Goal: Transaction & Acquisition: Obtain resource

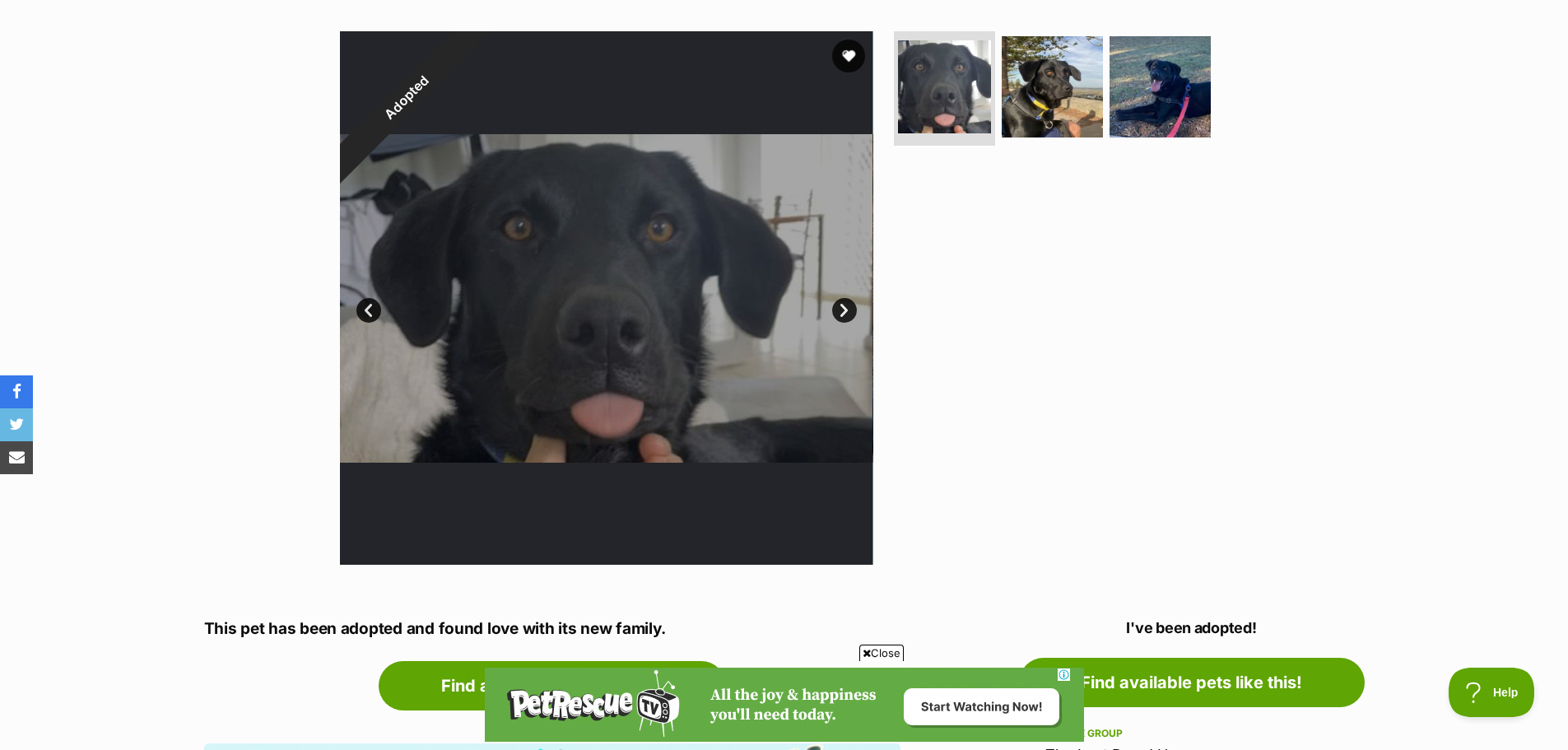
click at [845, 313] on link "Next" at bounding box center [845, 310] width 25 height 25
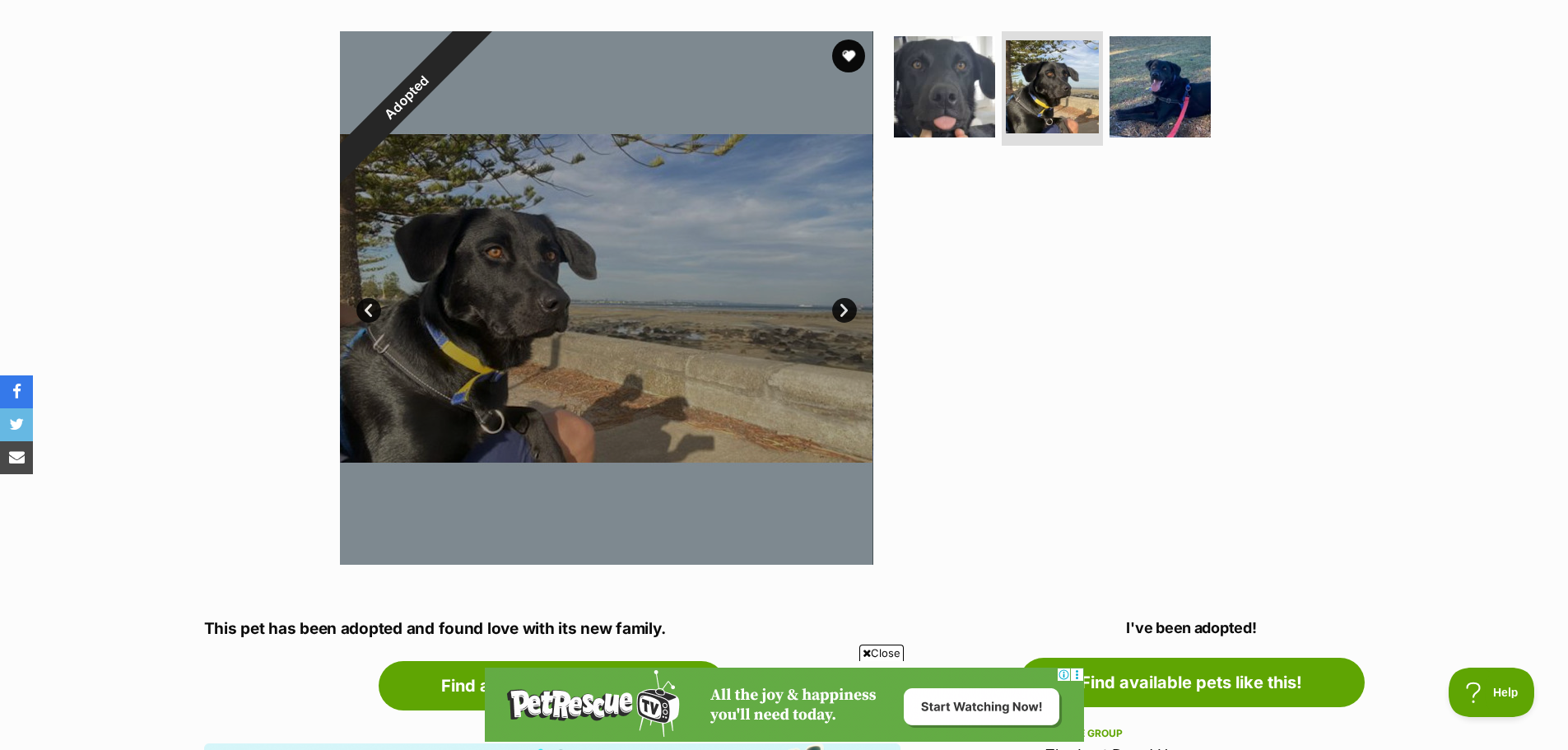
click at [848, 314] on link "Next" at bounding box center [845, 310] width 25 height 25
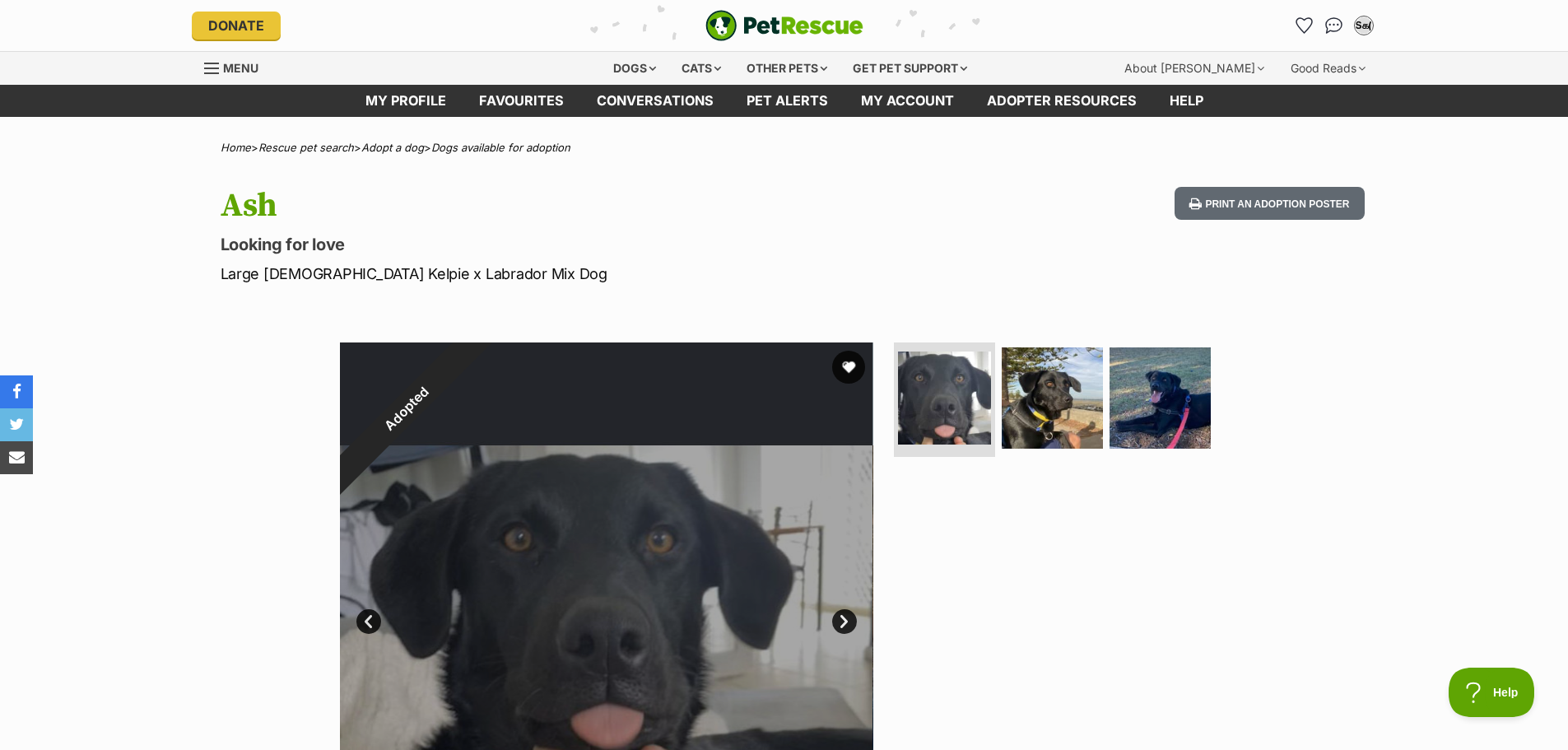
click at [209, 71] on div "Menu" at bounding box center [211, 68] width 16 height 13
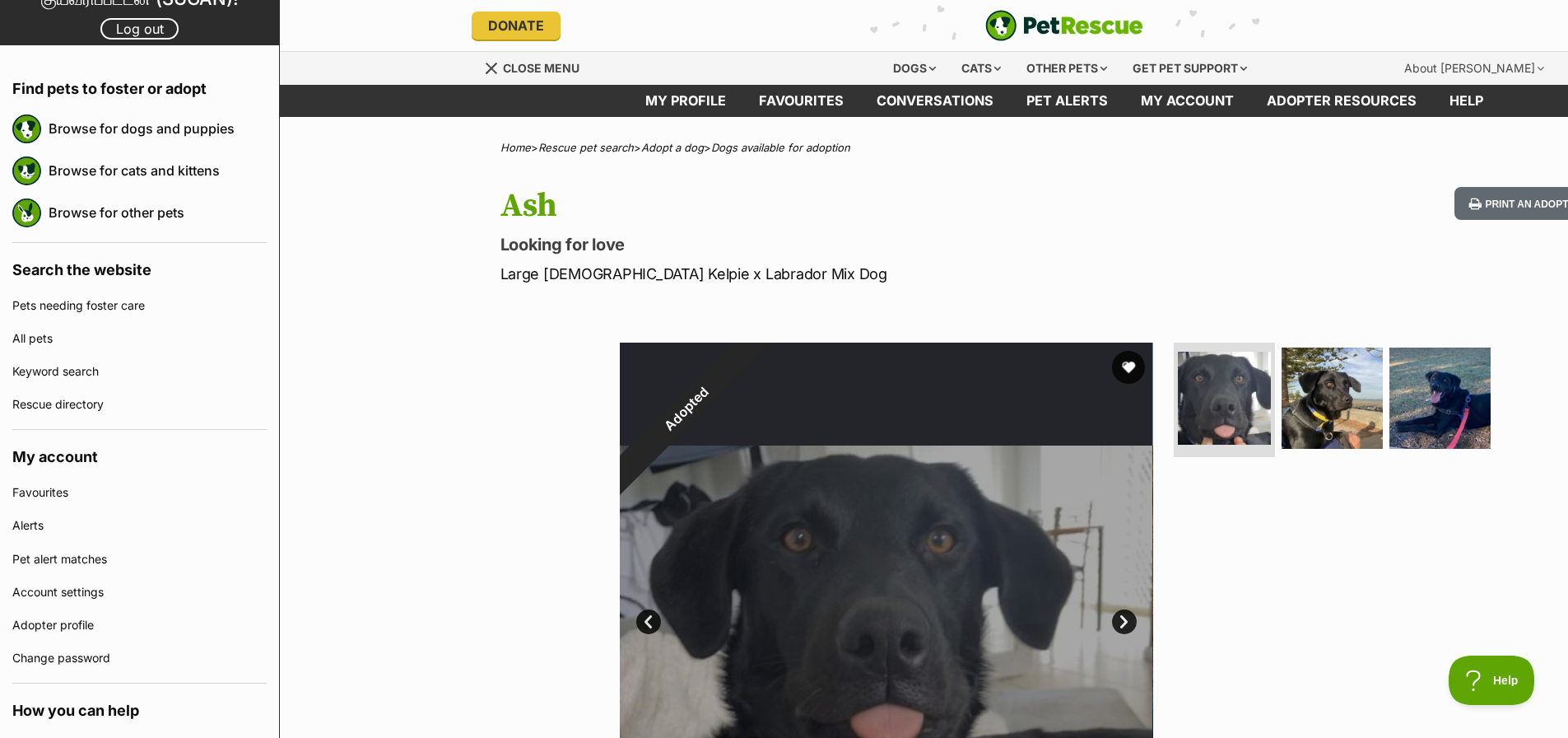
scroll to position [126, 0]
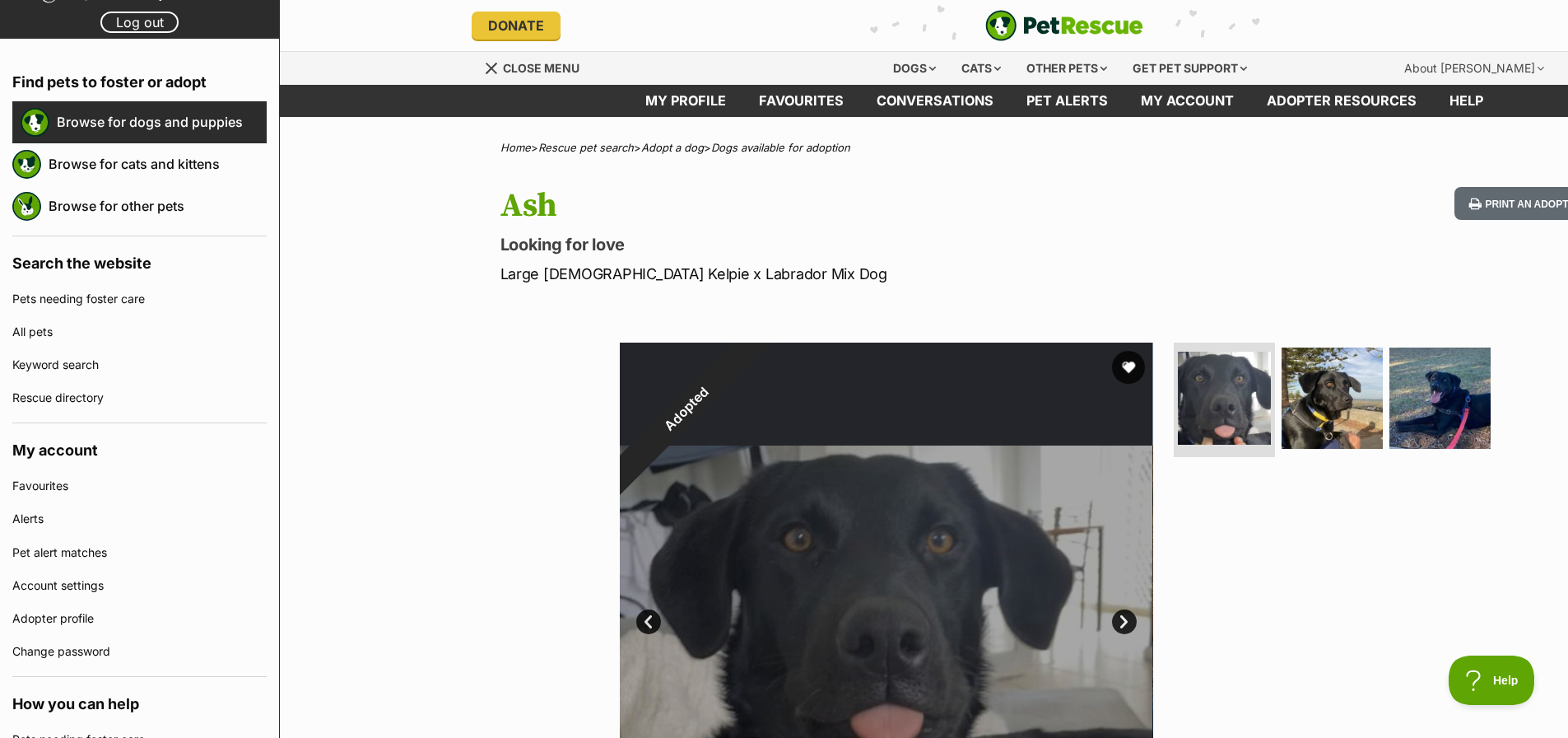
click at [175, 114] on link "Browse for dogs and puppies" at bounding box center [161, 122] width 209 height 35
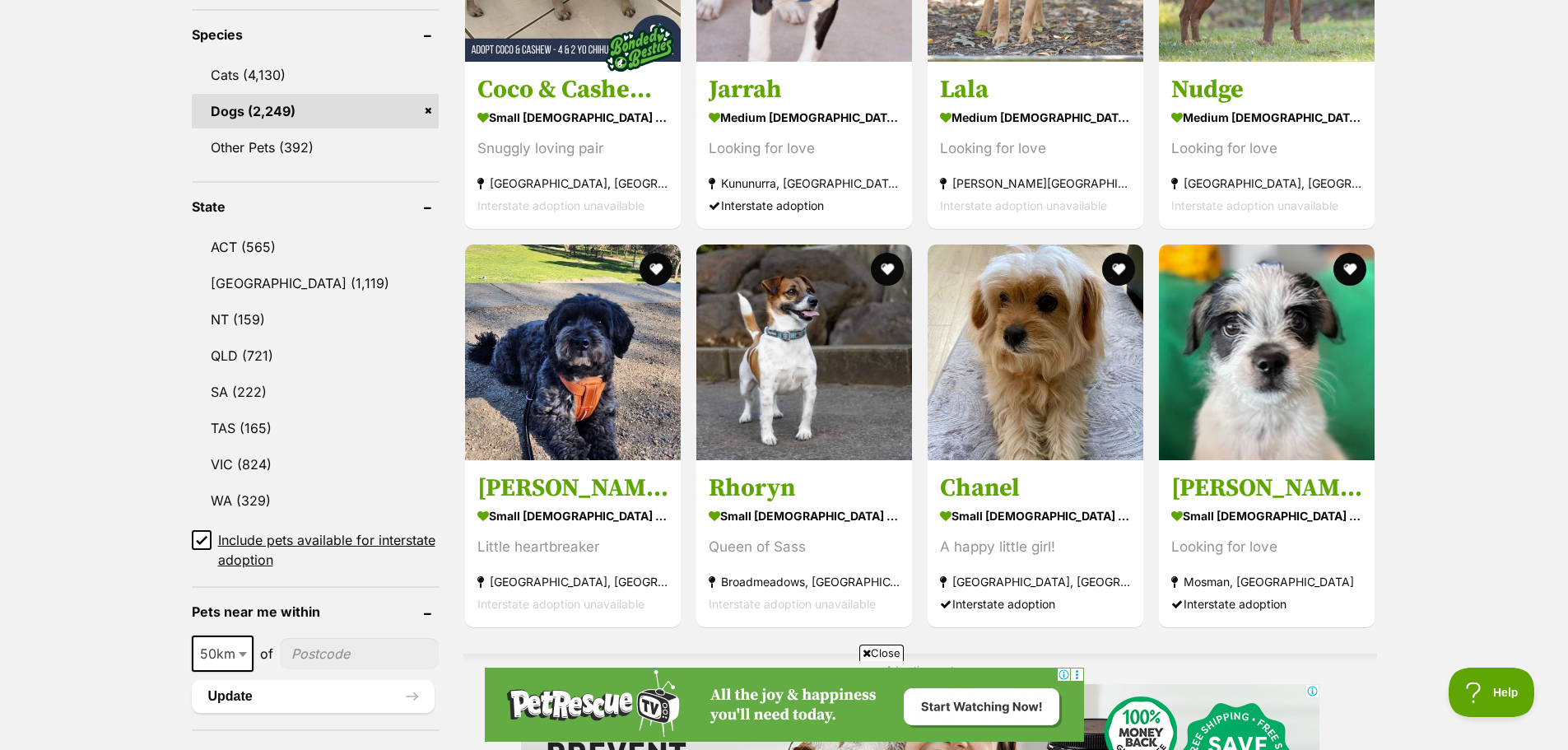
scroll to position [702, 0]
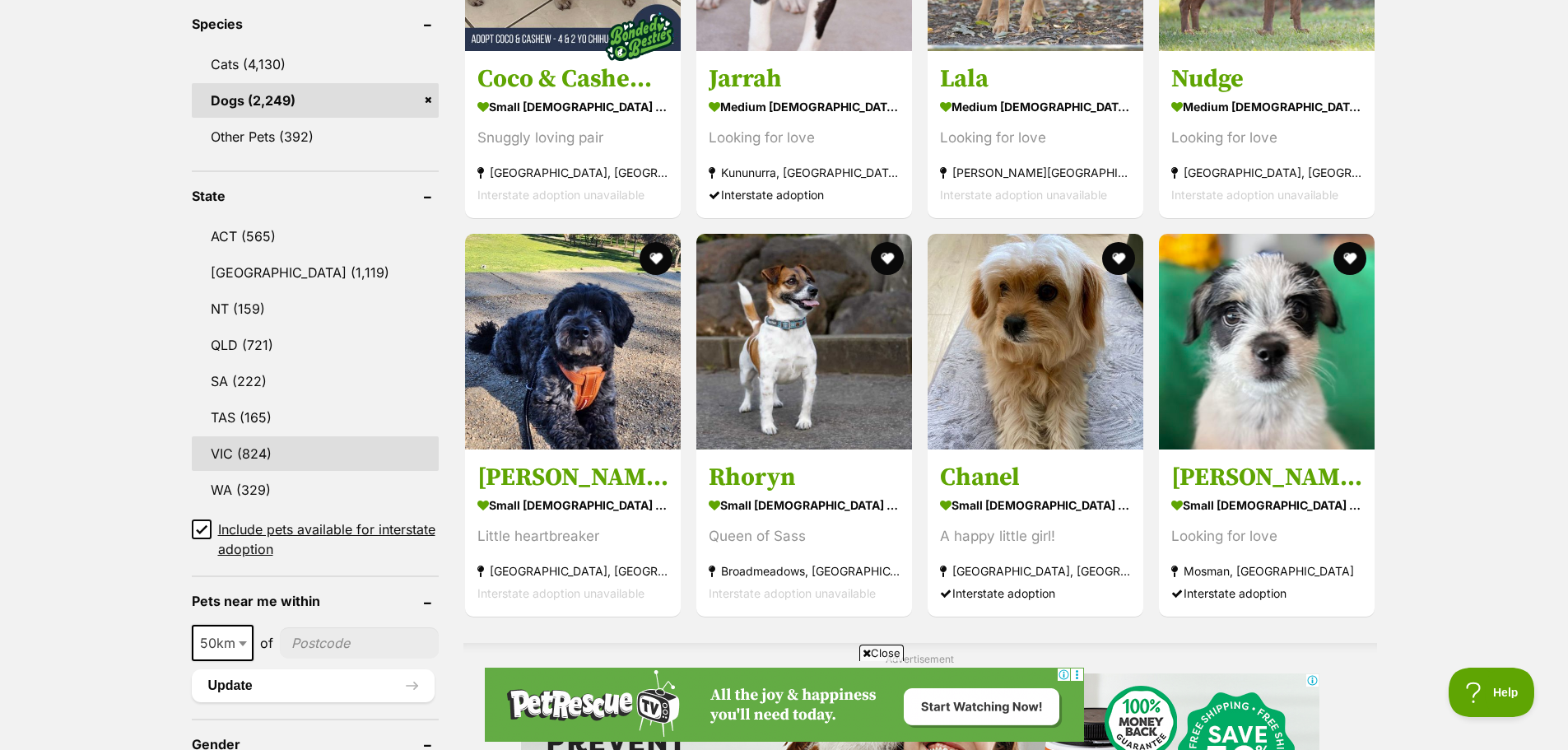
click at [224, 448] on link "VIC (824)" at bounding box center [315, 453] width 247 height 35
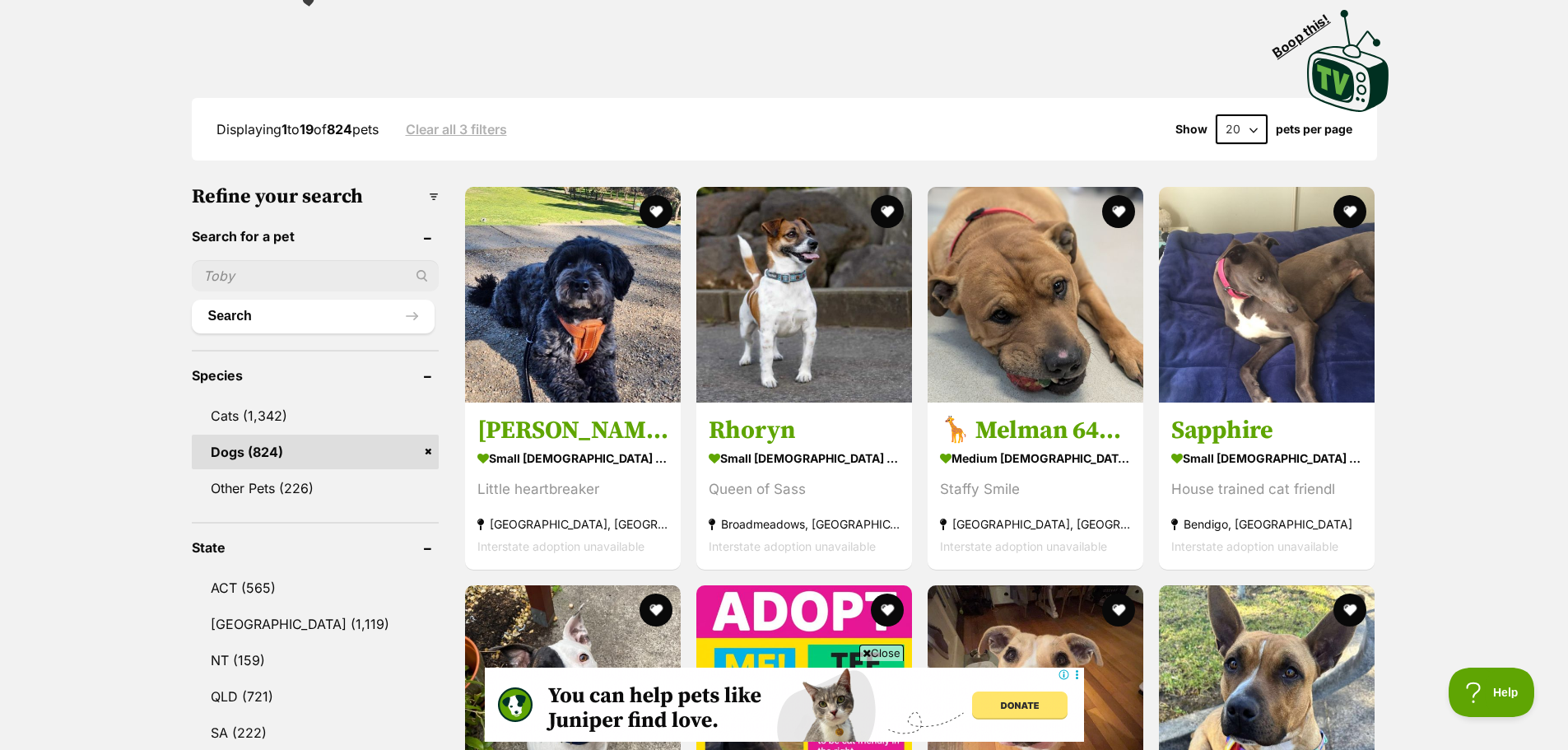
scroll to position [356, 0]
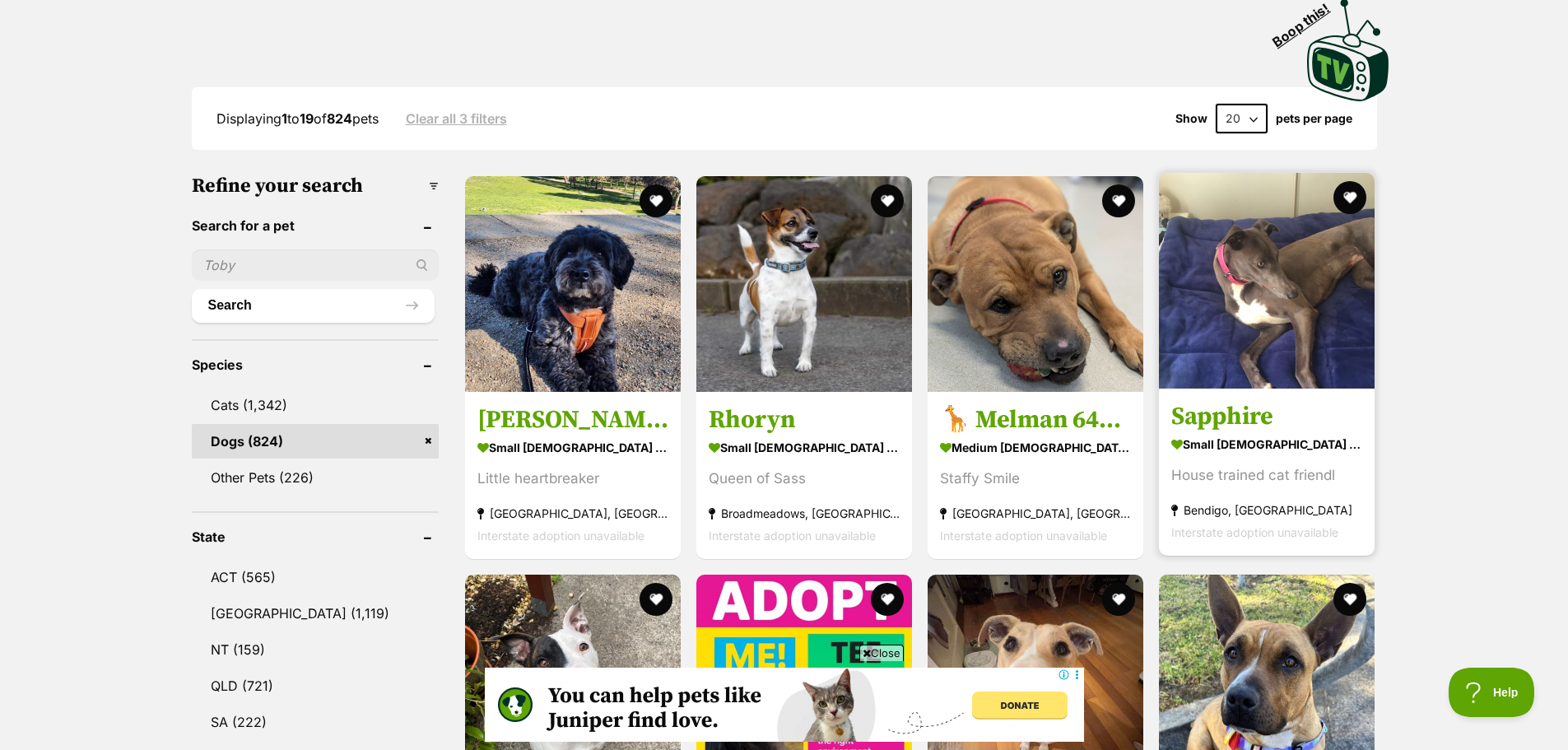
click at [1303, 298] on img at bounding box center [1266, 280] width 215 height 215
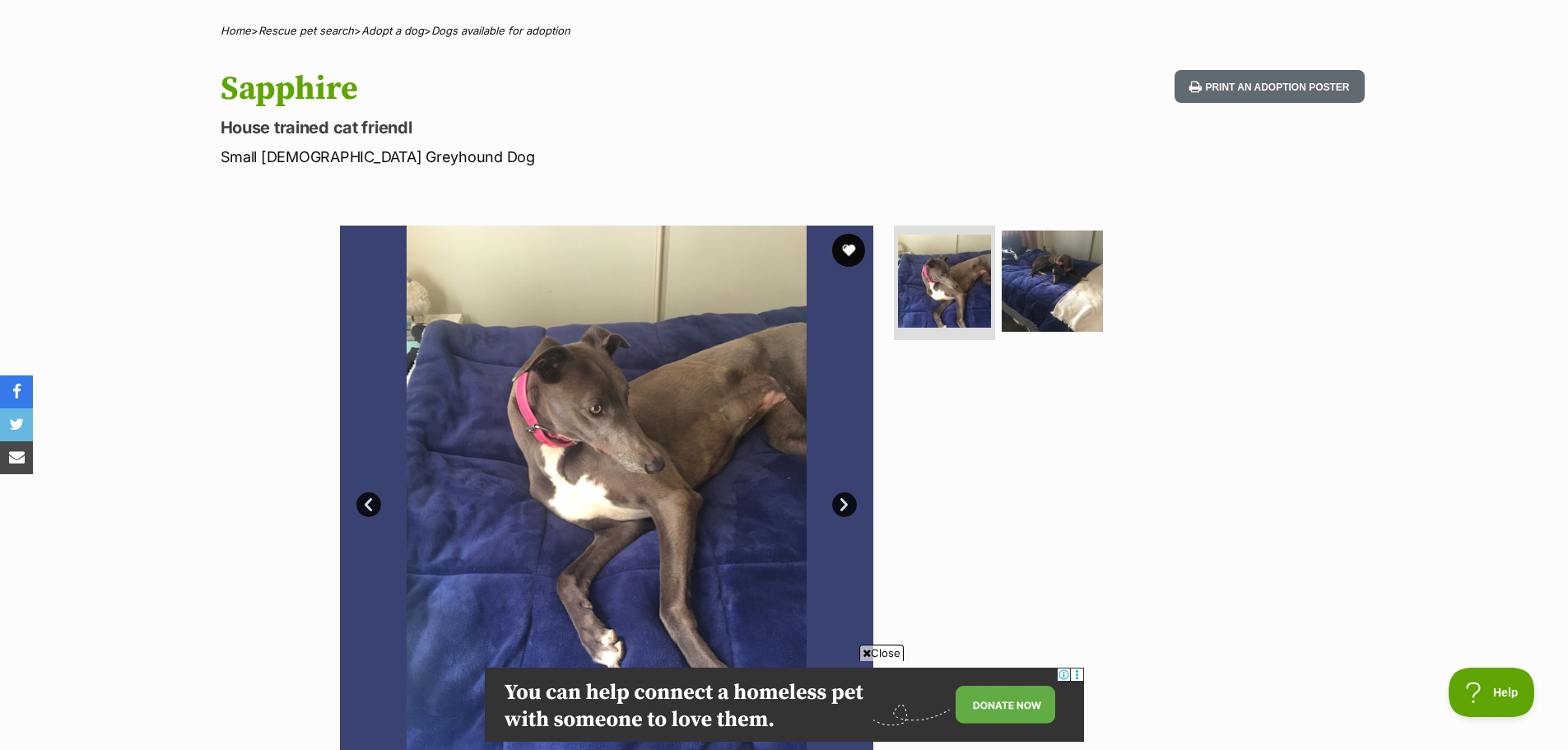
scroll to position [68, 0]
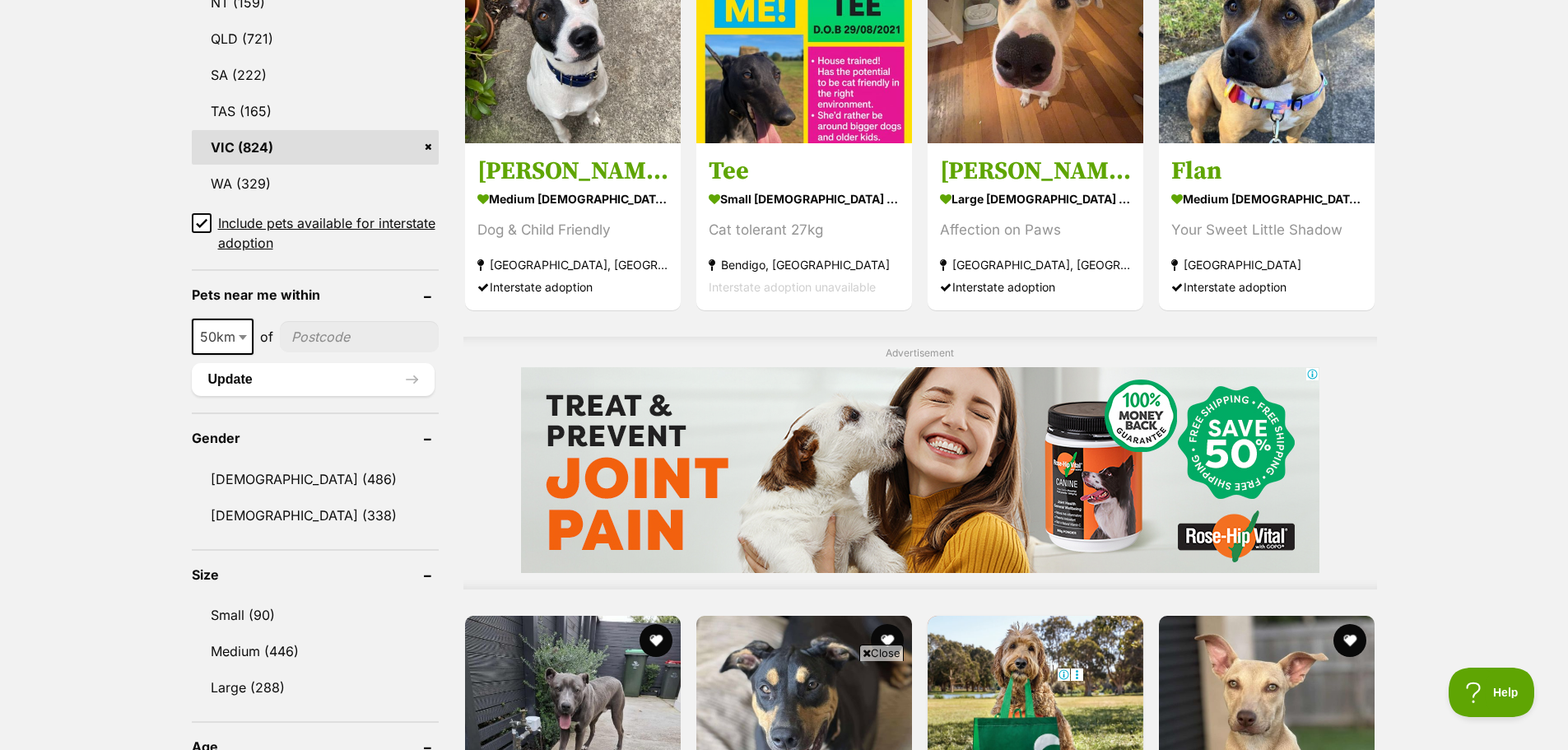
scroll to position [1008, 0]
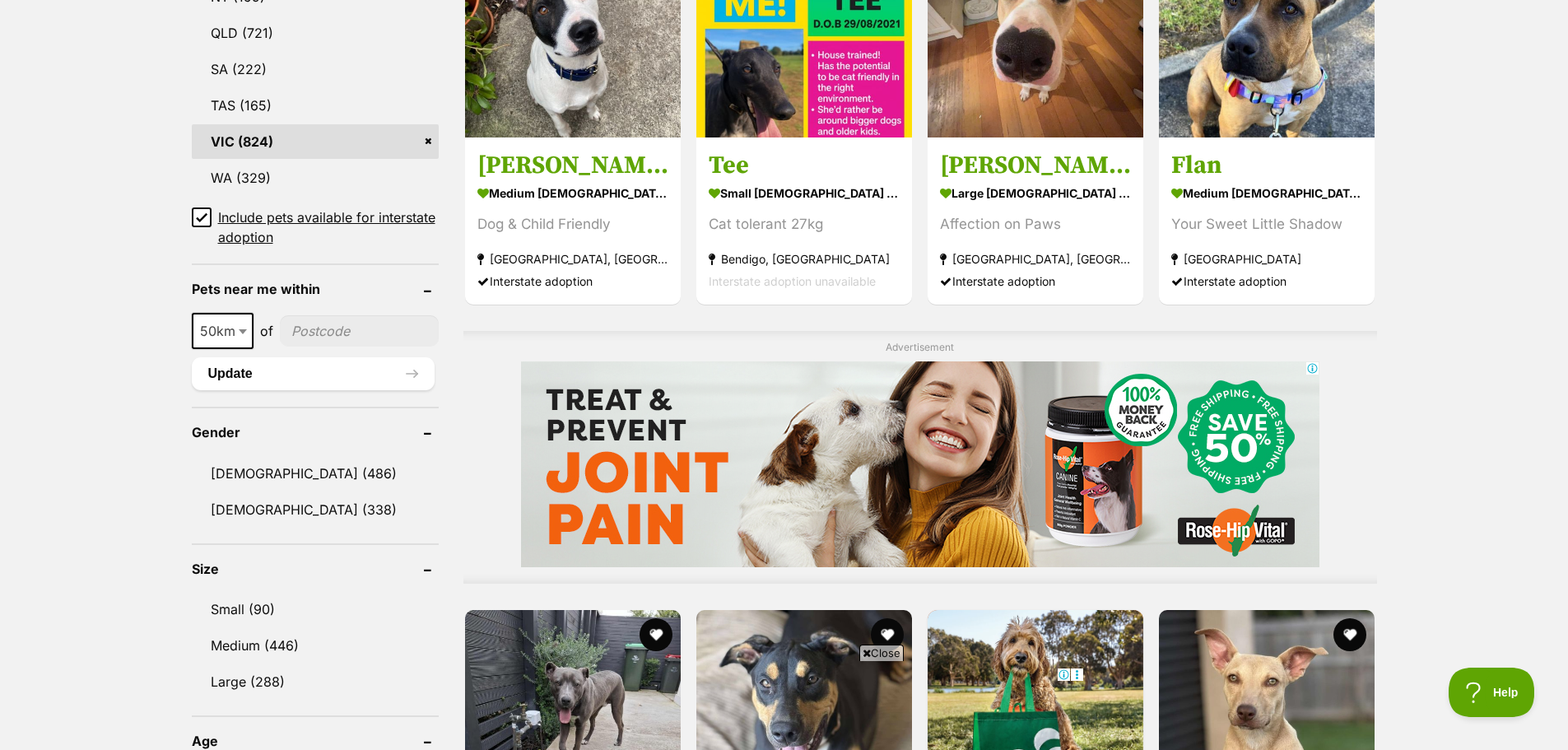
click at [205, 214] on icon at bounding box center [202, 217] width 12 height 12
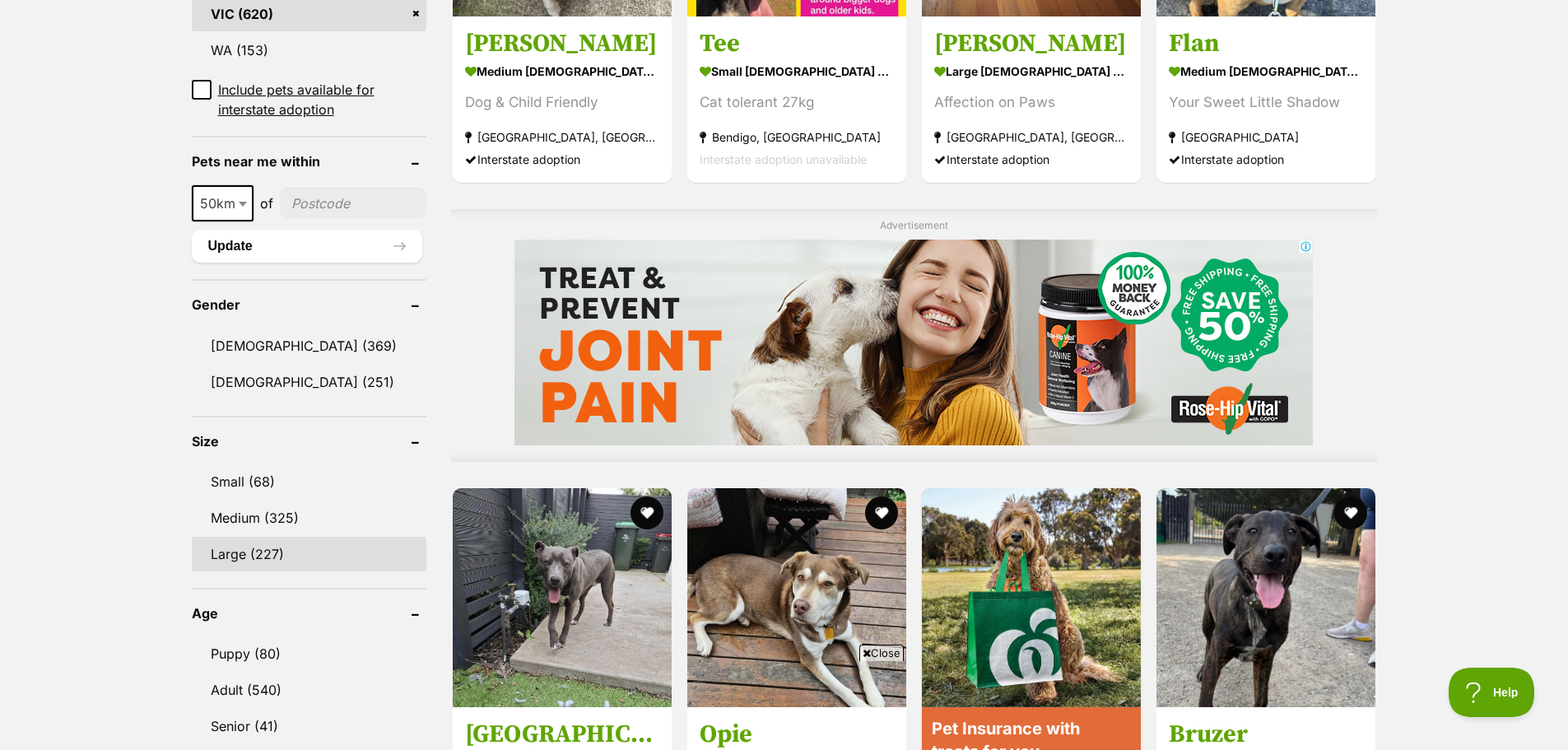
click at [252, 551] on link "Large (227)" at bounding box center [309, 554] width 234 height 35
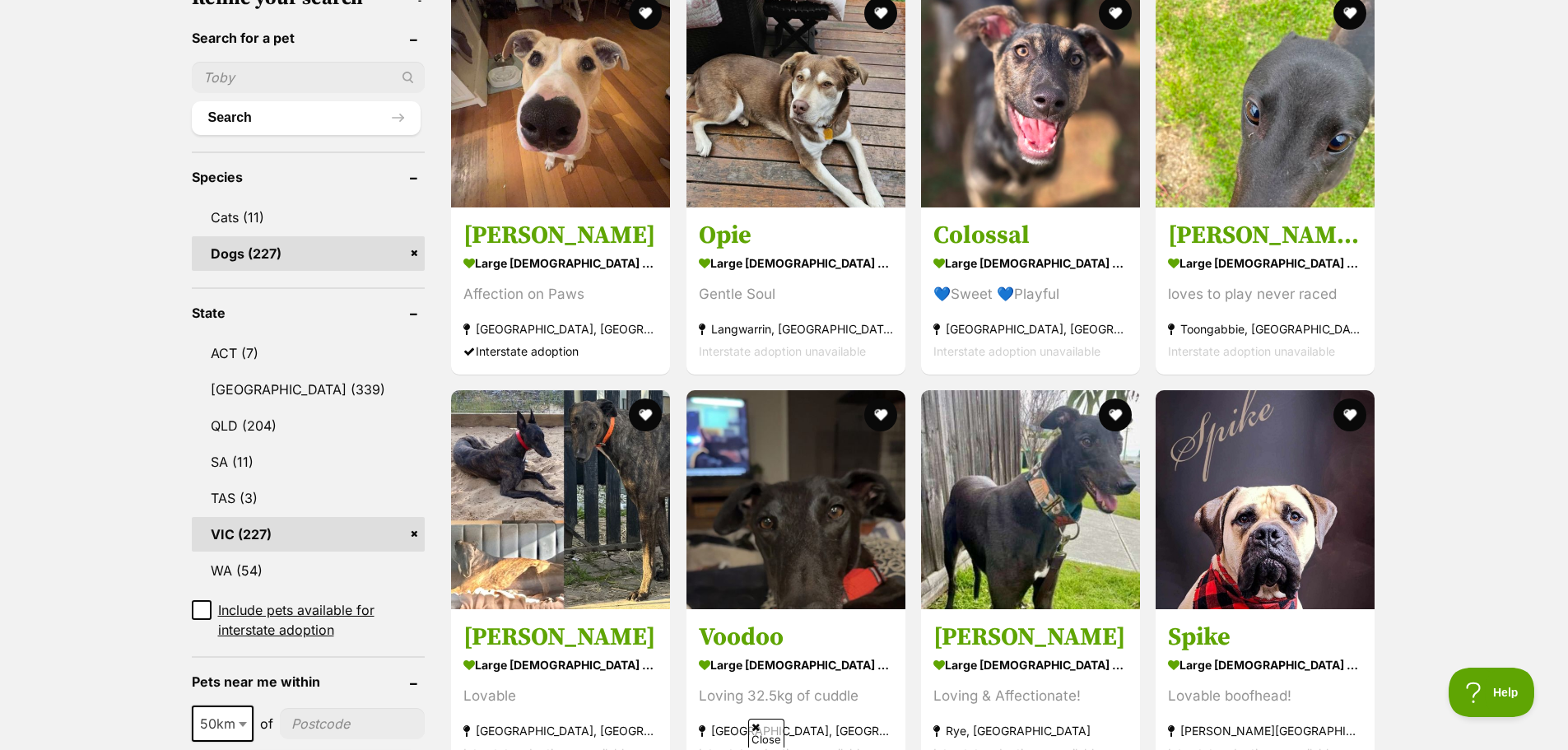
scroll to position [1097, 0]
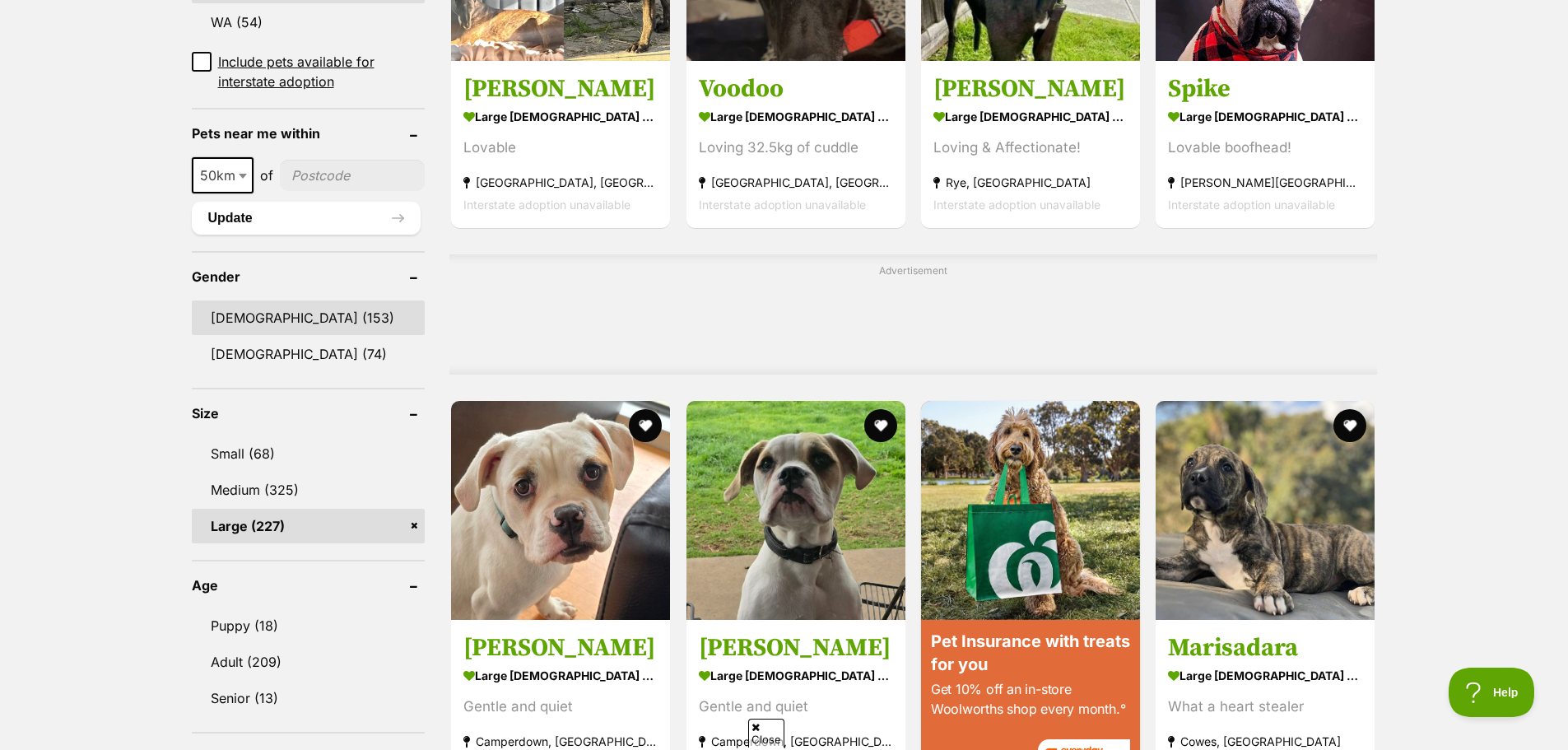
click at [252, 301] on link "Male (153)" at bounding box center [308, 318] width 233 height 35
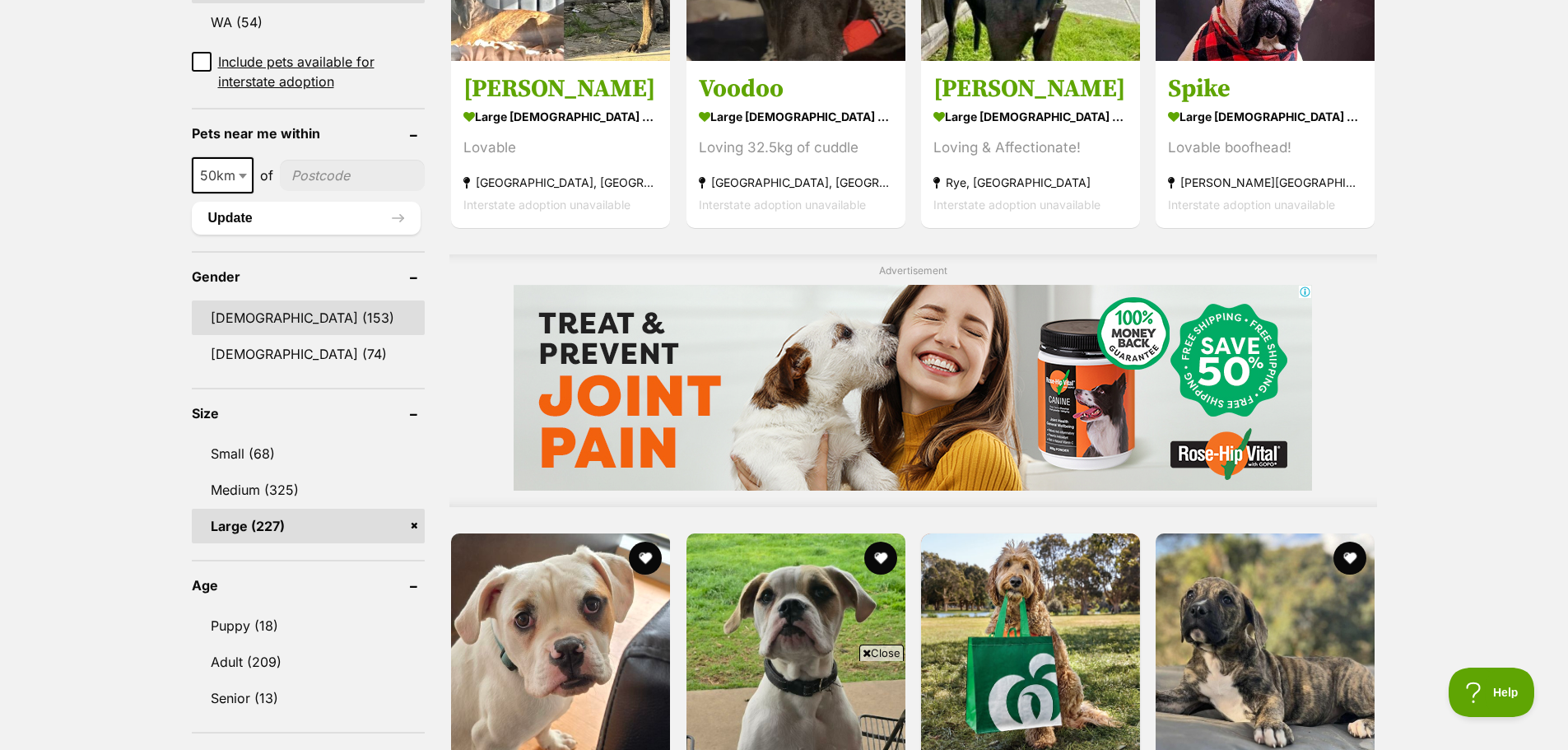
scroll to position [0, 0]
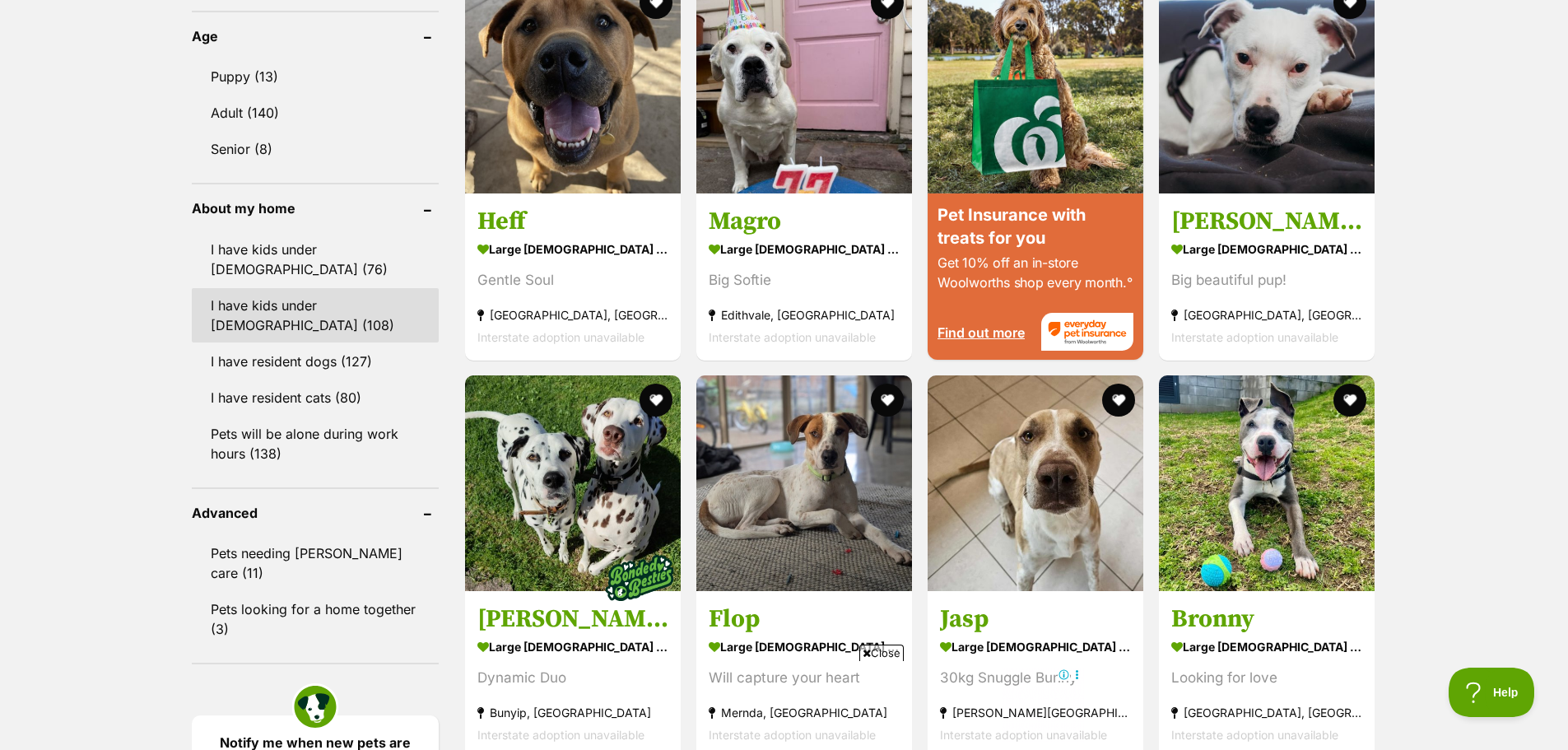
click at [316, 292] on link "I have kids under 12 years old (108)" at bounding box center [315, 315] width 247 height 55
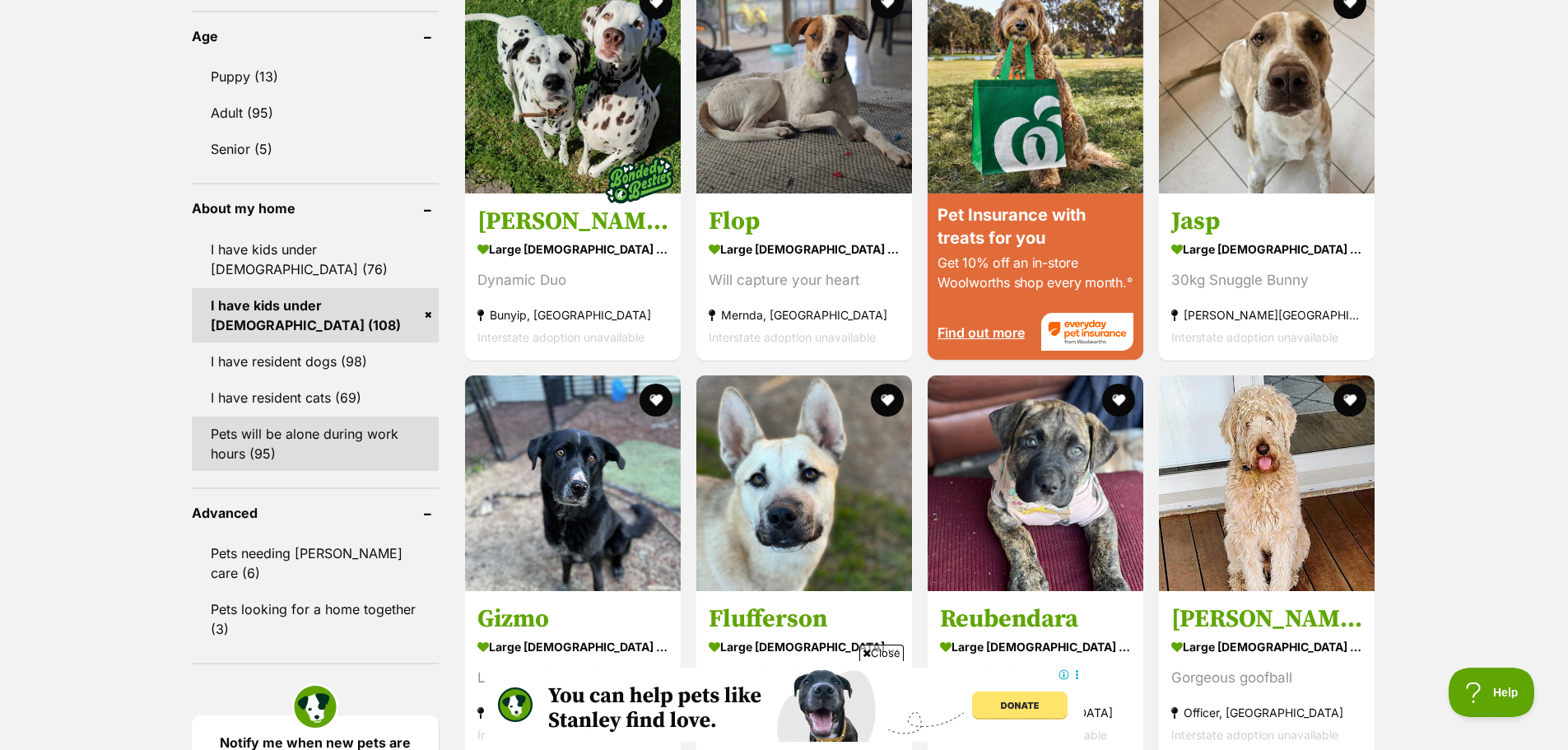
click at [327, 417] on link "Pets will be alone during work hours (95)" at bounding box center [315, 444] width 247 height 55
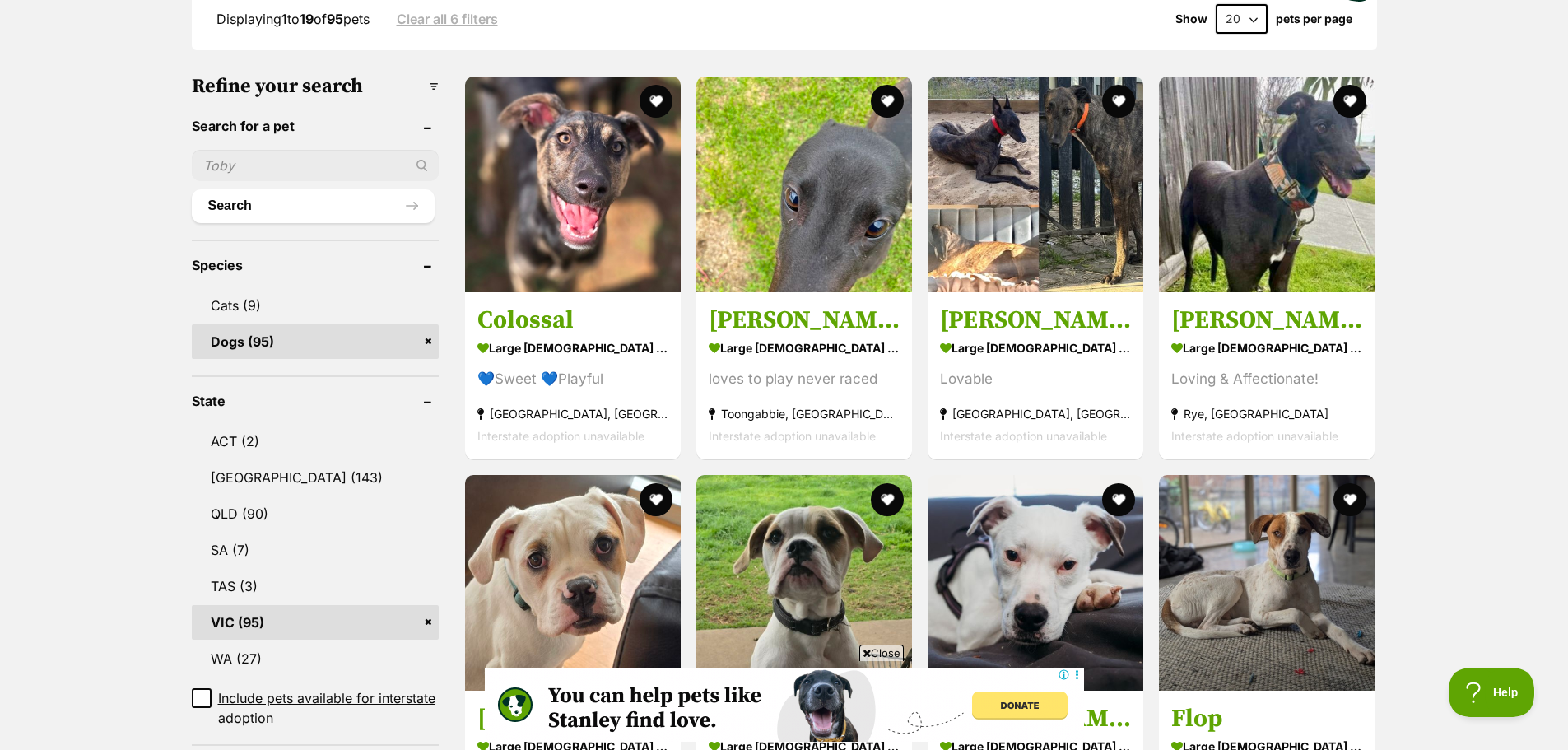
scroll to position [538, 0]
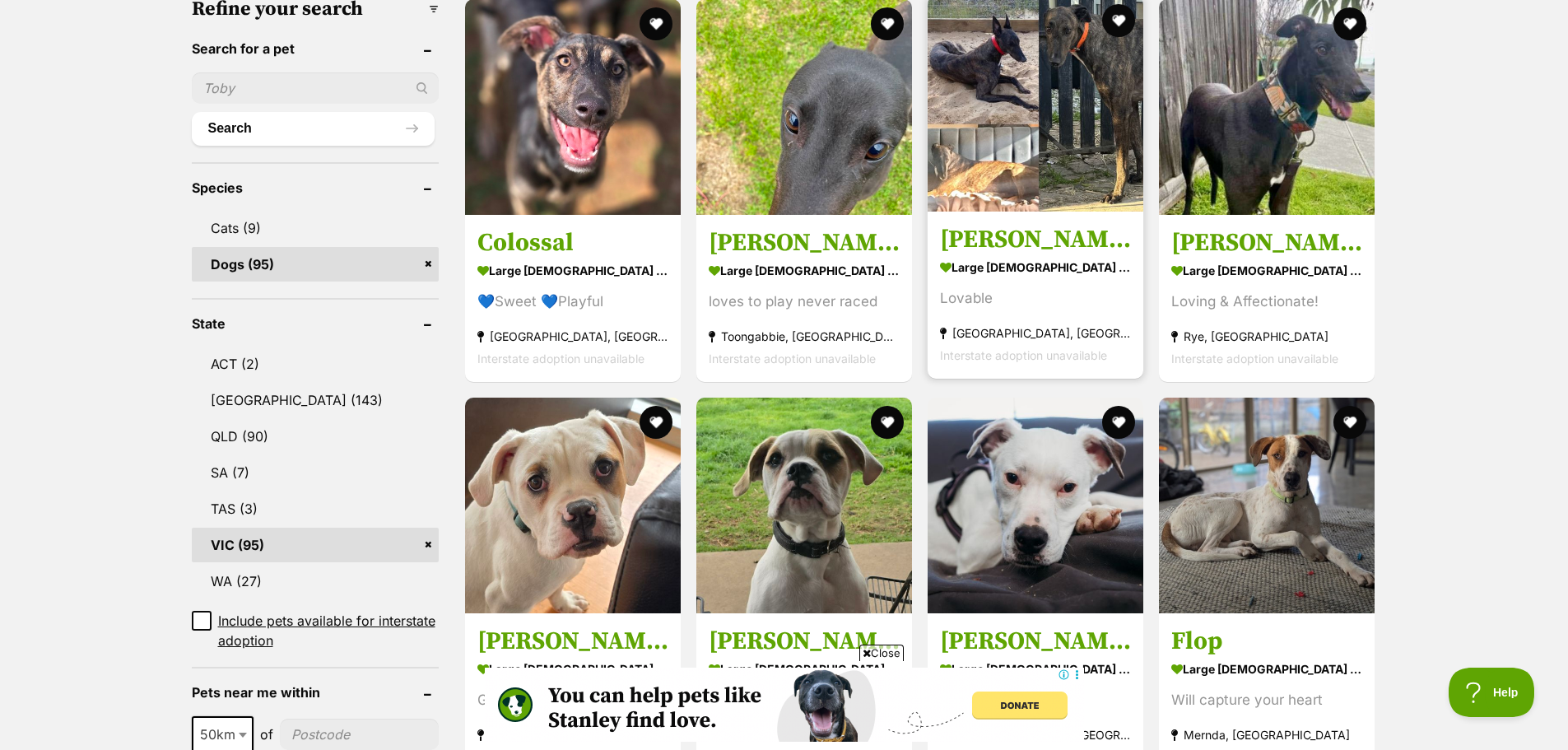
click at [1072, 135] on img at bounding box center [1036, 104] width 215 height 215
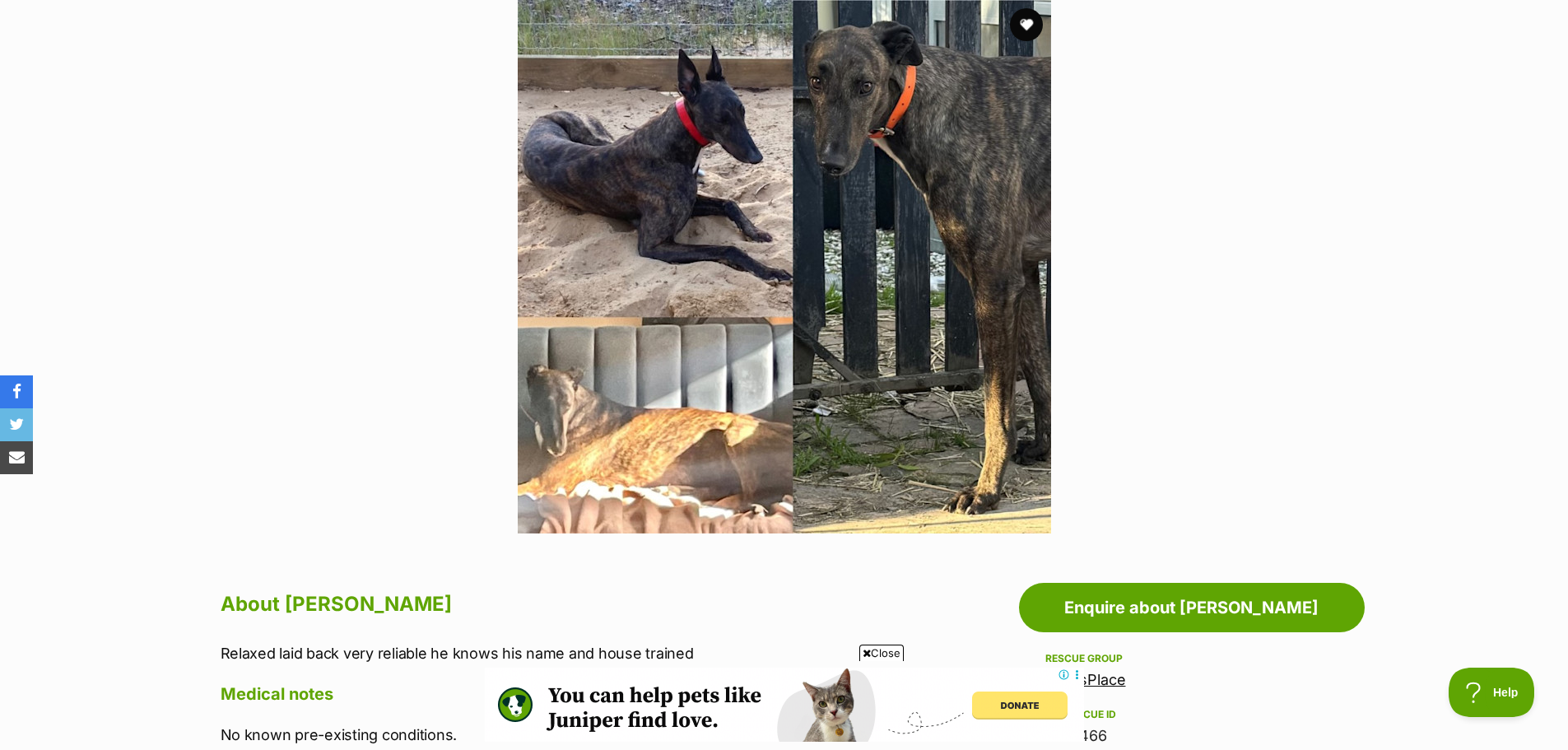
scroll to position [295, 0]
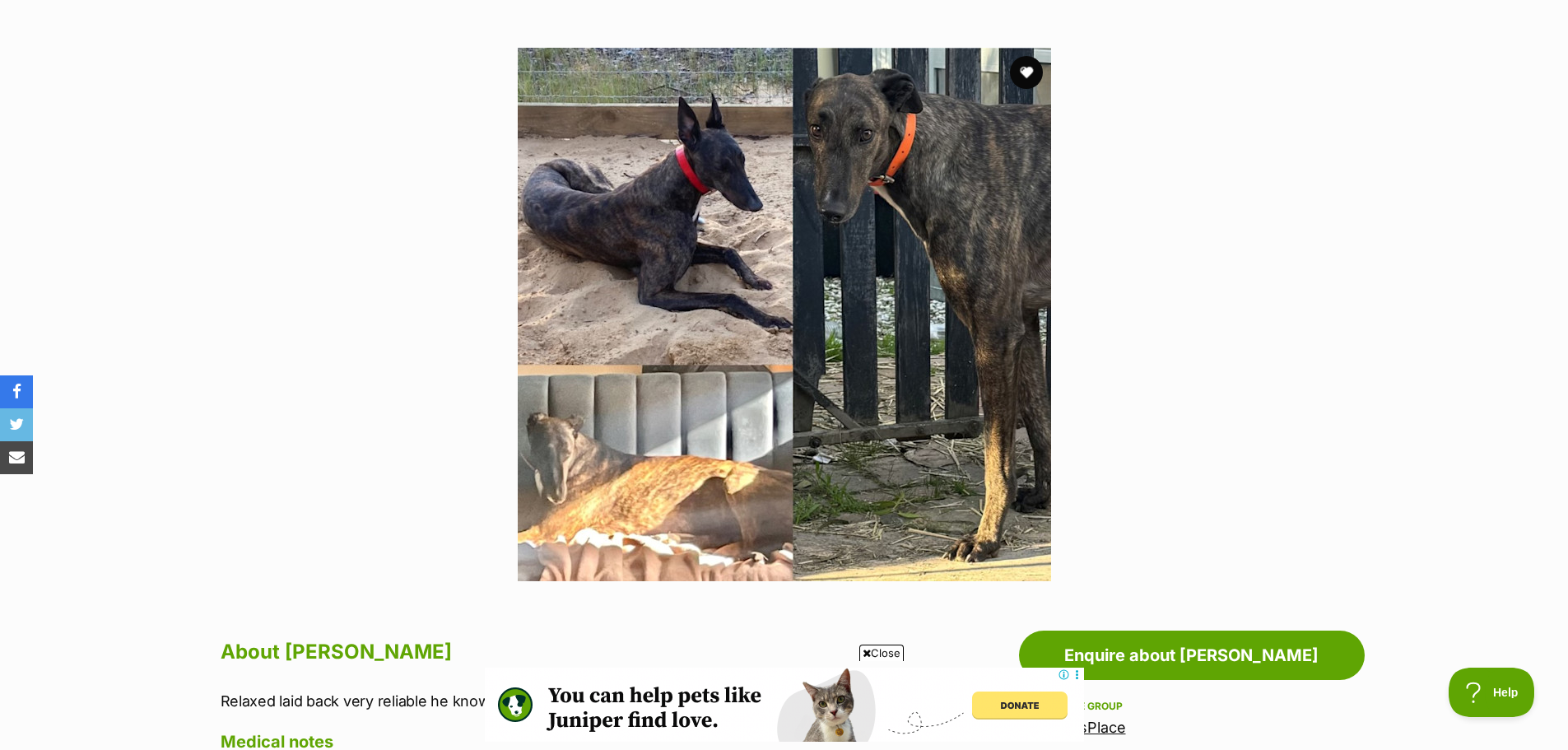
click at [692, 256] on img at bounding box center [784, 314] width 533 height 533
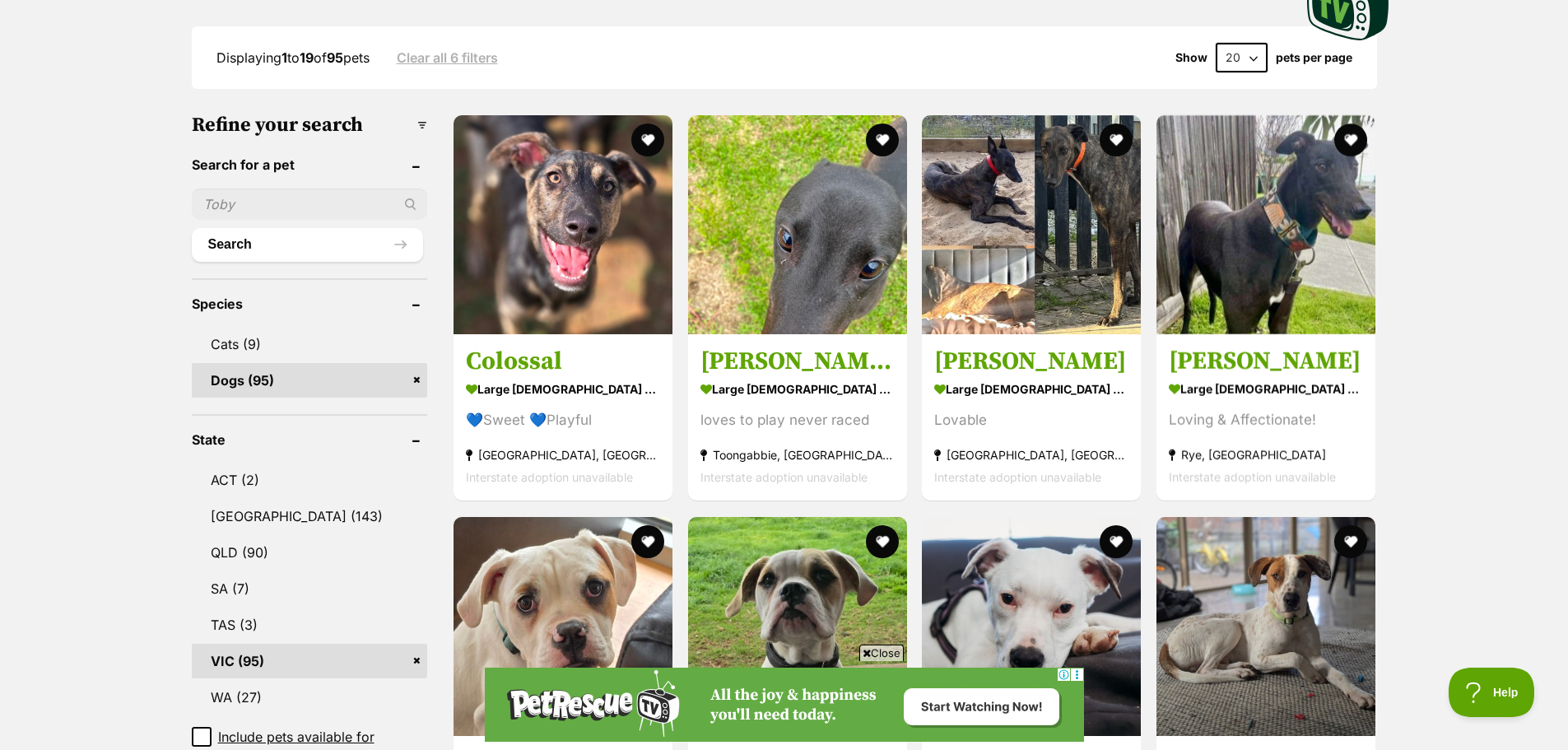
scroll to position [364, 0]
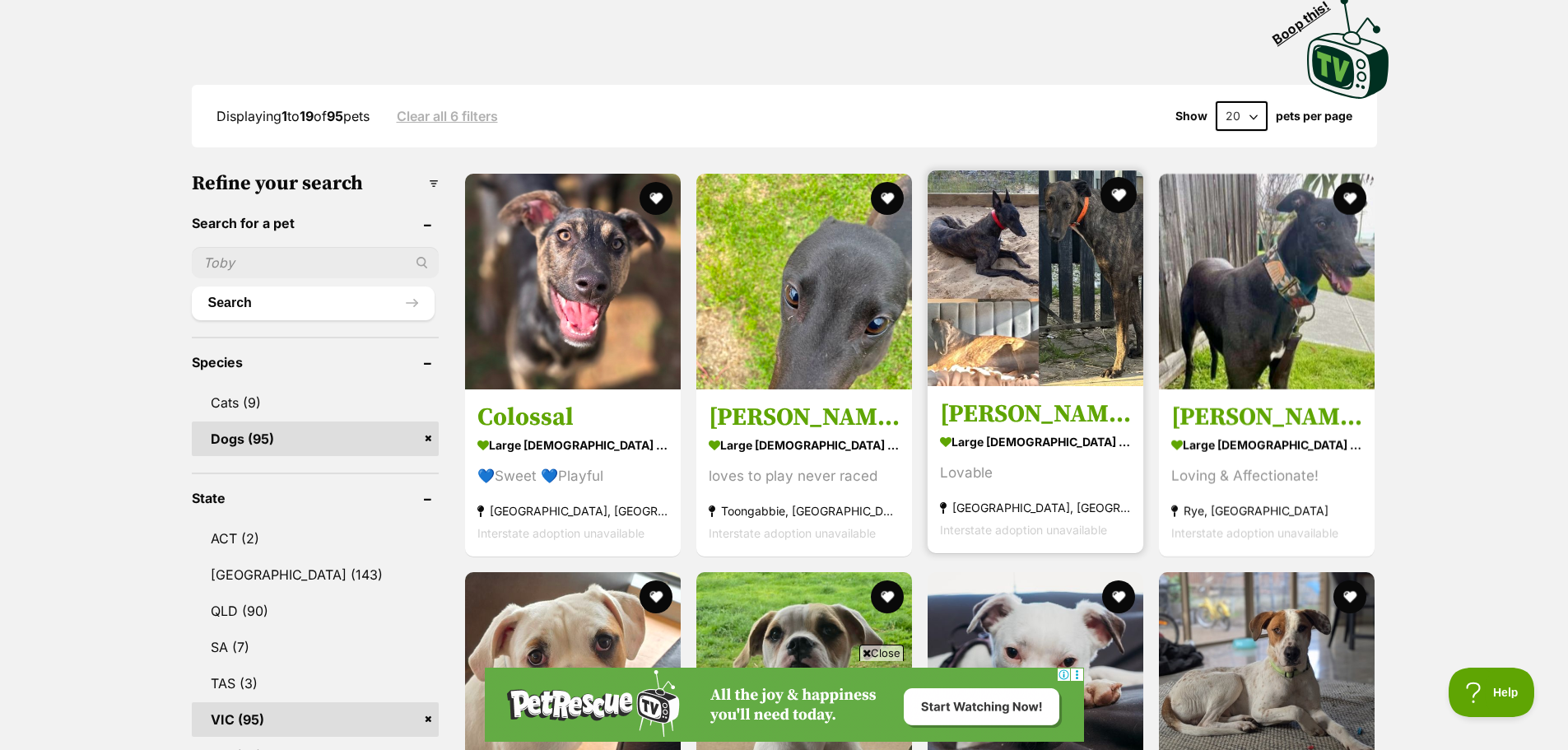
click at [1120, 195] on button "favourite" at bounding box center [1119, 195] width 37 height 36
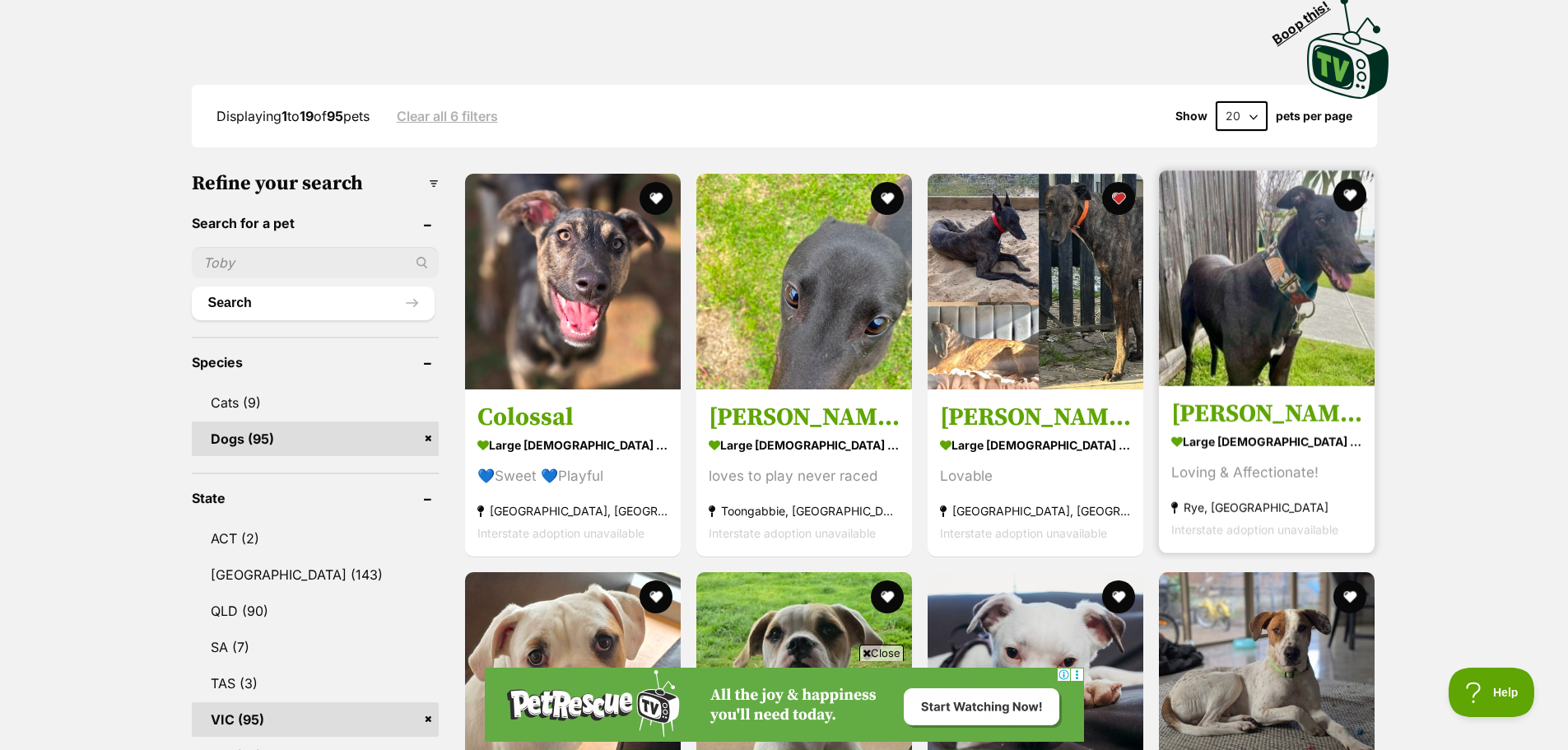
click at [1306, 291] on img at bounding box center [1266, 278] width 215 height 215
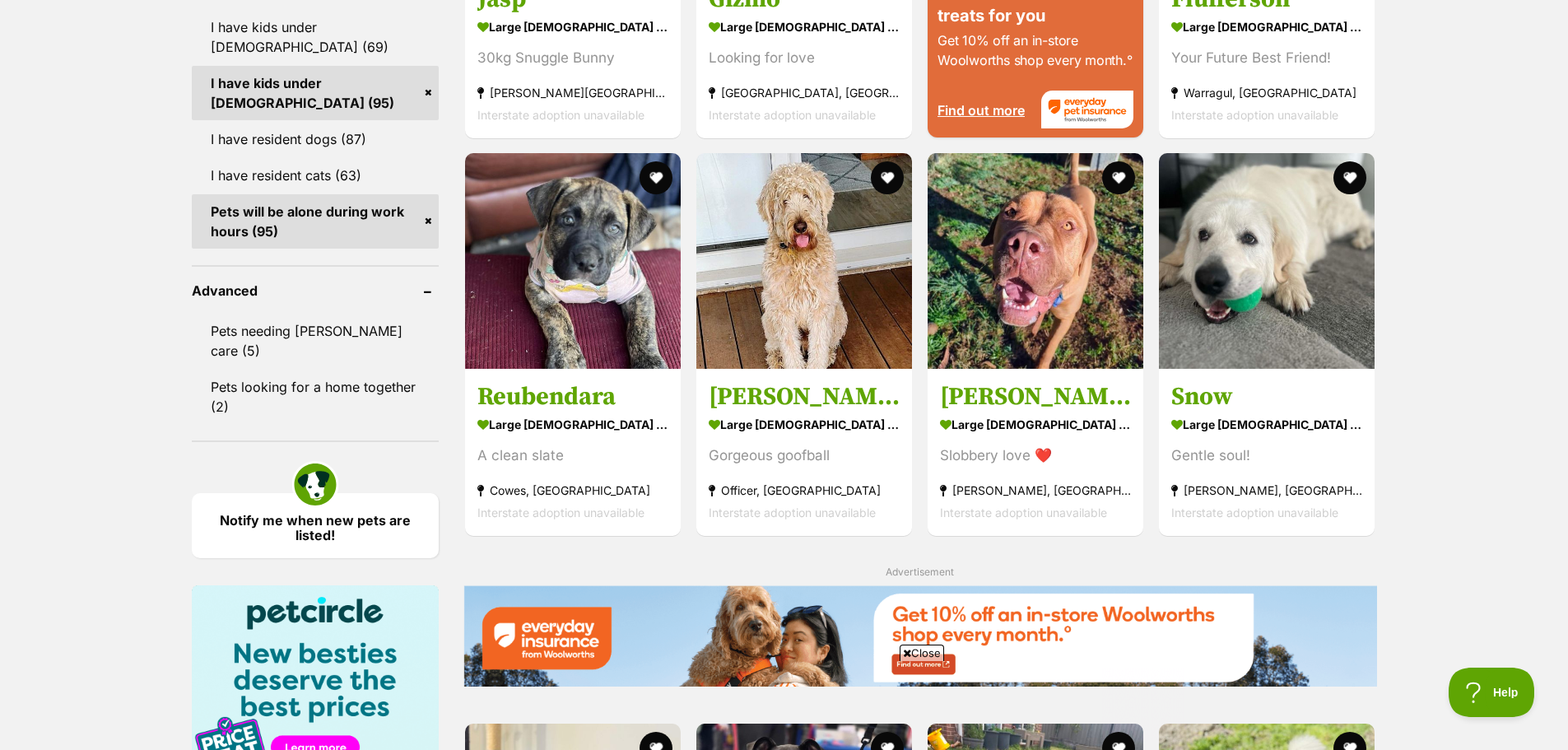
scroll to position [1873, 0]
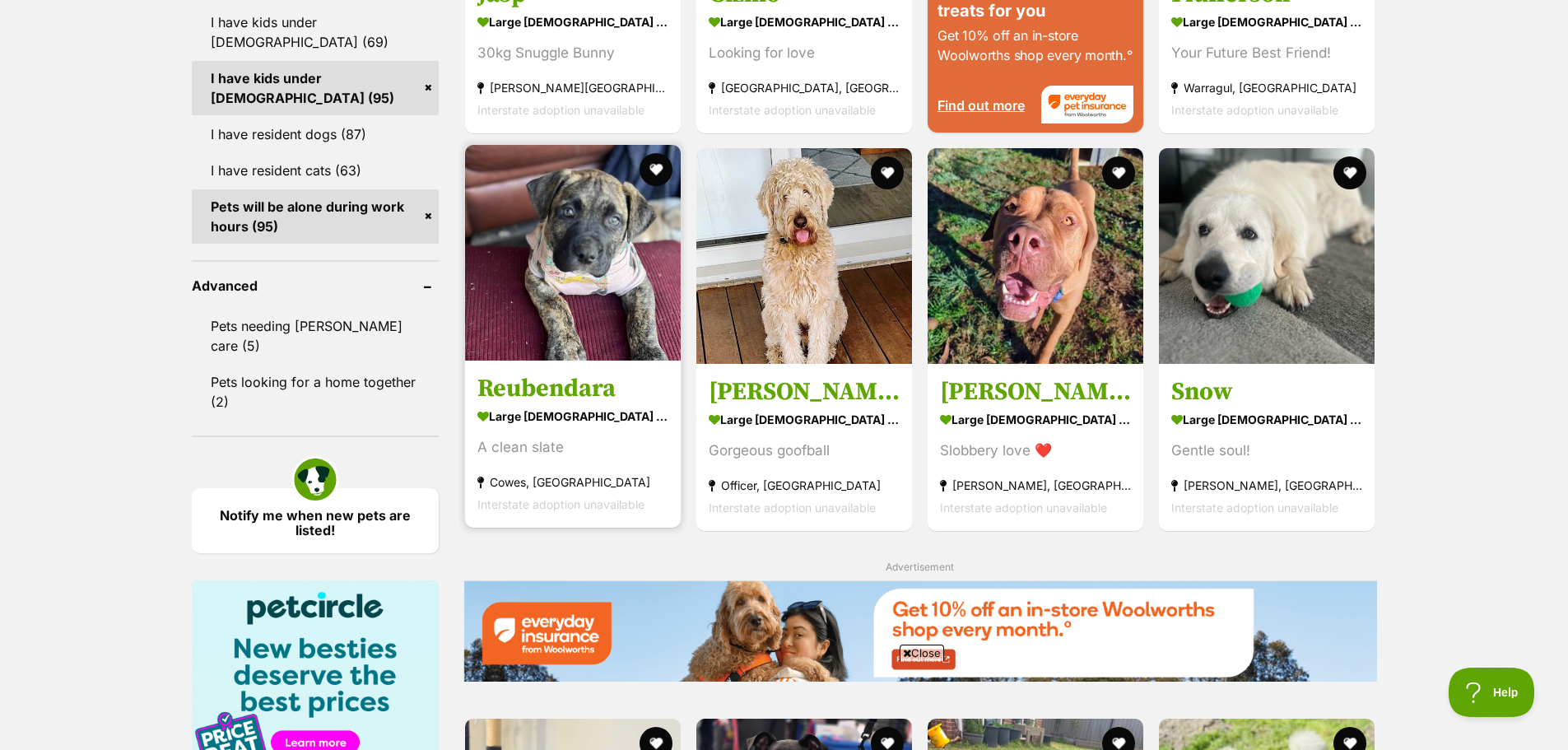
click at [604, 295] on img at bounding box center [573, 253] width 215 height 215
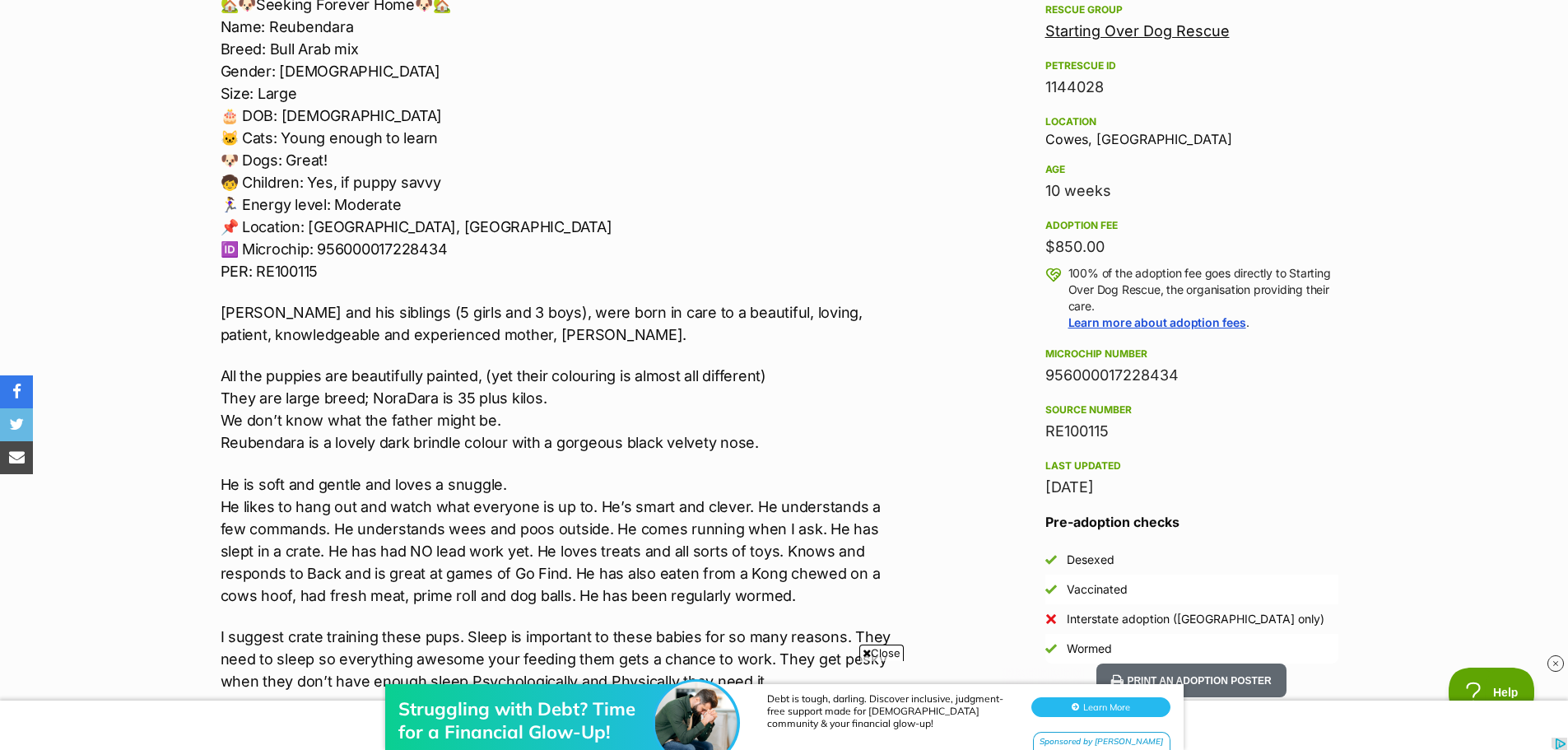
scroll to position [443, 0]
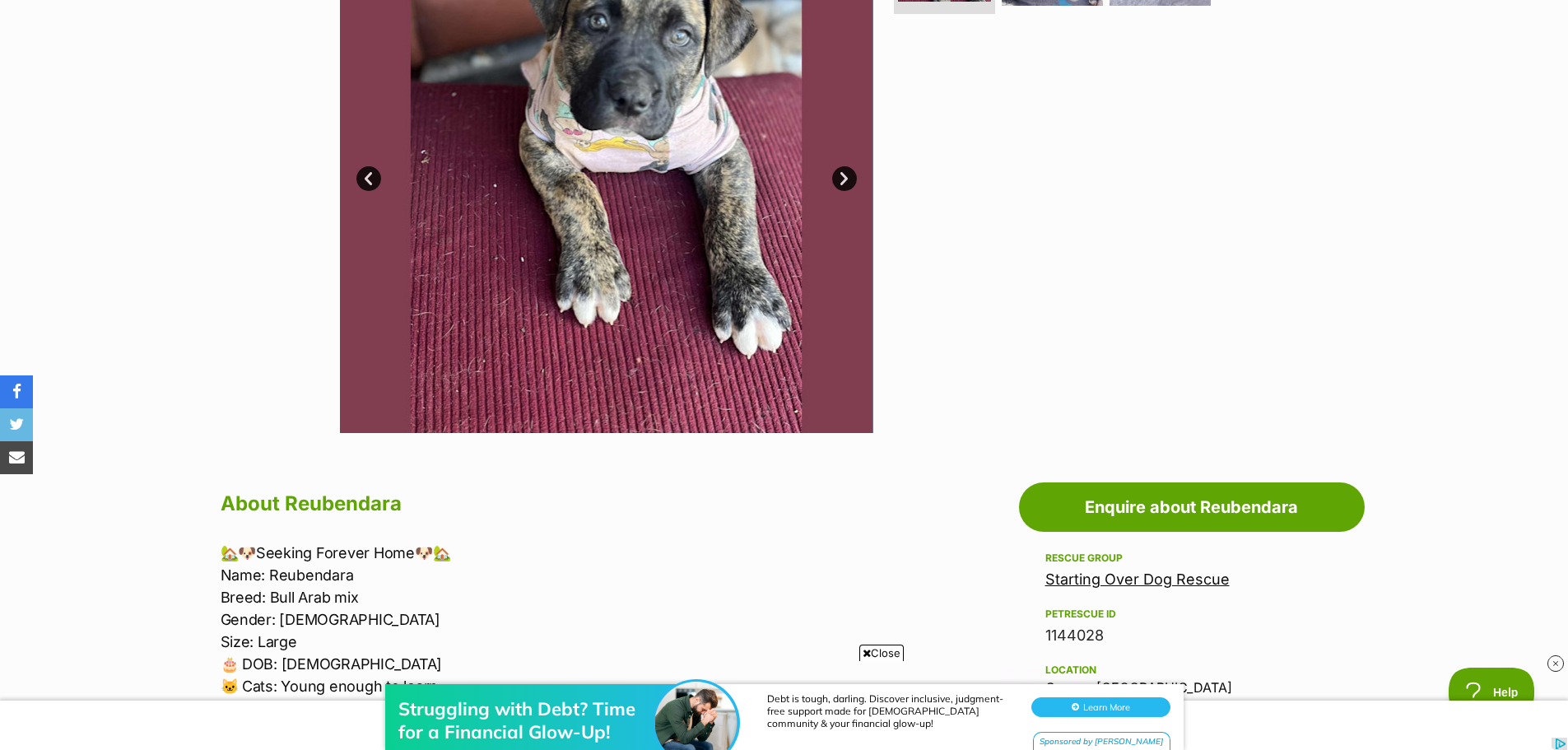
click at [842, 173] on link "Next" at bounding box center [845, 179] width 25 height 25
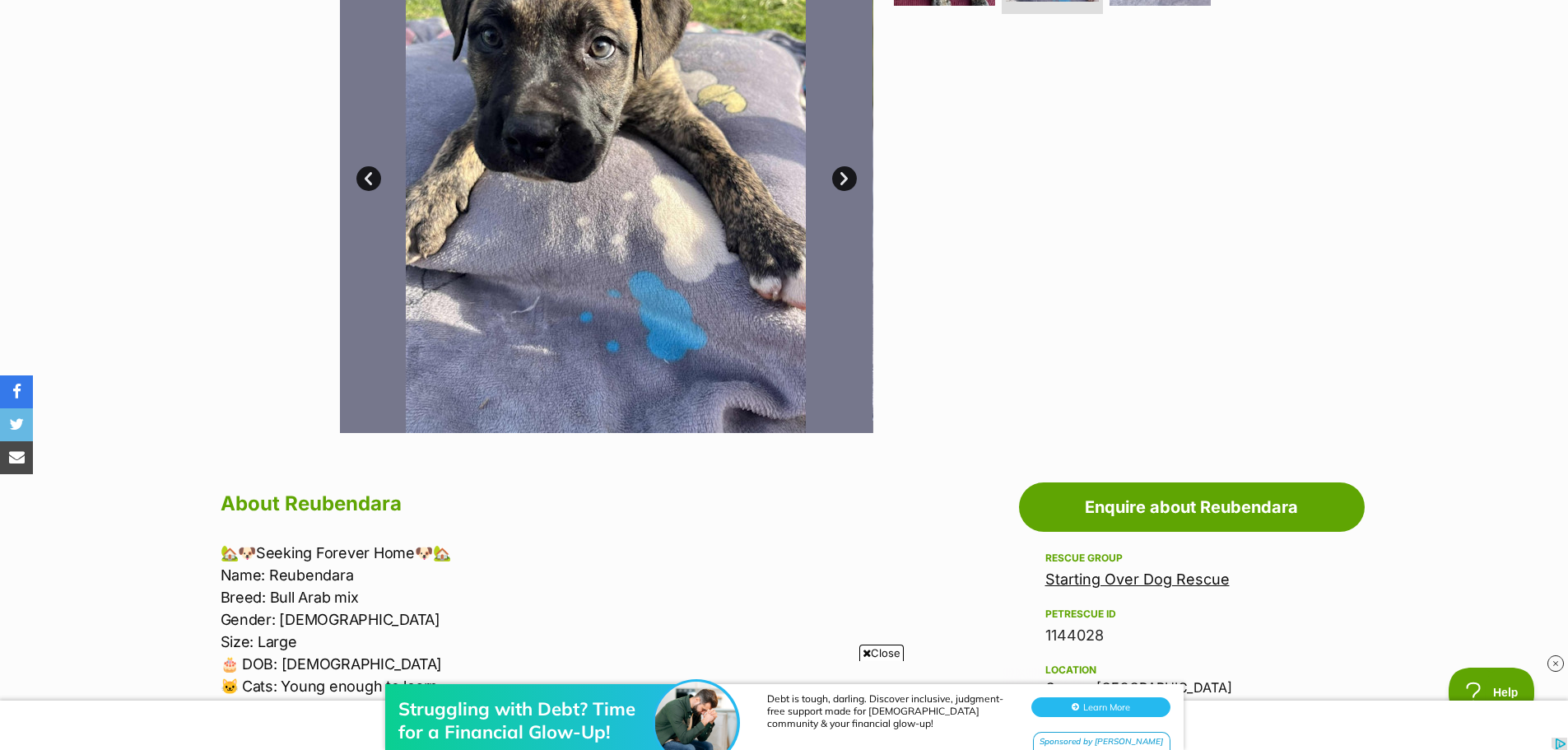
click at [842, 173] on link "Next" at bounding box center [845, 179] width 25 height 25
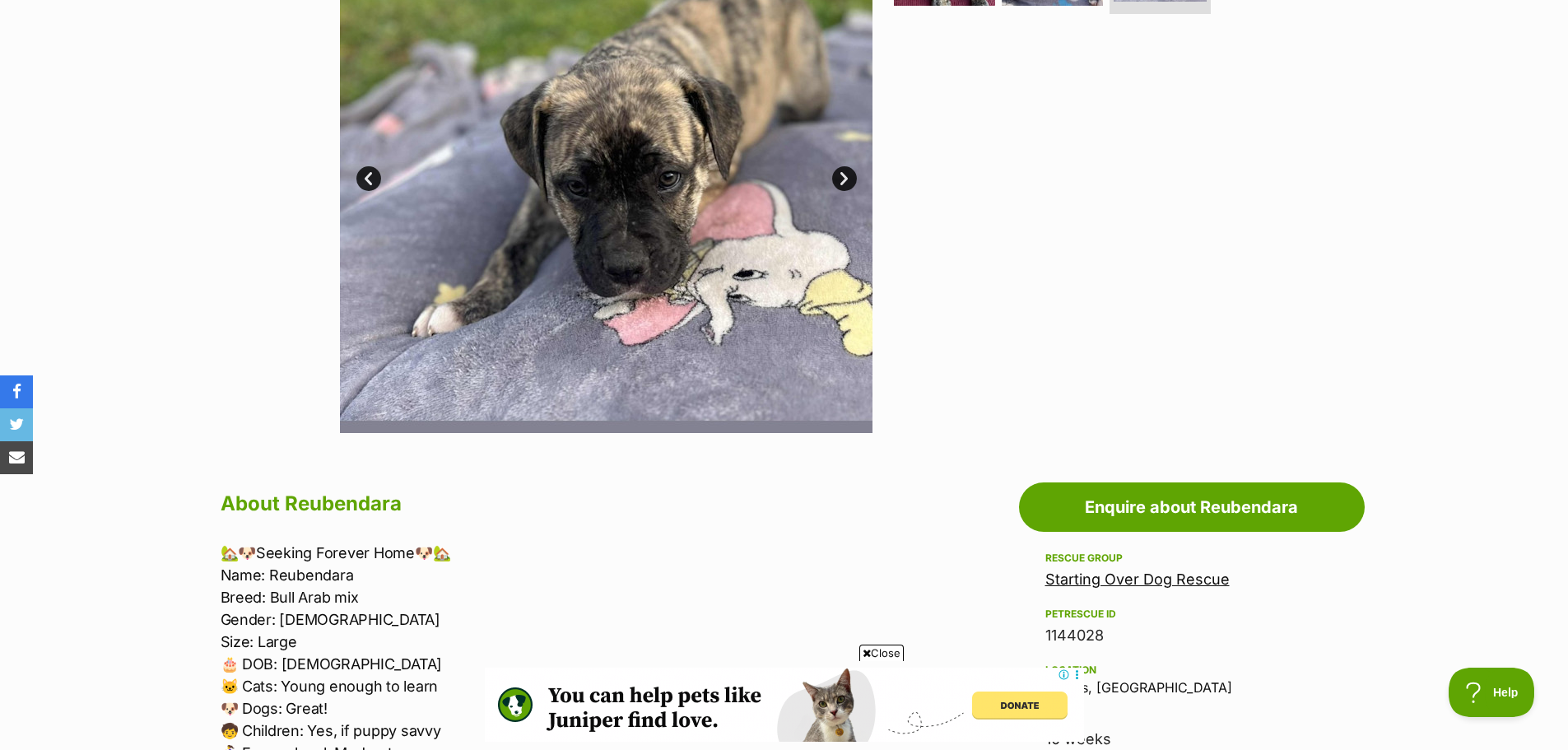
scroll to position [991, 0]
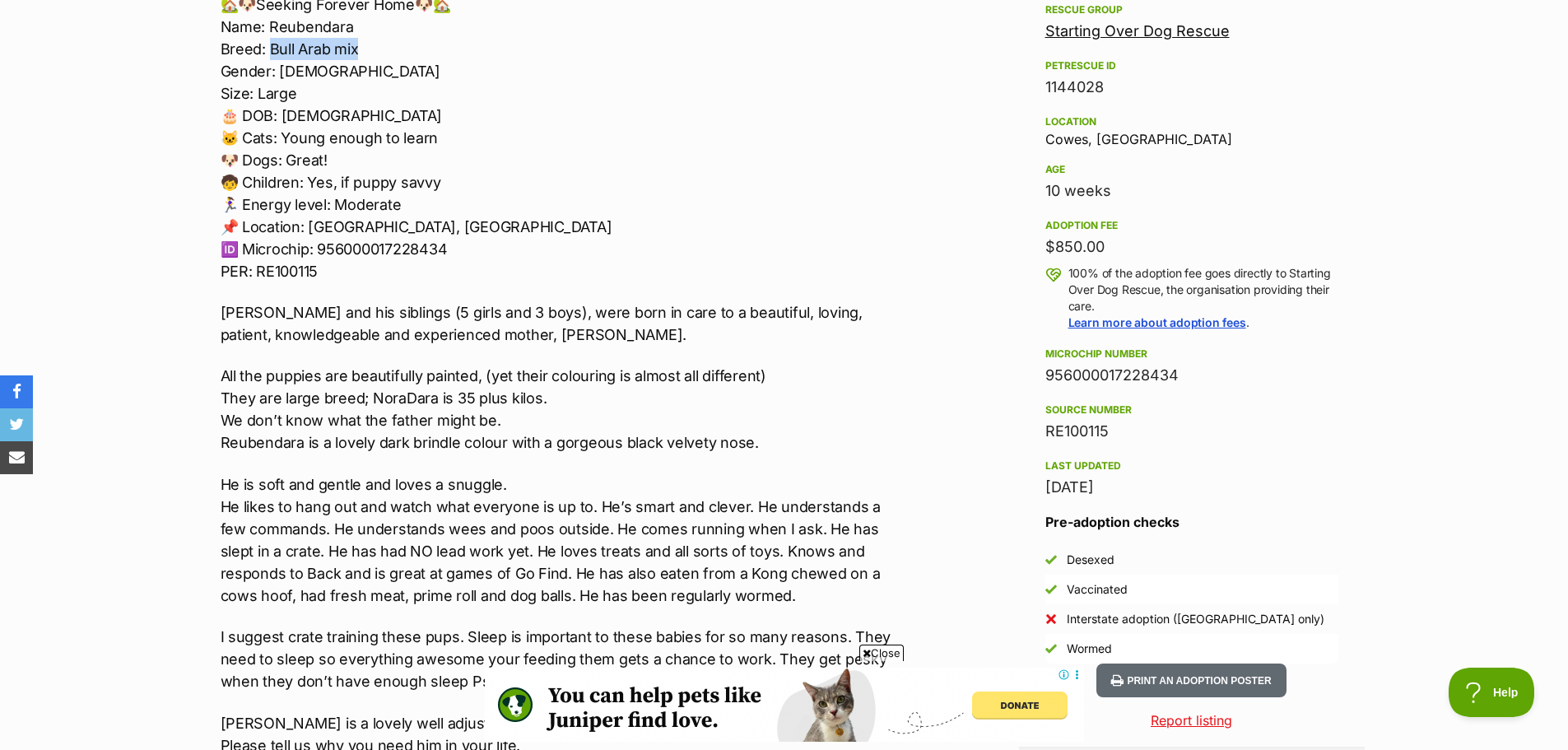
drag, startPoint x: 267, startPoint y: 49, endPoint x: 355, endPoint y: 46, distance: 88.1
click at [355, 46] on p "🏡🐶Seeking Forever Home🐶🏡 Name: [PERSON_NAME]: Bull Arab mix Gender: [DEMOGRAPHI…" at bounding box center [561, 137] width 680 height 289
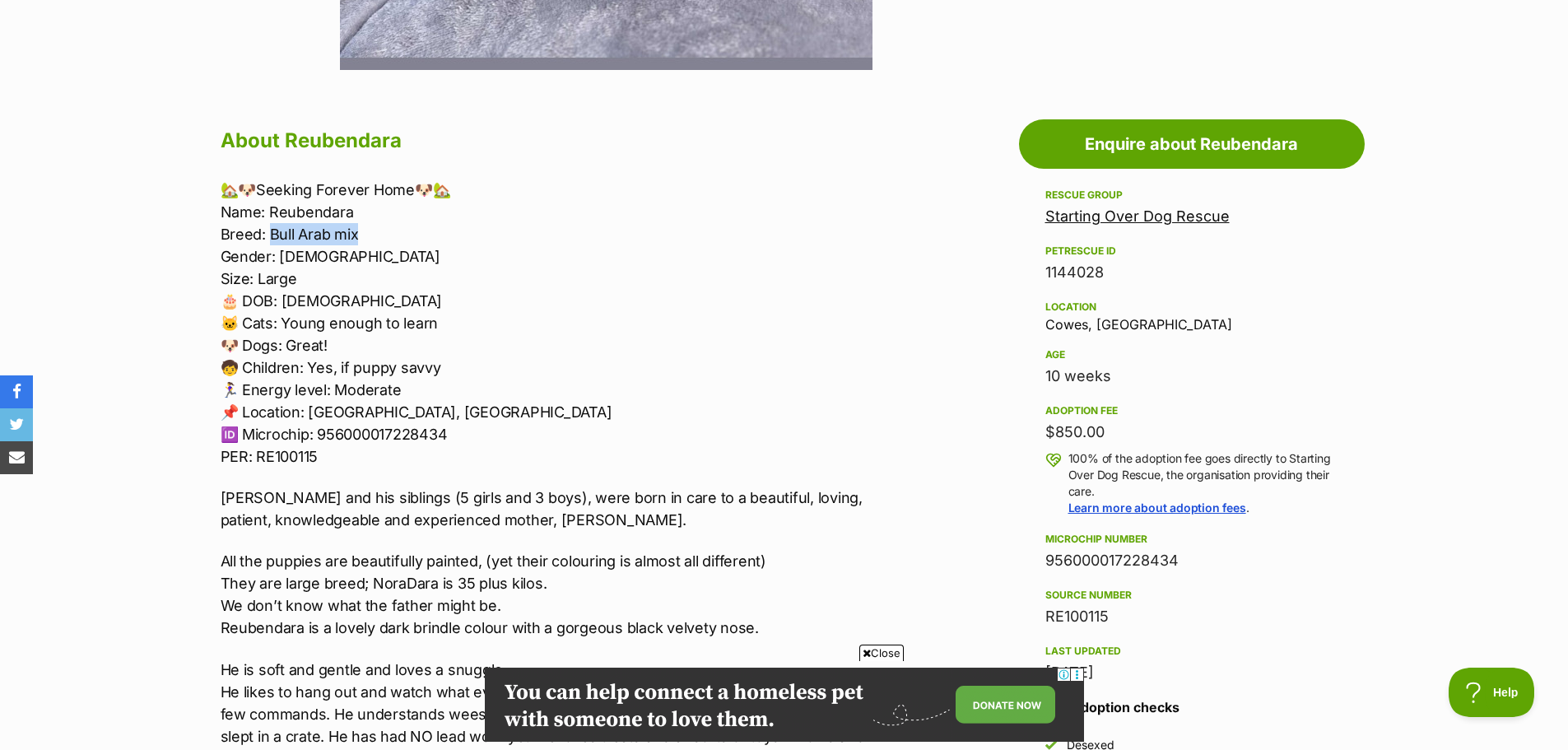
scroll to position [818, 0]
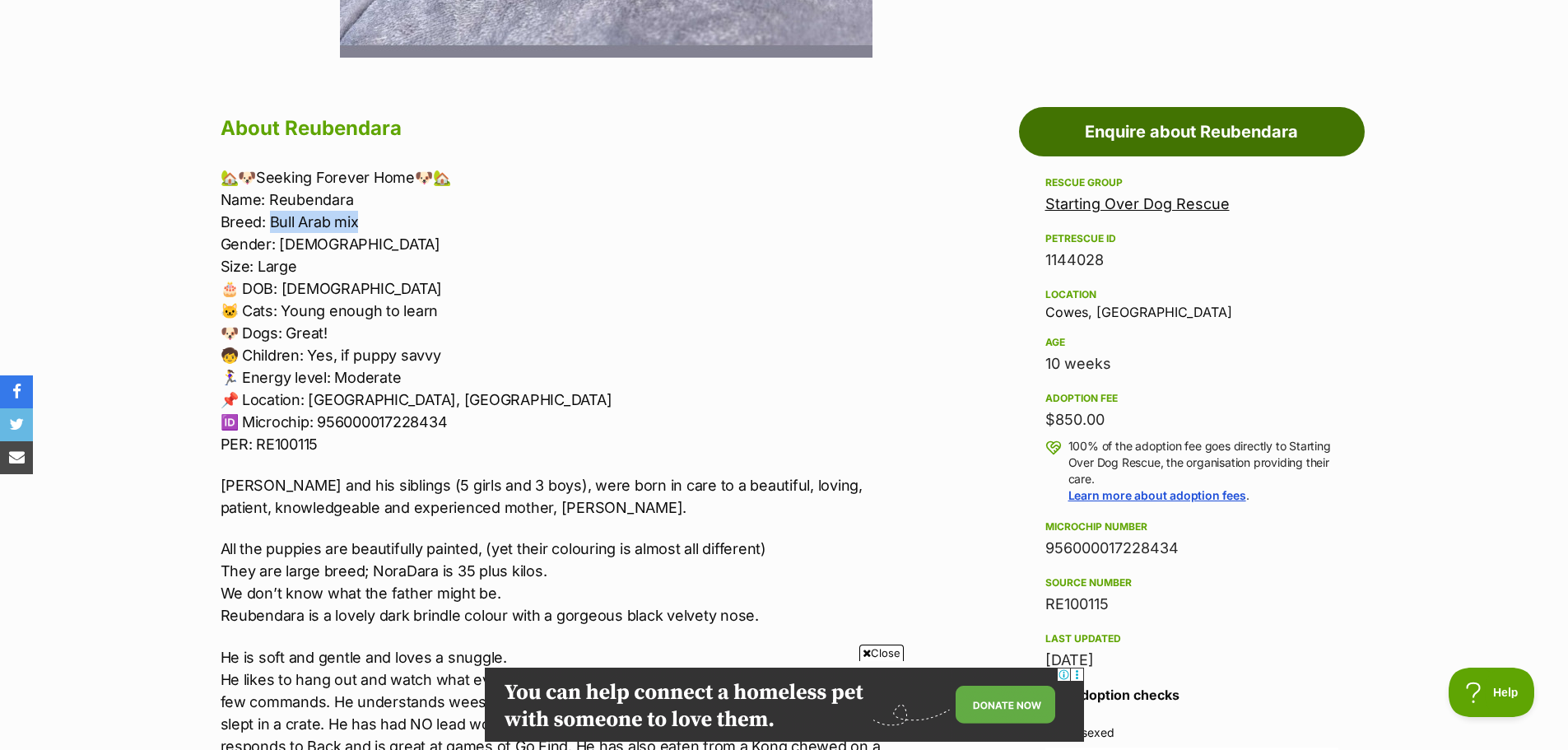
click at [1198, 130] on link "Enquire about Reubendara" at bounding box center [1192, 131] width 346 height 49
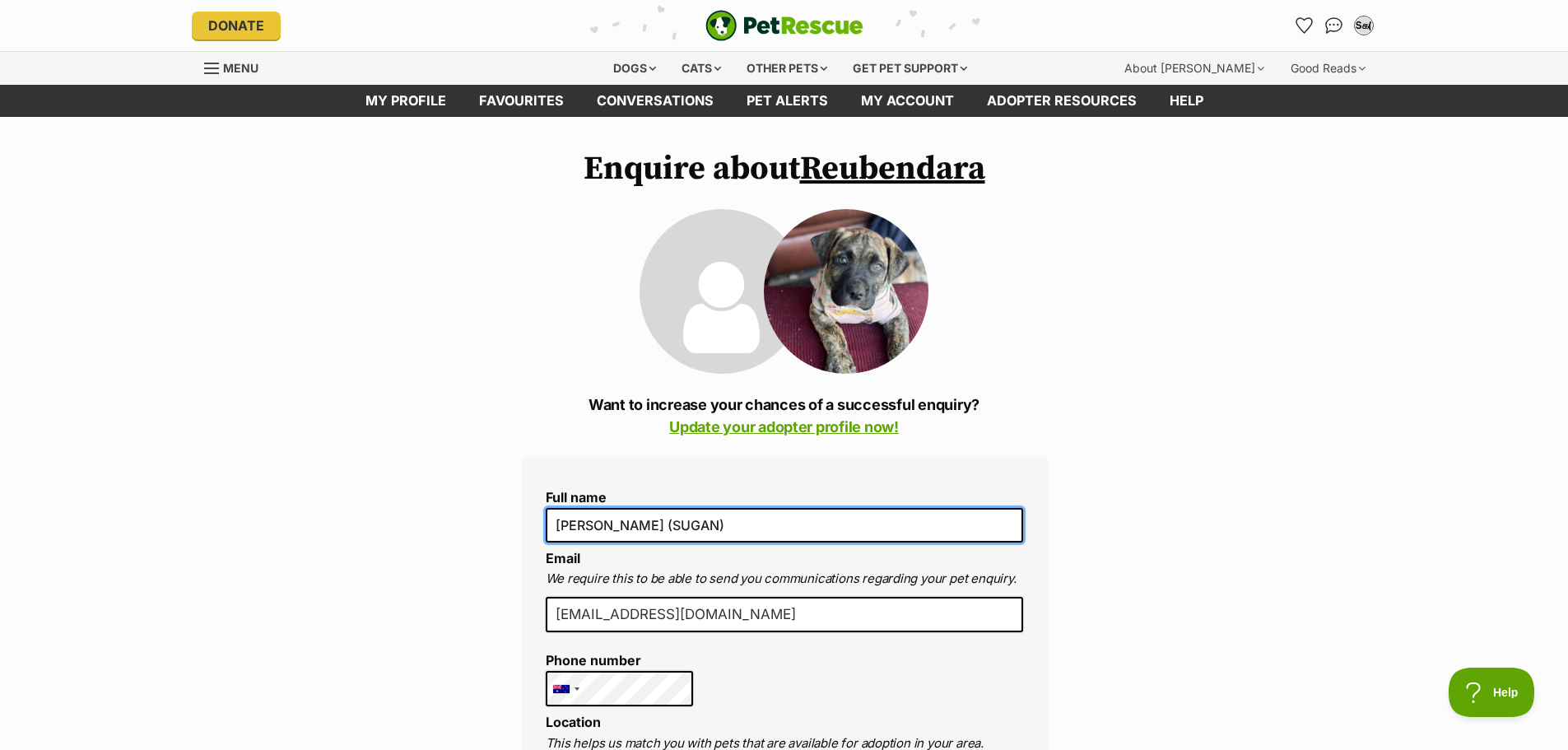
drag, startPoint x: 717, startPoint y: 523, endPoint x: 610, endPoint y: 520, distance: 107.0
click at [610, 520] on input "[PERSON_NAME] (SUGAN)" at bounding box center [784, 525] width 478 height 35
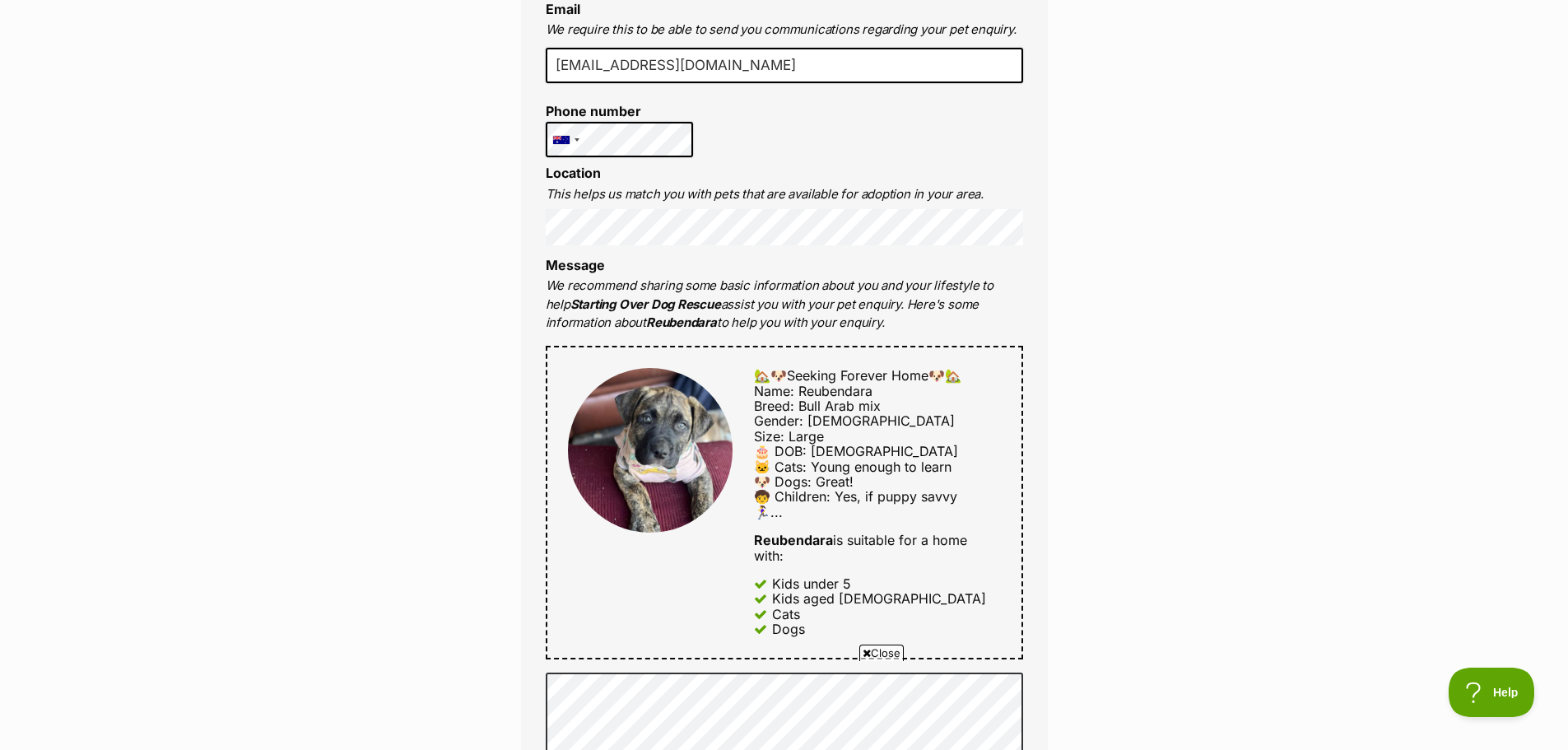
type input "SUGAN (SUGAN)"
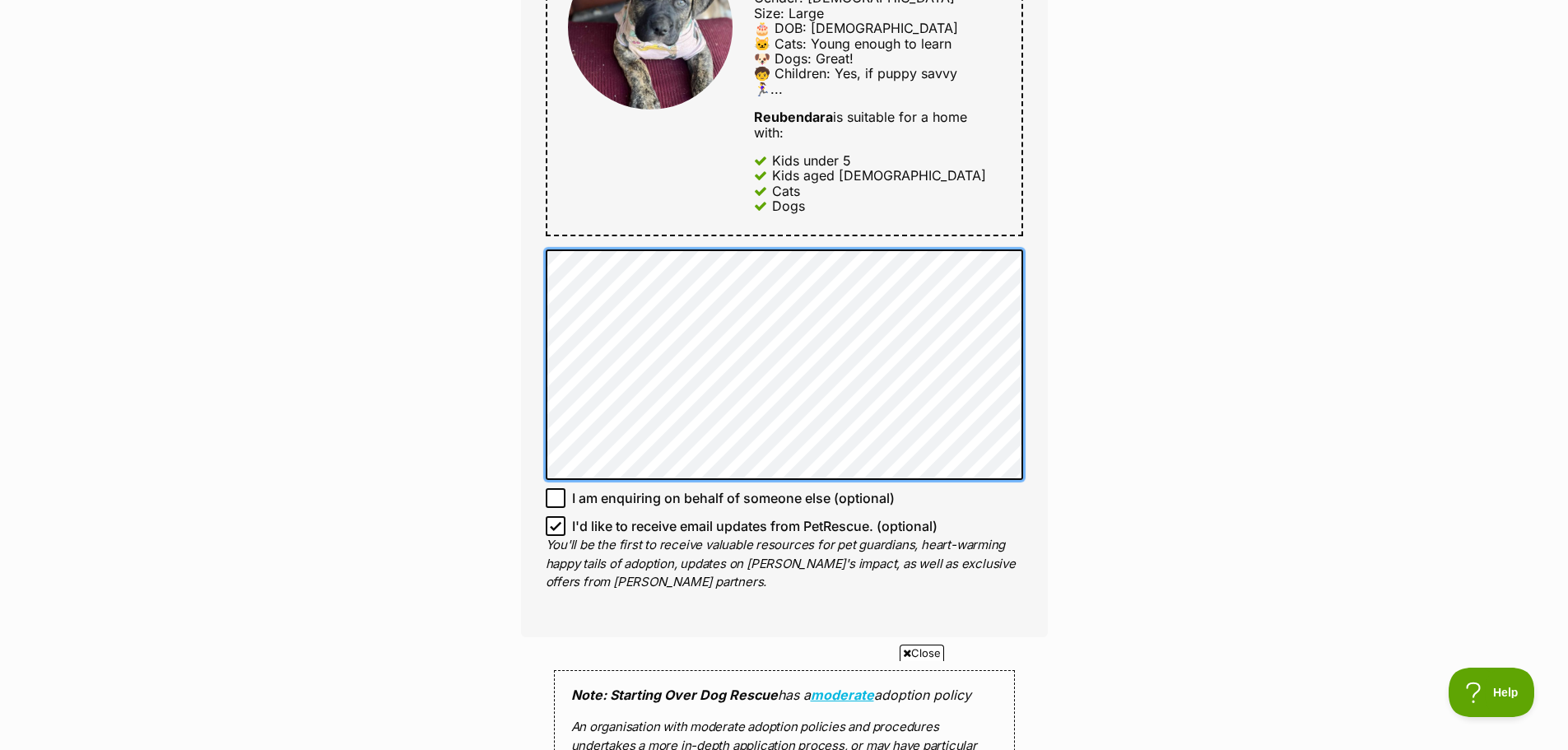
scroll to position [0, 0]
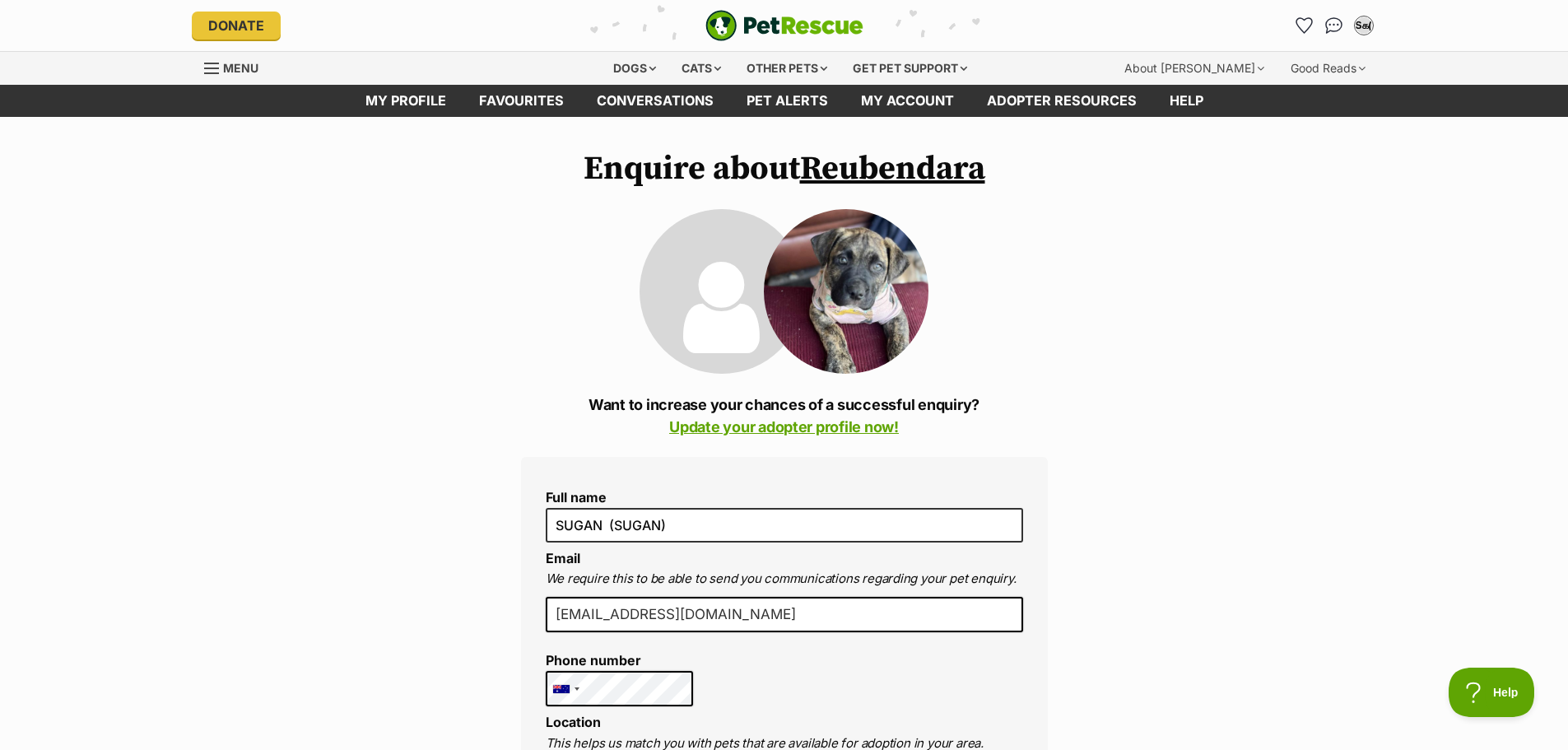
click at [938, 178] on link "Reubendara" at bounding box center [893, 168] width 185 height 41
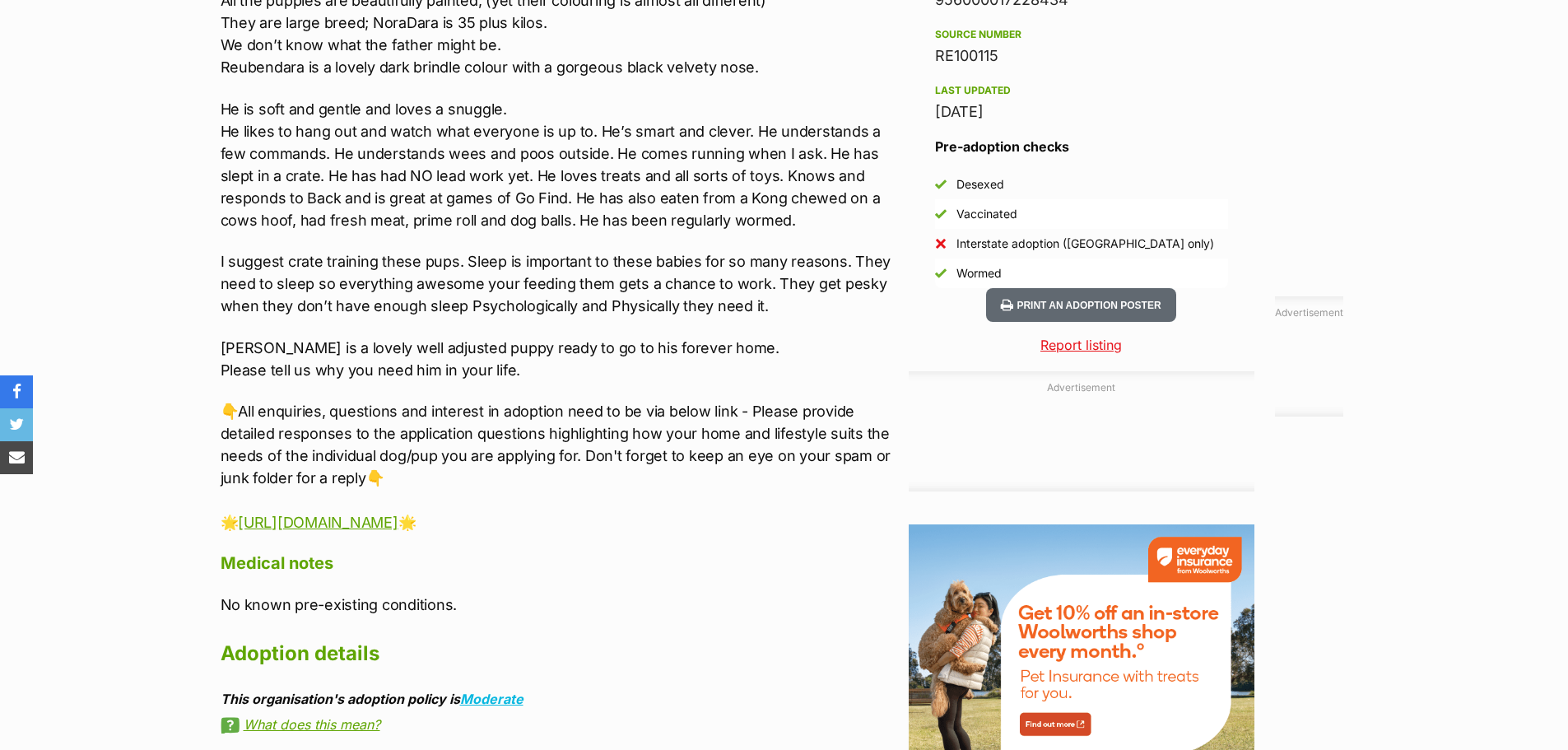
scroll to position [818, 0]
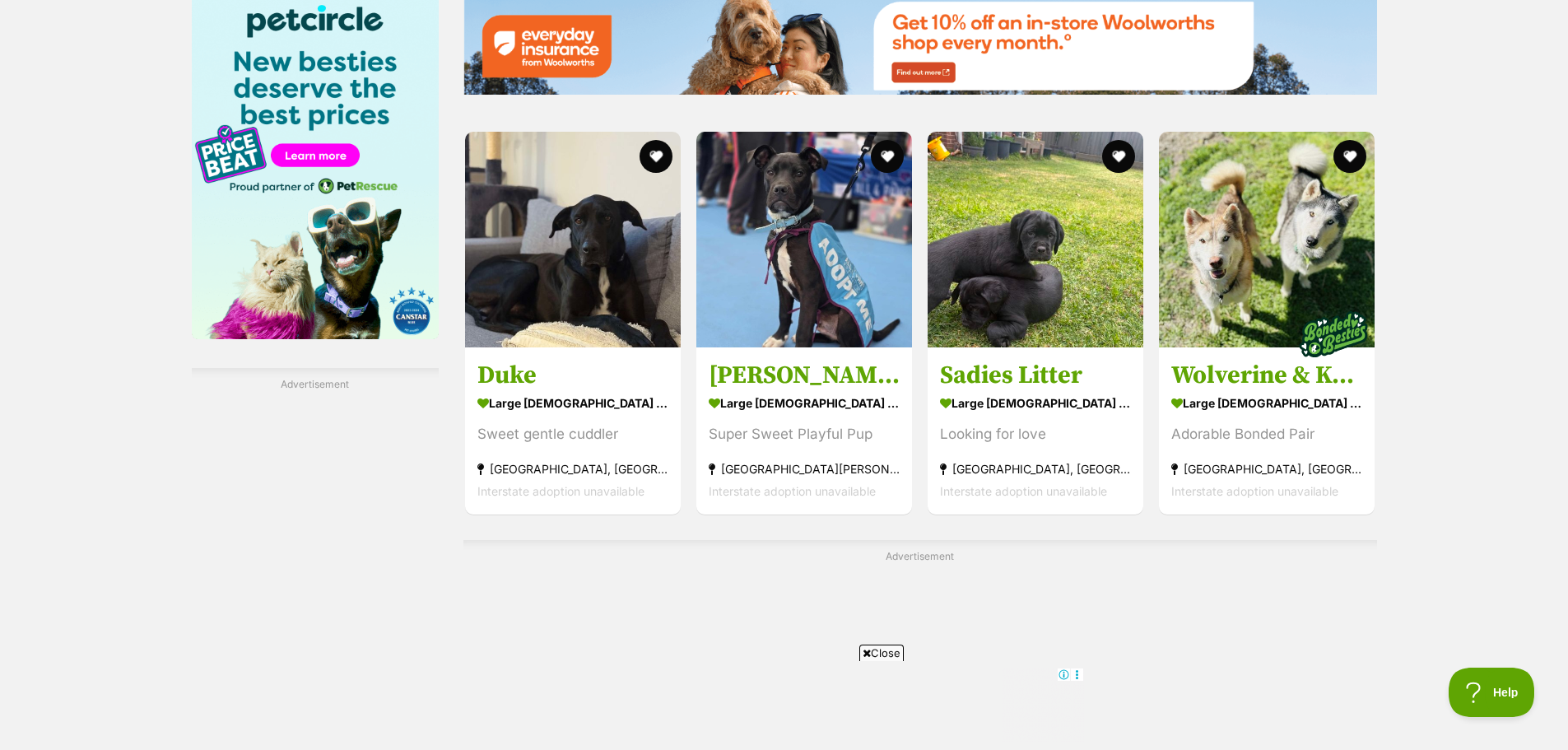
scroll to position [2464, 0]
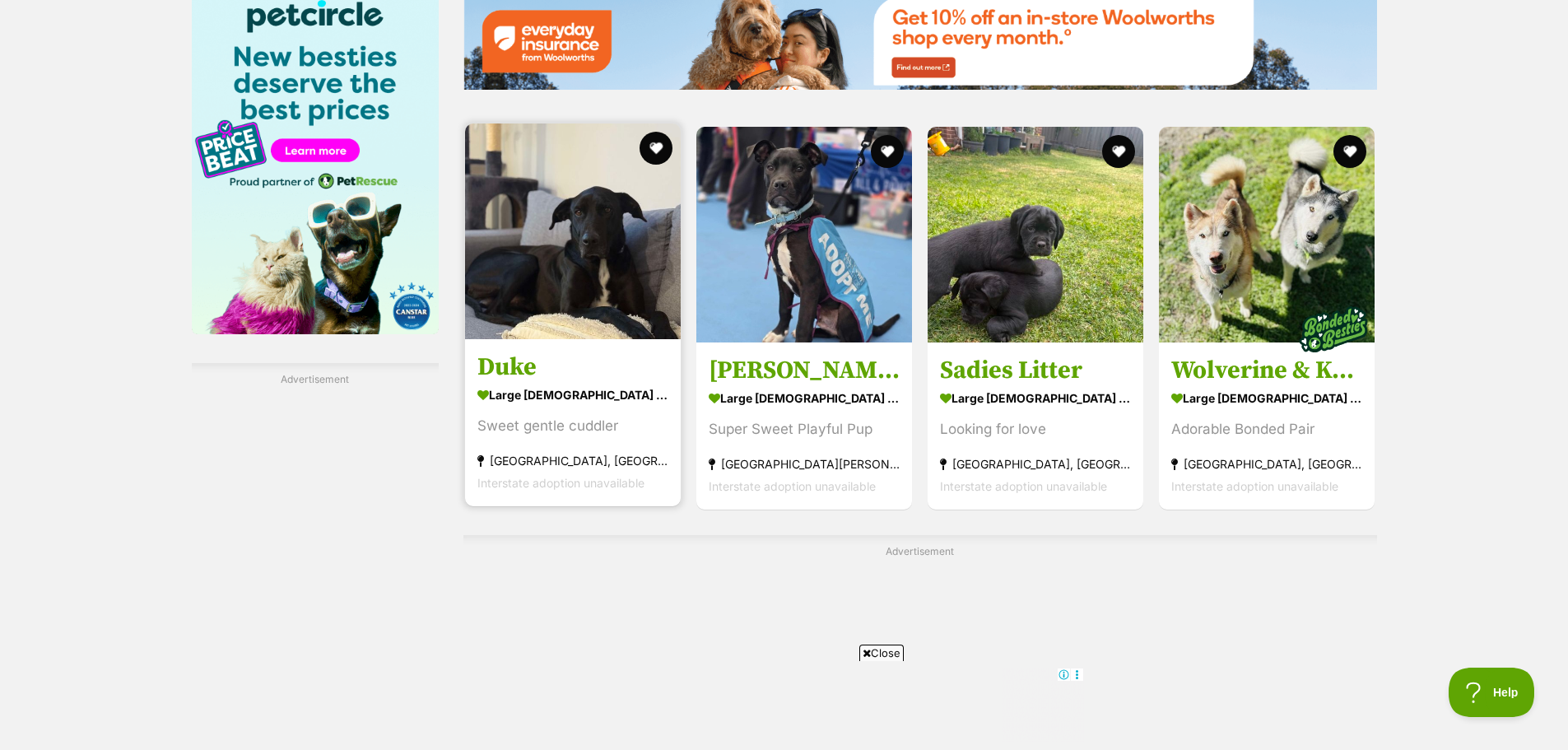
click at [622, 249] on img at bounding box center [573, 231] width 215 height 215
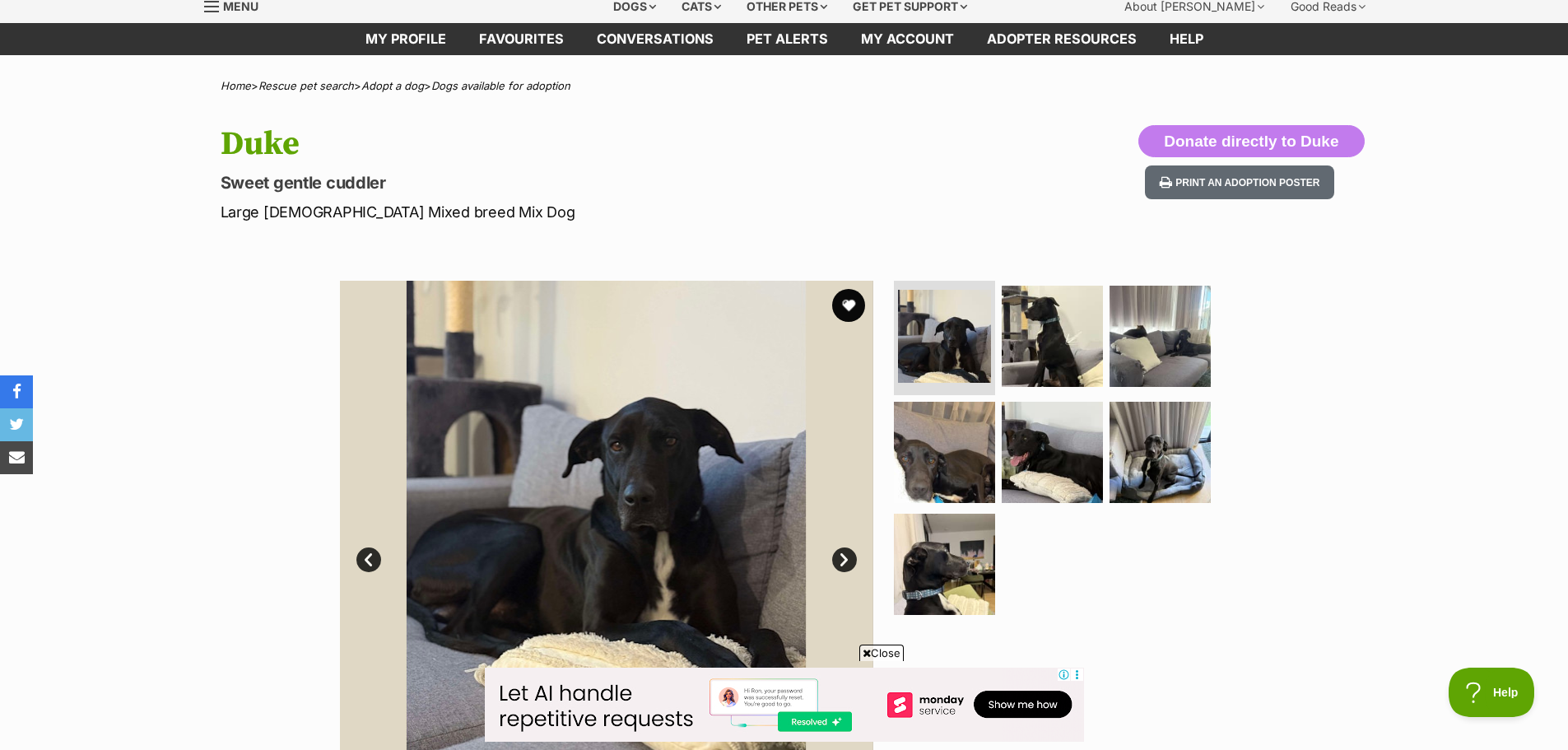
scroll to position [178, 0]
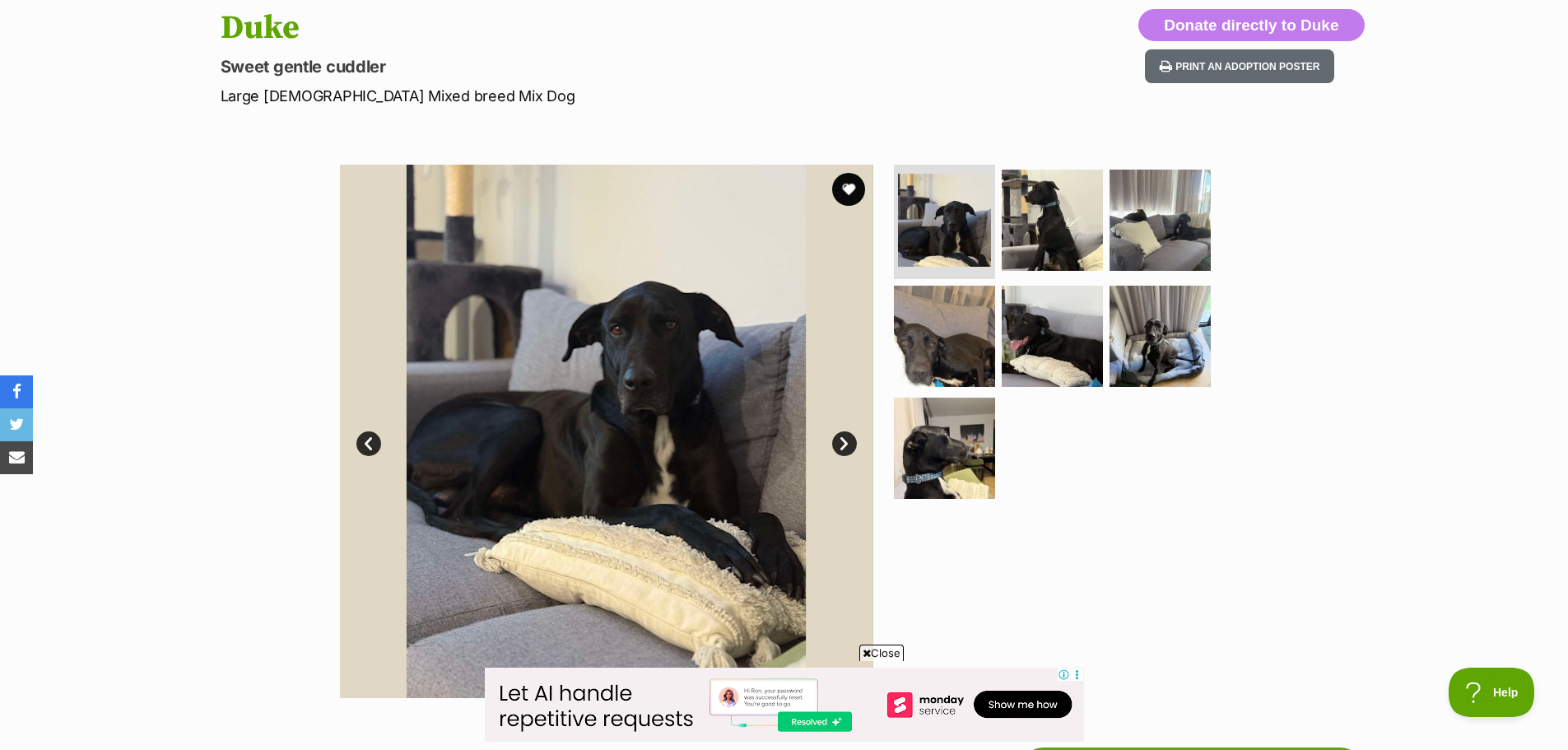
click at [842, 445] on link "Next" at bounding box center [845, 444] width 25 height 25
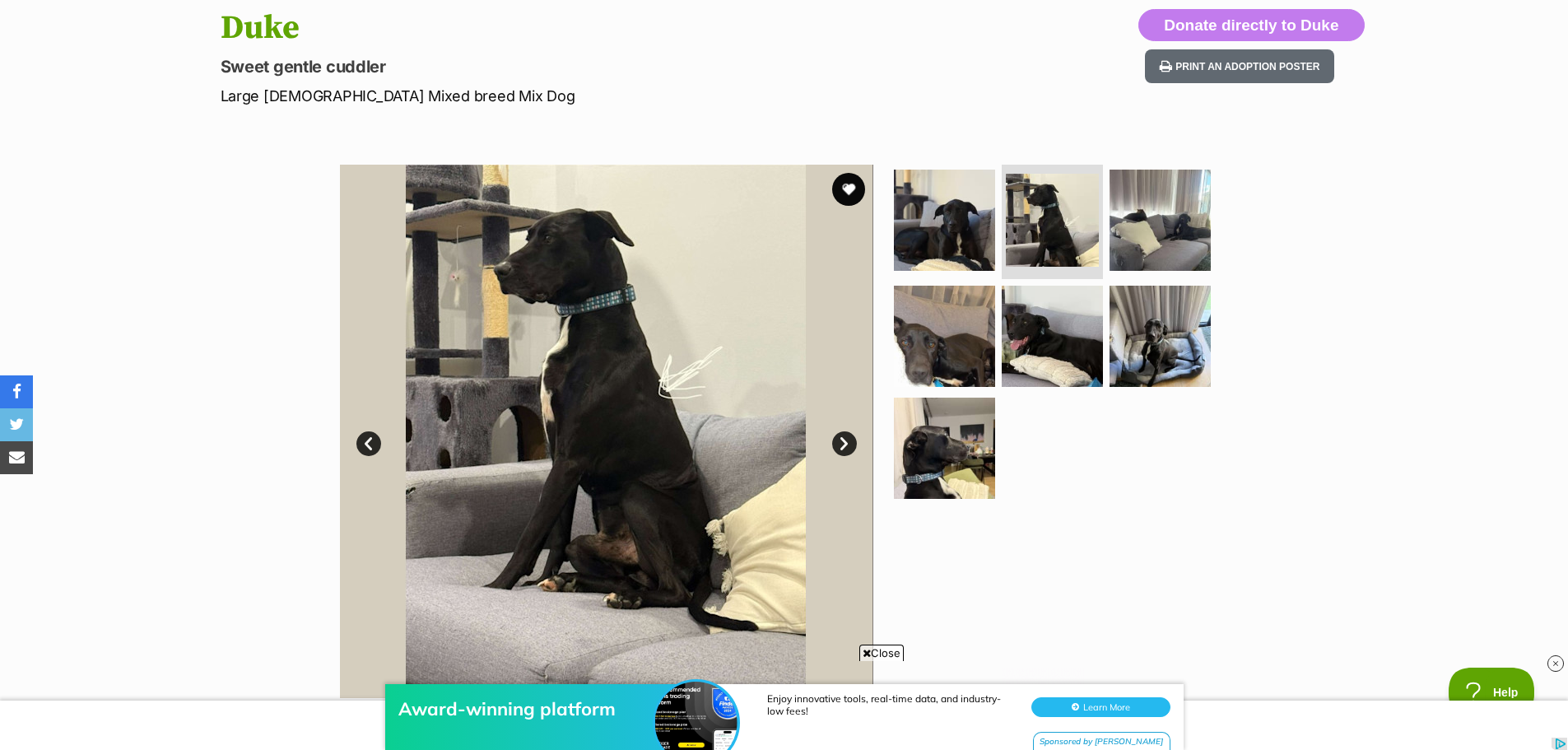
scroll to position [0, 0]
click at [848, 446] on link "Next" at bounding box center [845, 444] width 25 height 25
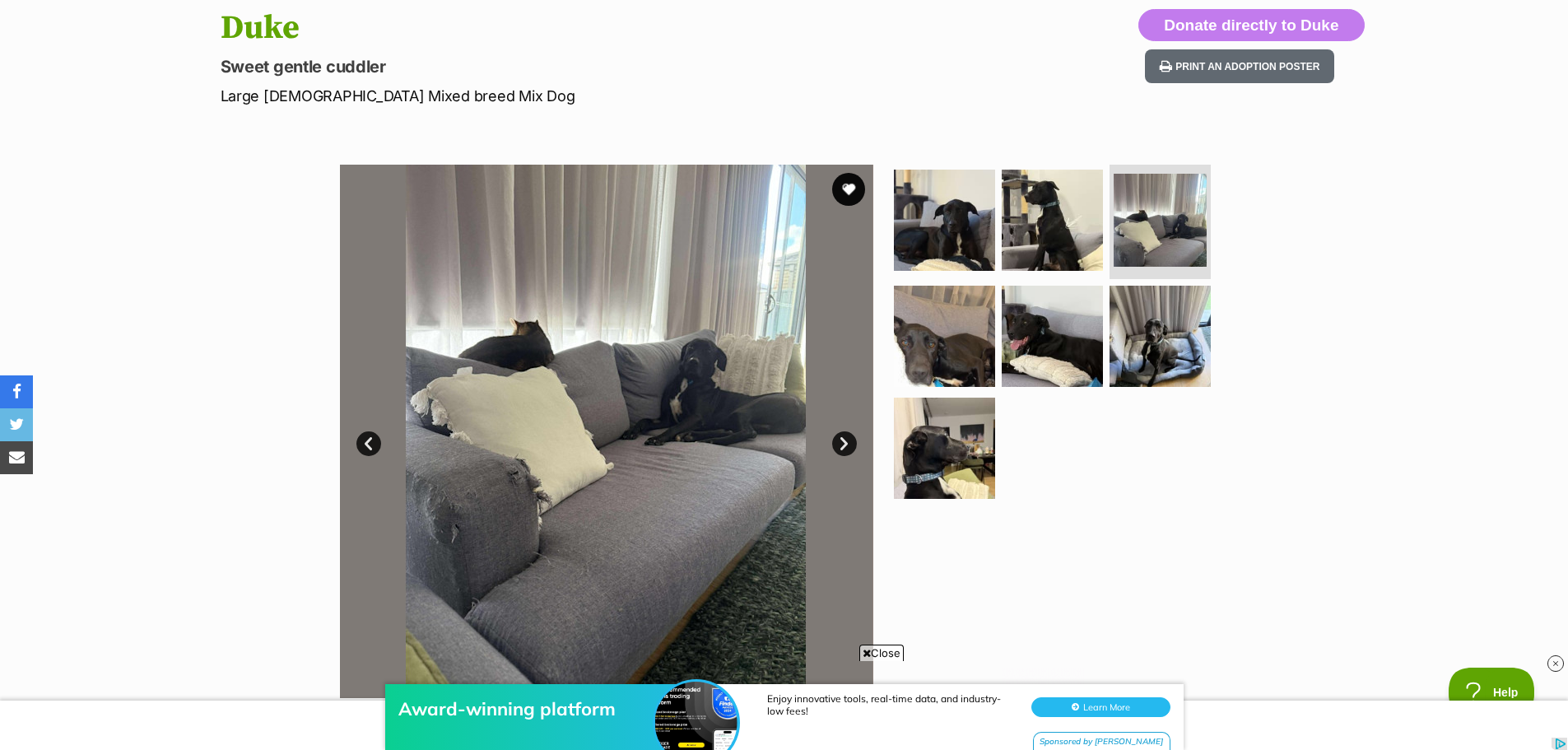
click at [850, 446] on link "Next" at bounding box center [845, 444] width 25 height 25
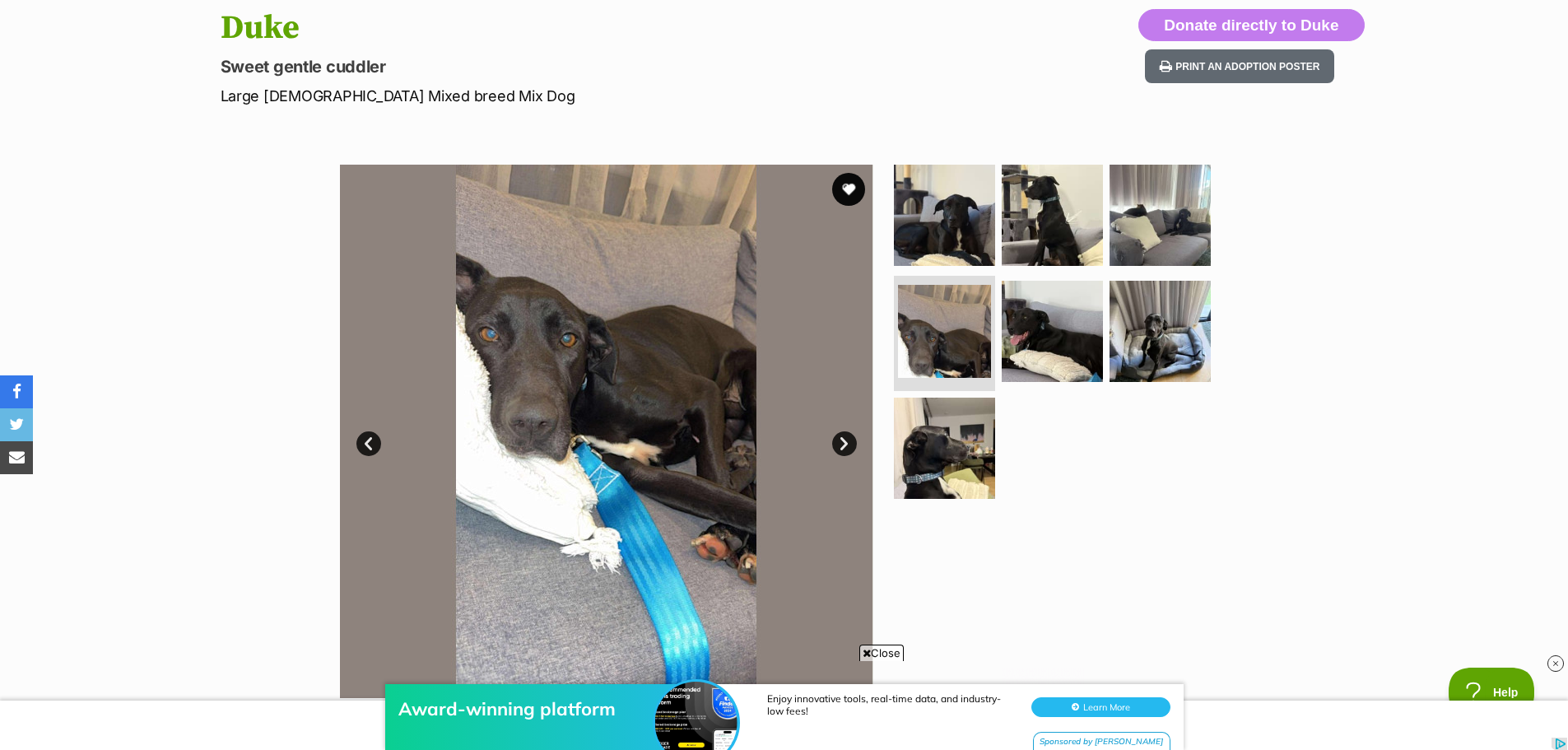
click at [850, 446] on link "Next" at bounding box center [845, 444] width 25 height 25
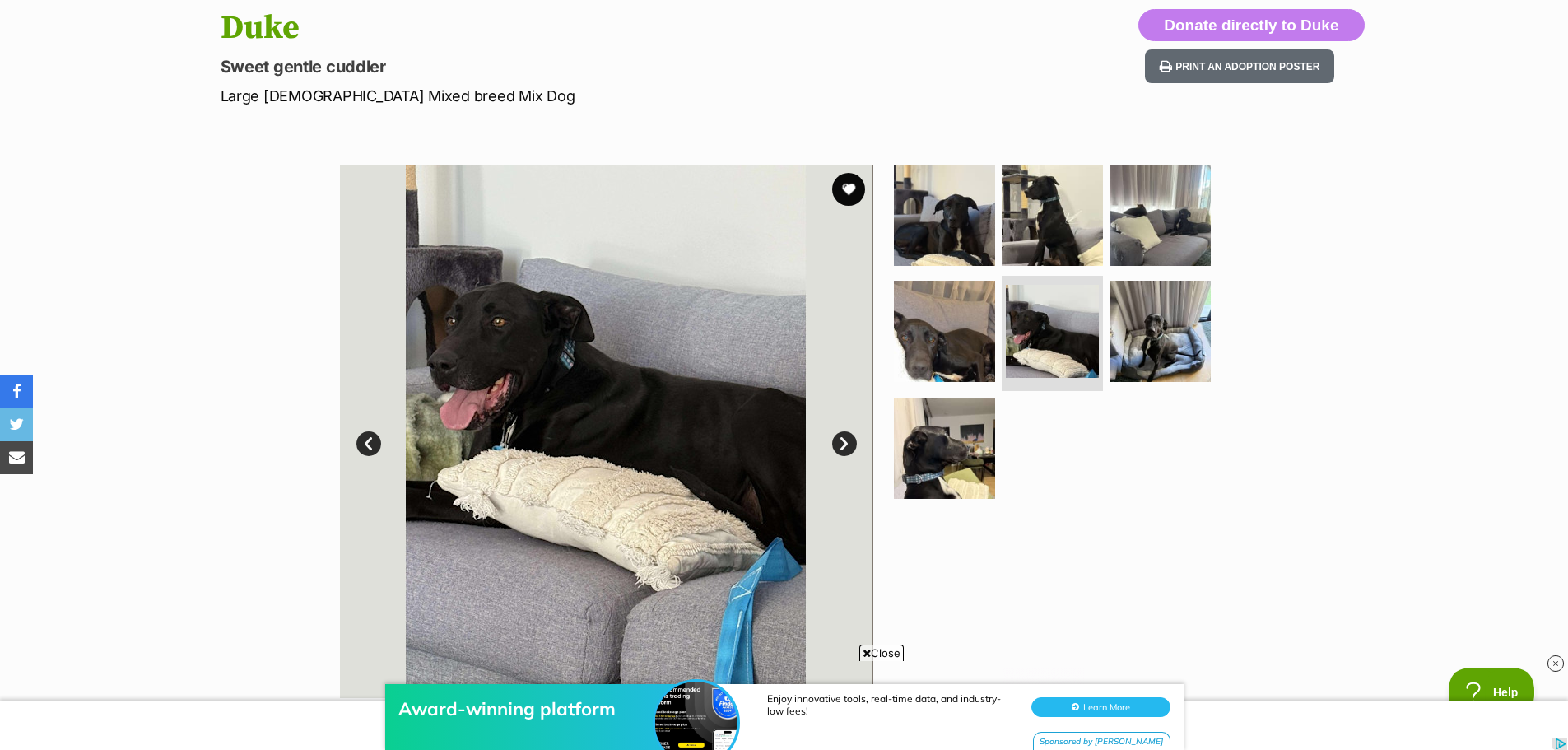
click at [850, 446] on link "Next" at bounding box center [845, 444] width 25 height 25
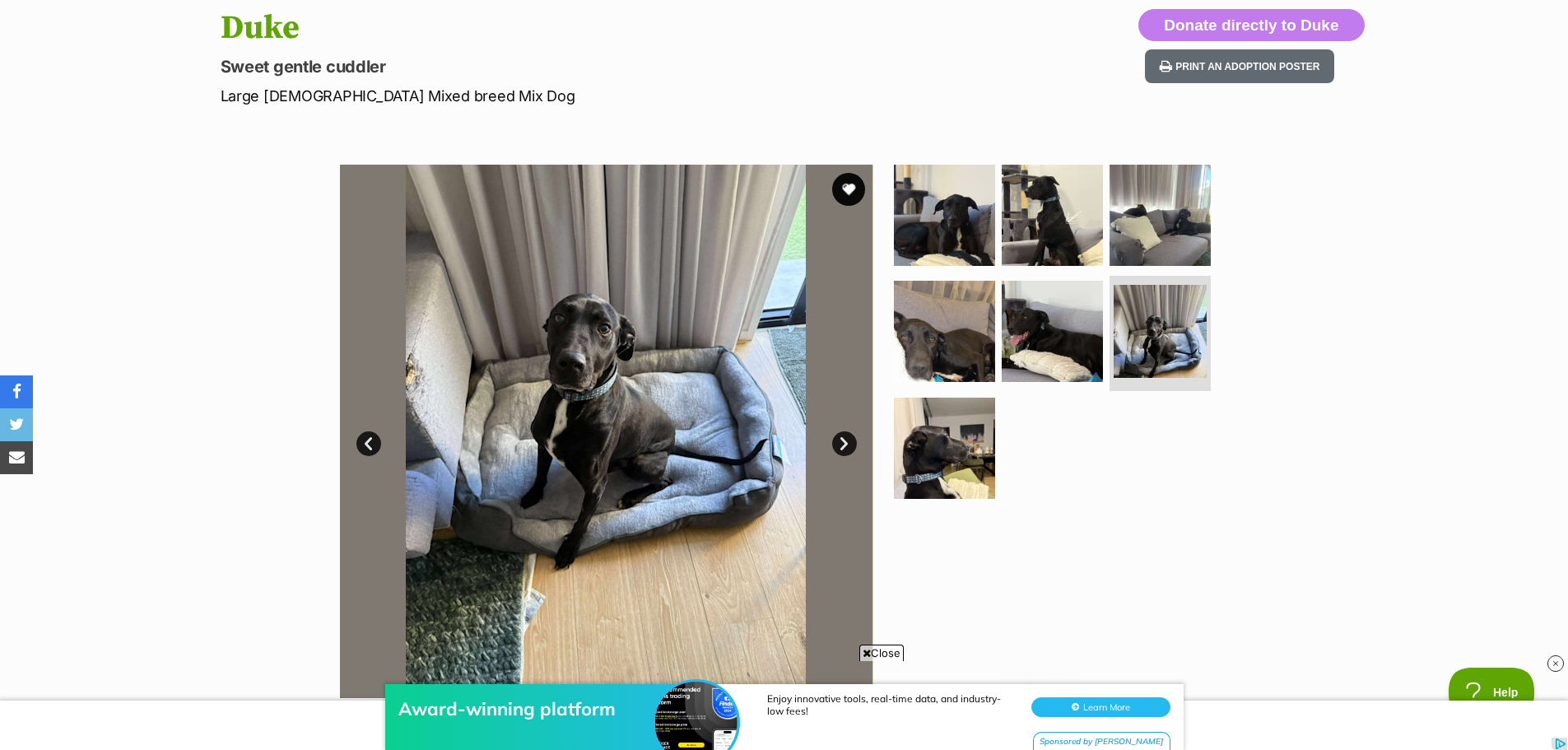
click at [850, 446] on link "Next" at bounding box center [845, 444] width 25 height 25
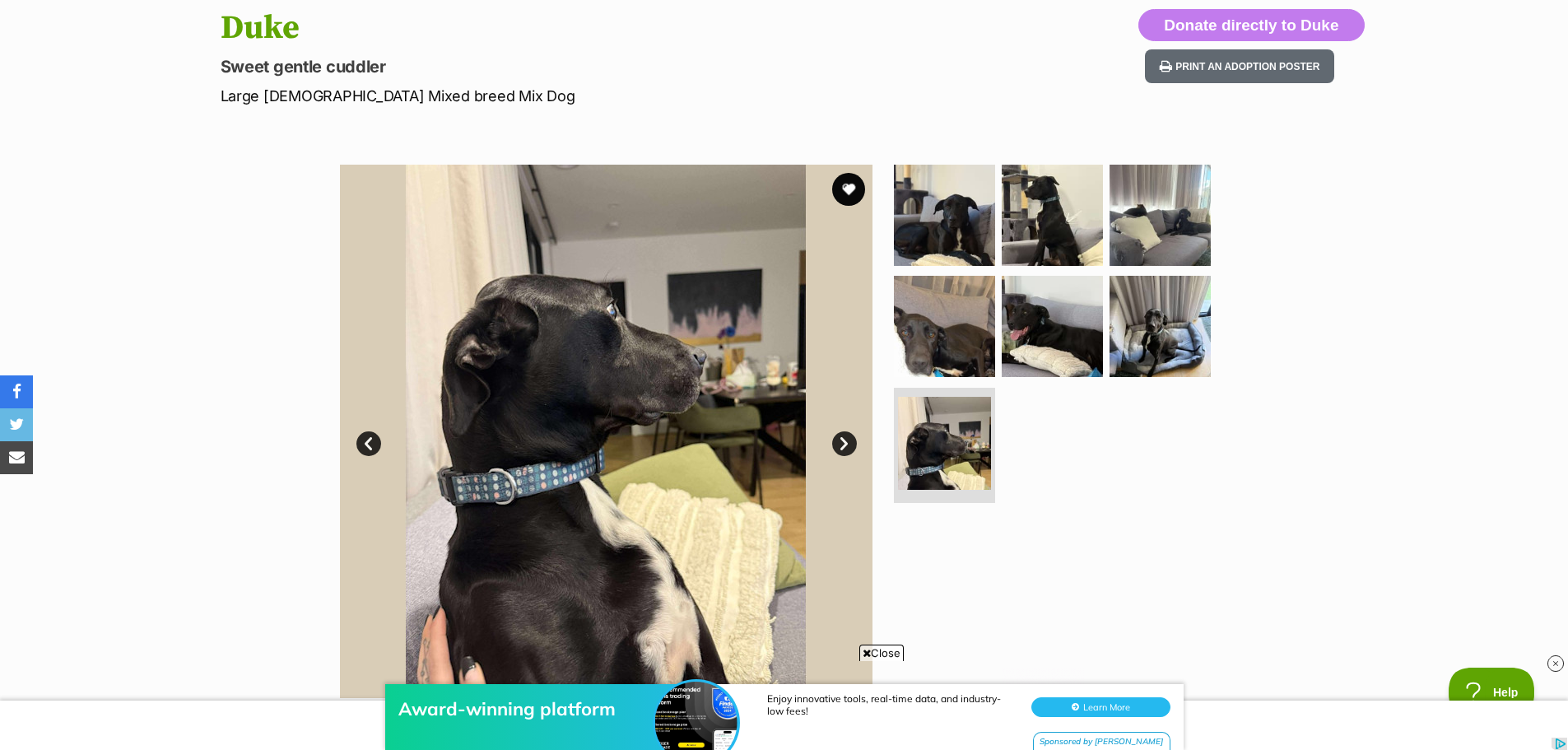
click at [850, 446] on link "Next" at bounding box center [845, 444] width 25 height 25
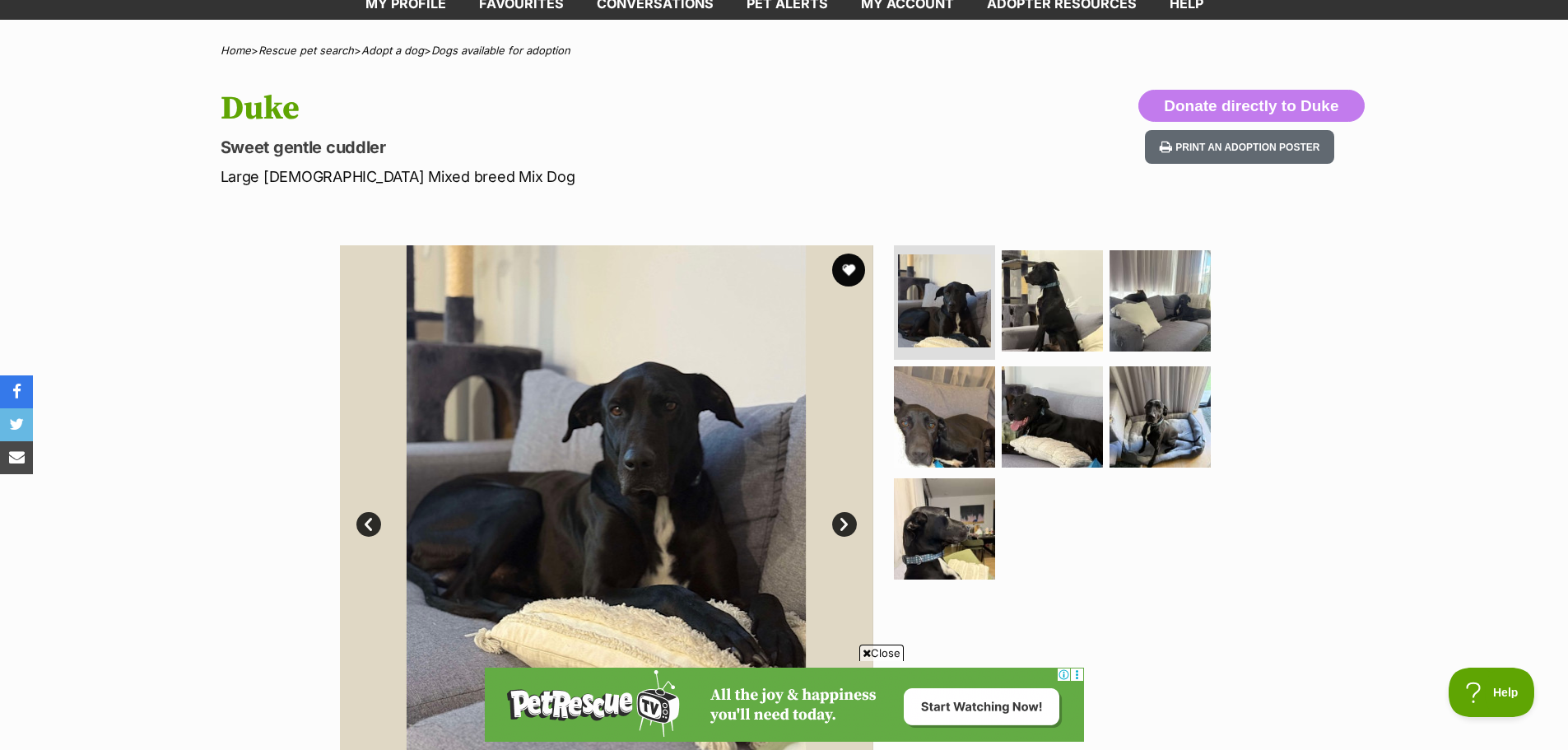
scroll to position [57, 0]
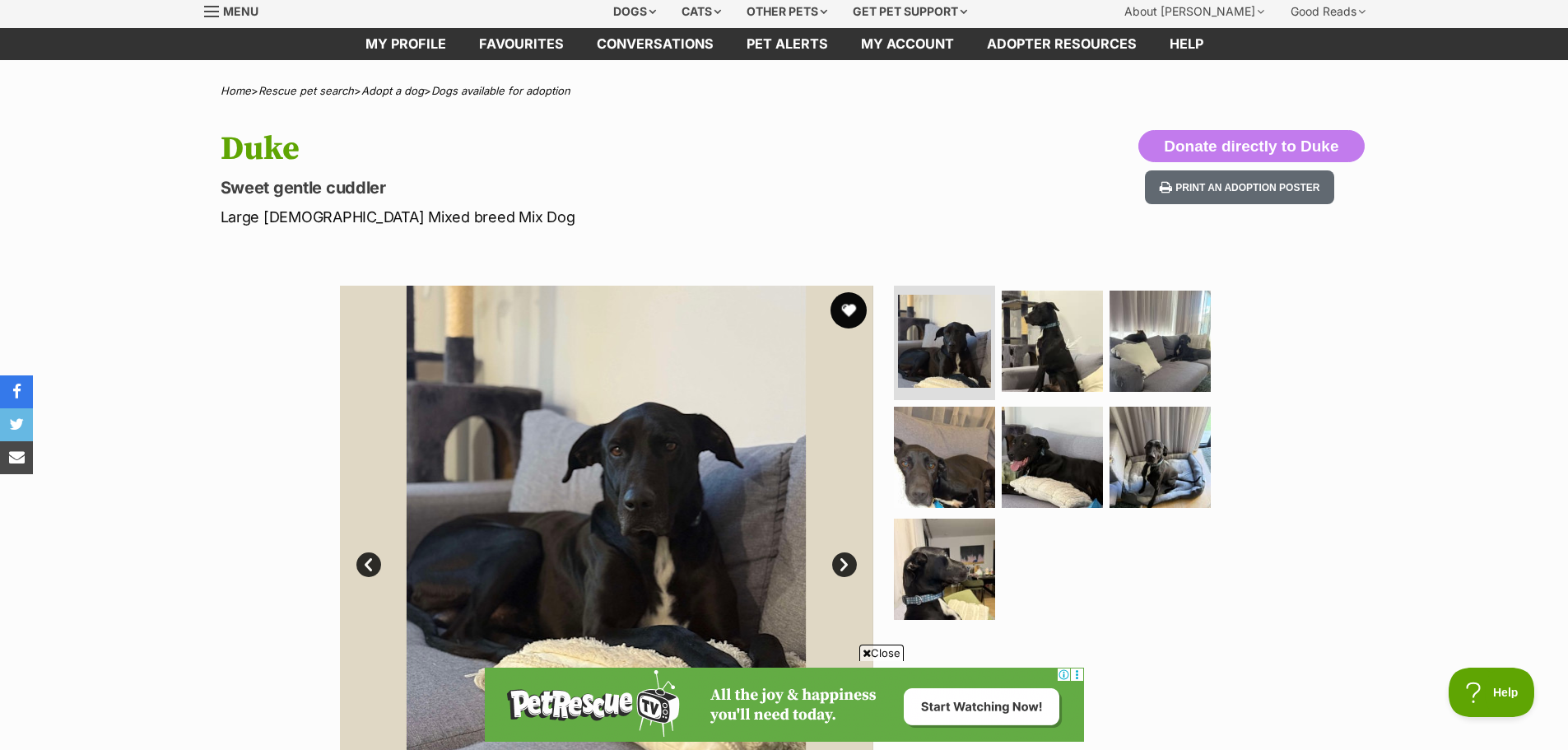
click at [854, 308] on button "favourite" at bounding box center [849, 310] width 37 height 36
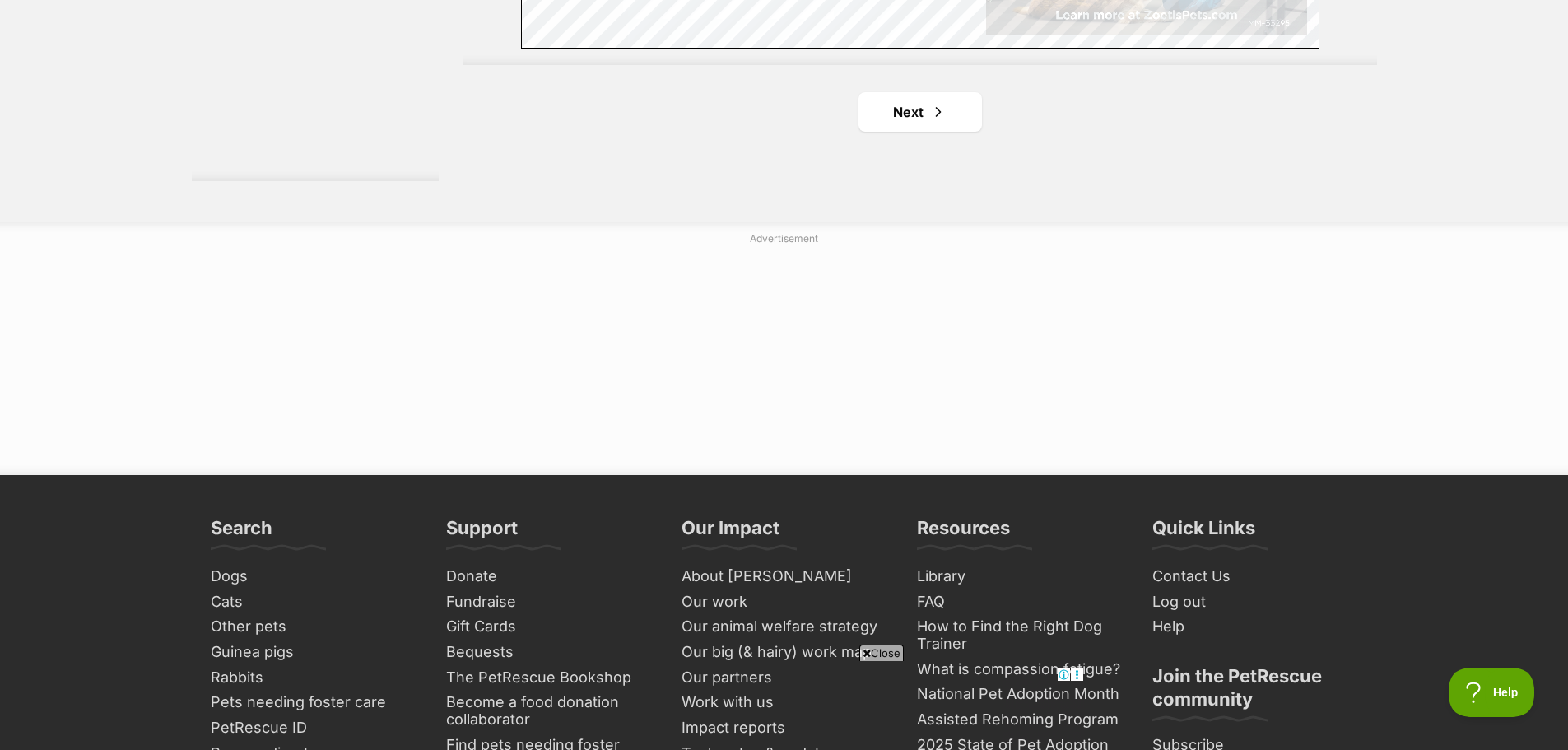
scroll to position [3192, 0]
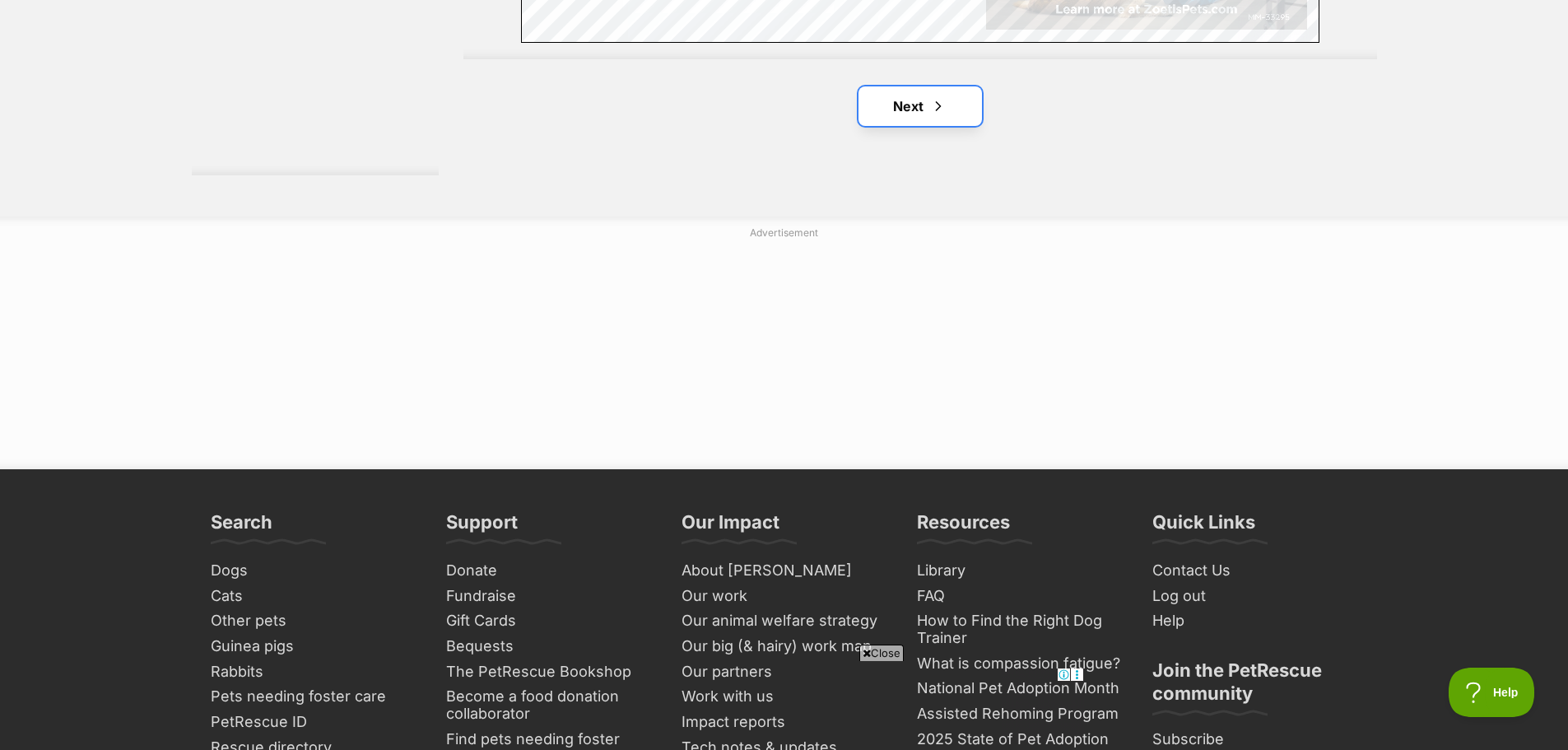
click at [943, 114] on span "Next page" at bounding box center [938, 106] width 16 height 20
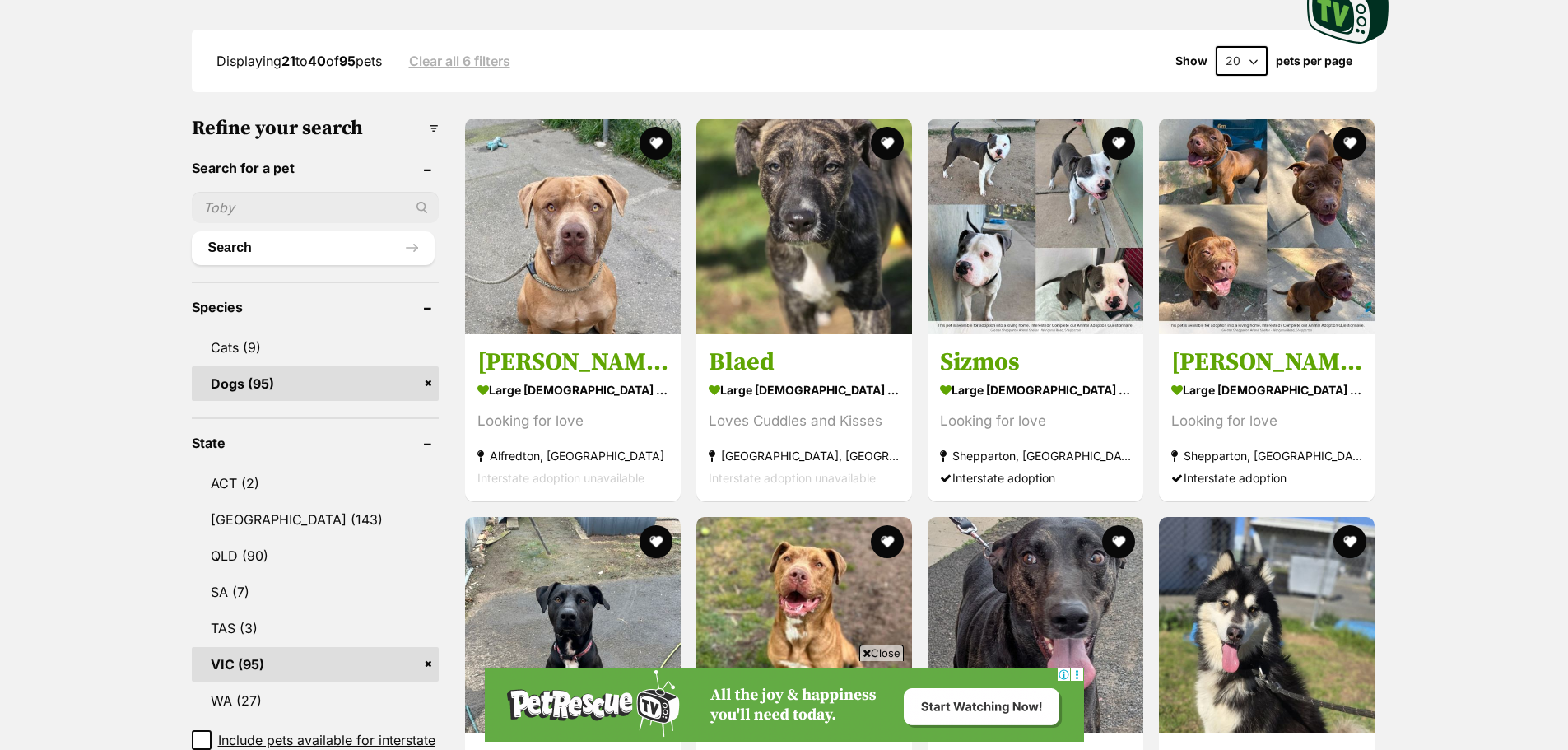
scroll to position [423, 0]
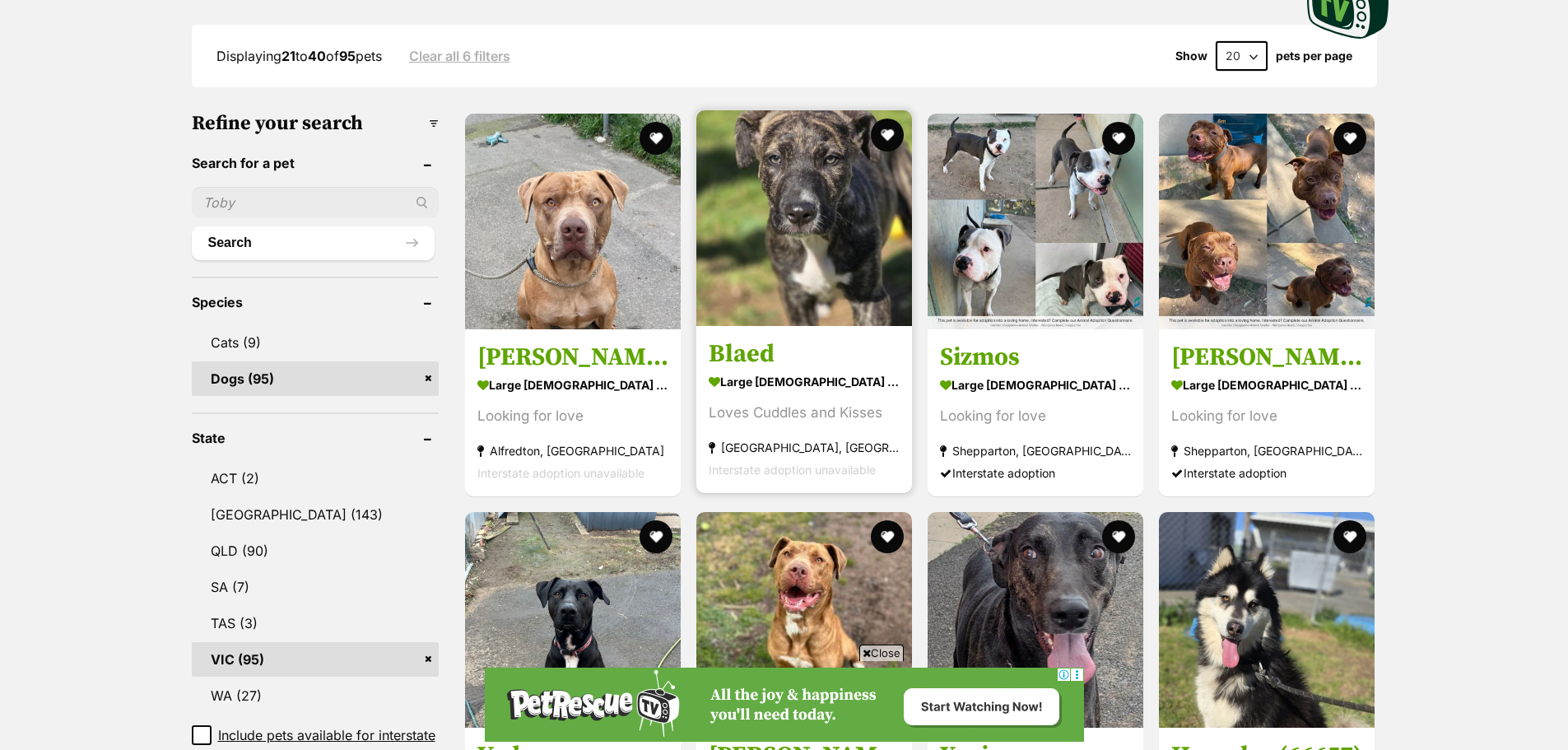
click at [838, 242] on img at bounding box center [804, 218] width 215 height 215
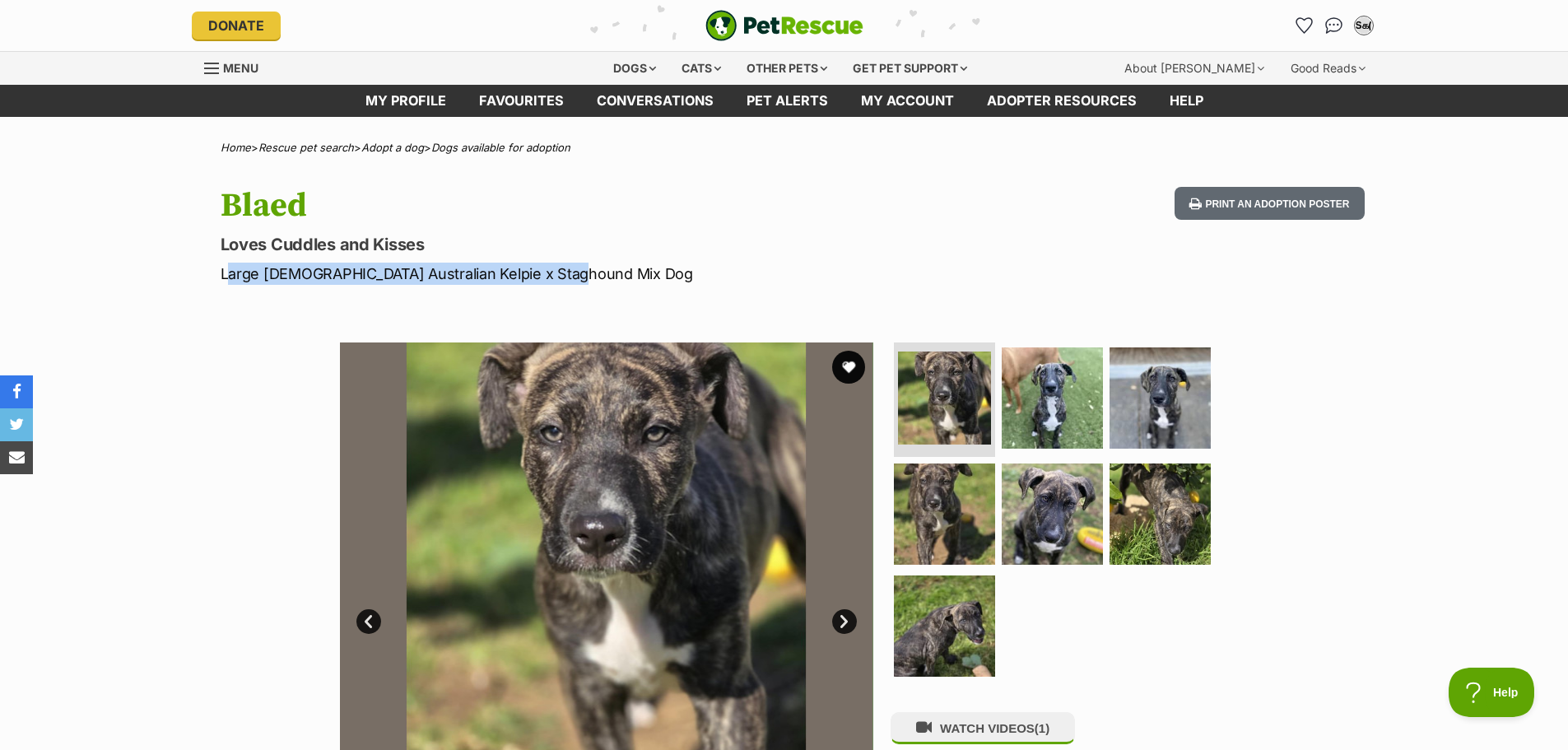
drag, startPoint x: 215, startPoint y: 272, endPoint x: 589, endPoint y: 273, distance: 374.0
click at [589, 273] on div "Blaed Loves Cuddles and Kisses Large Male Australian Kelpie x Staghound Mix Dog…" at bounding box center [785, 235] width 1211 height 98
copy p "Large Male Australian Kelpie x Staghound Mix Dog"
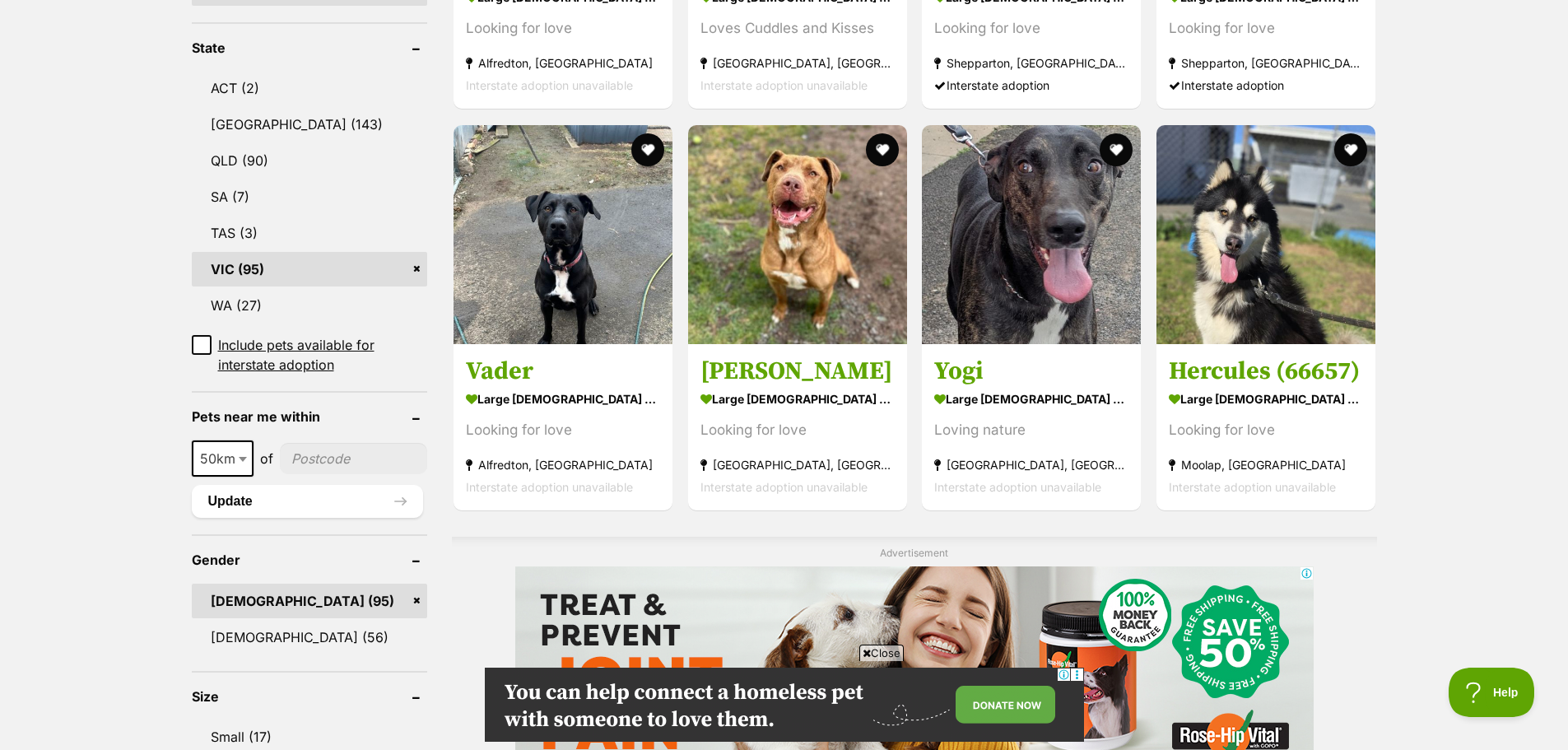
scroll to position [825, 0]
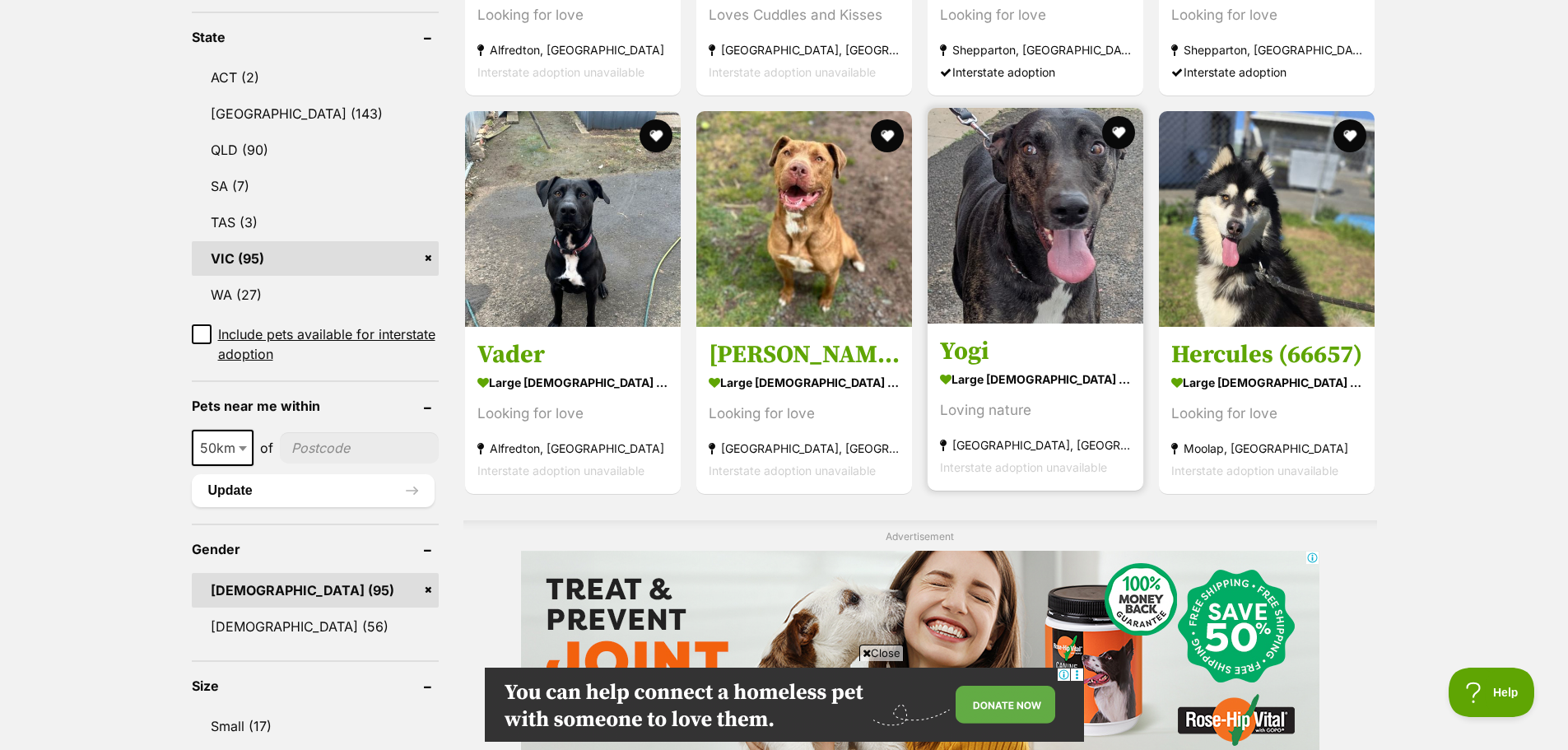
click at [1080, 231] on img at bounding box center [1036, 215] width 215 height 215
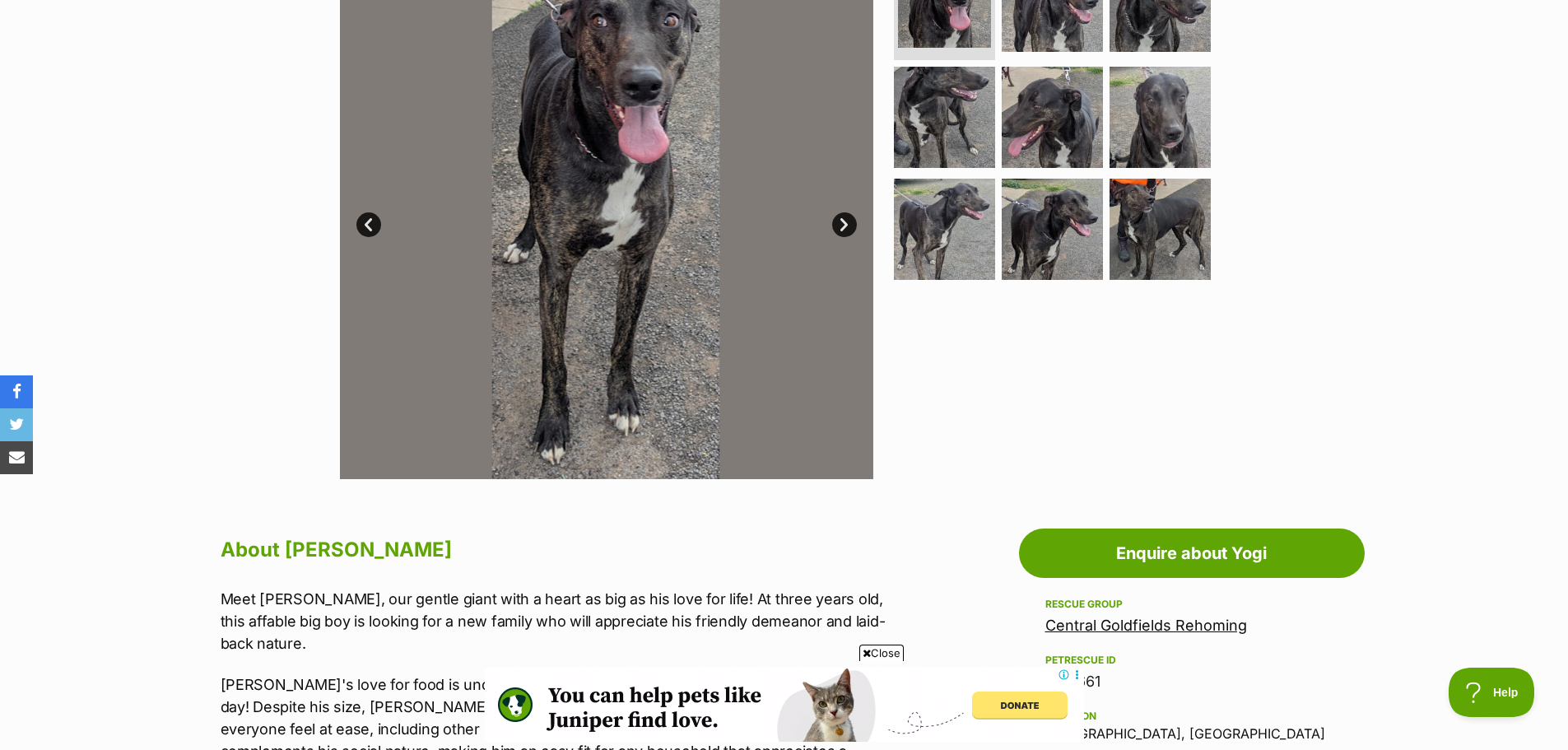
scroll to position [237, 0]
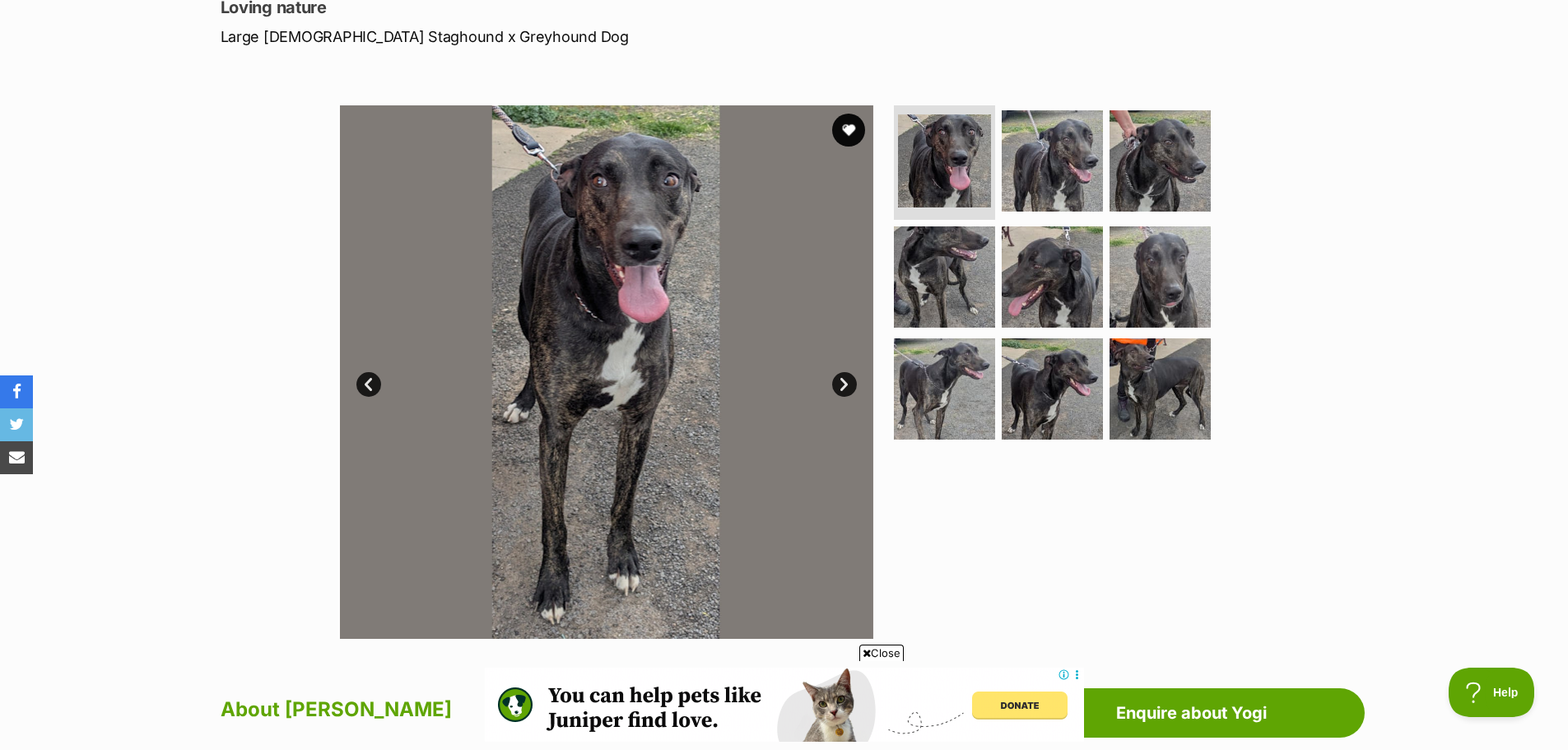
click at [846, 382] on link "Next" at bounding box center [845, 384] width 25 height 25
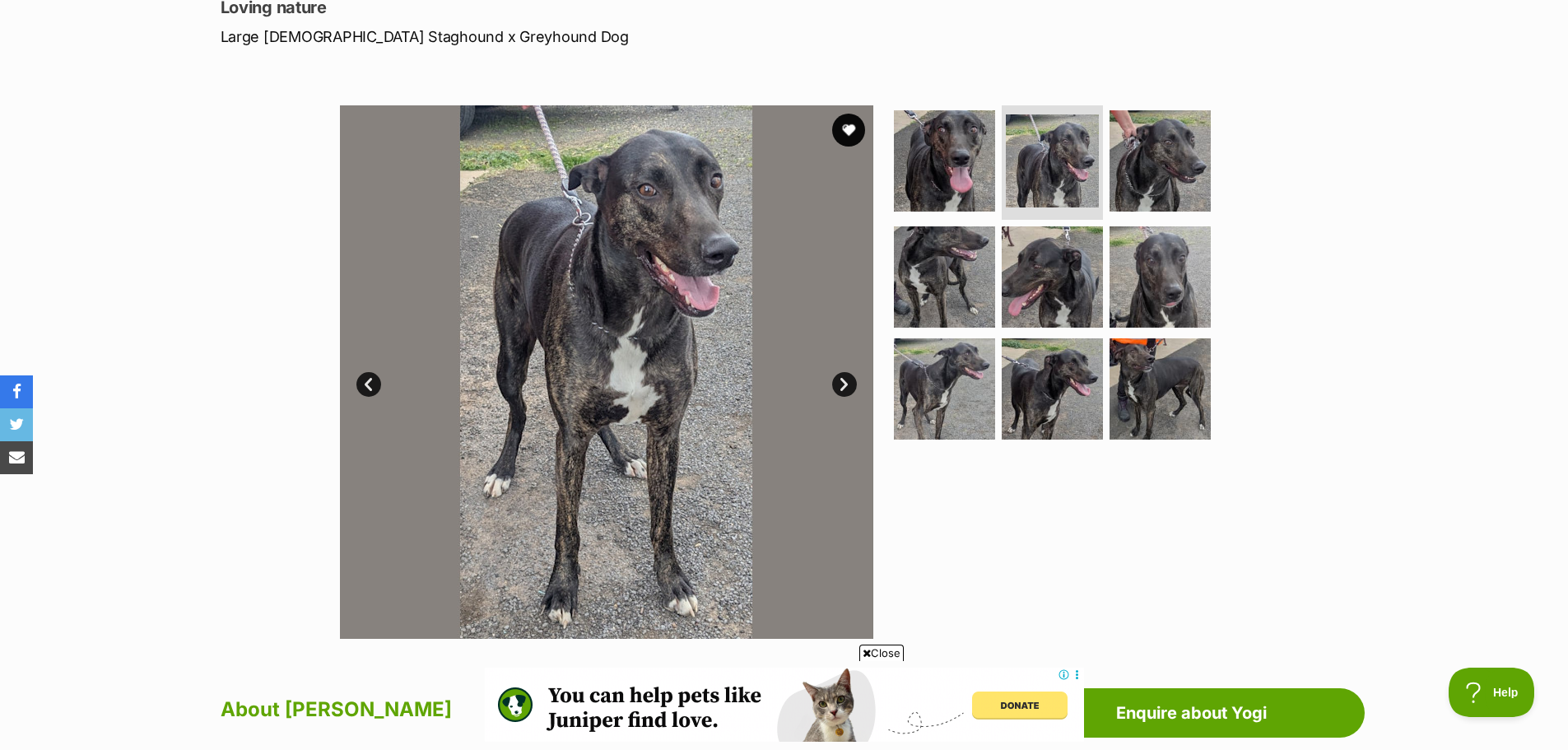
click at [846, 382] on link "Next" at bounding box center [845, 384] width 25 height 25
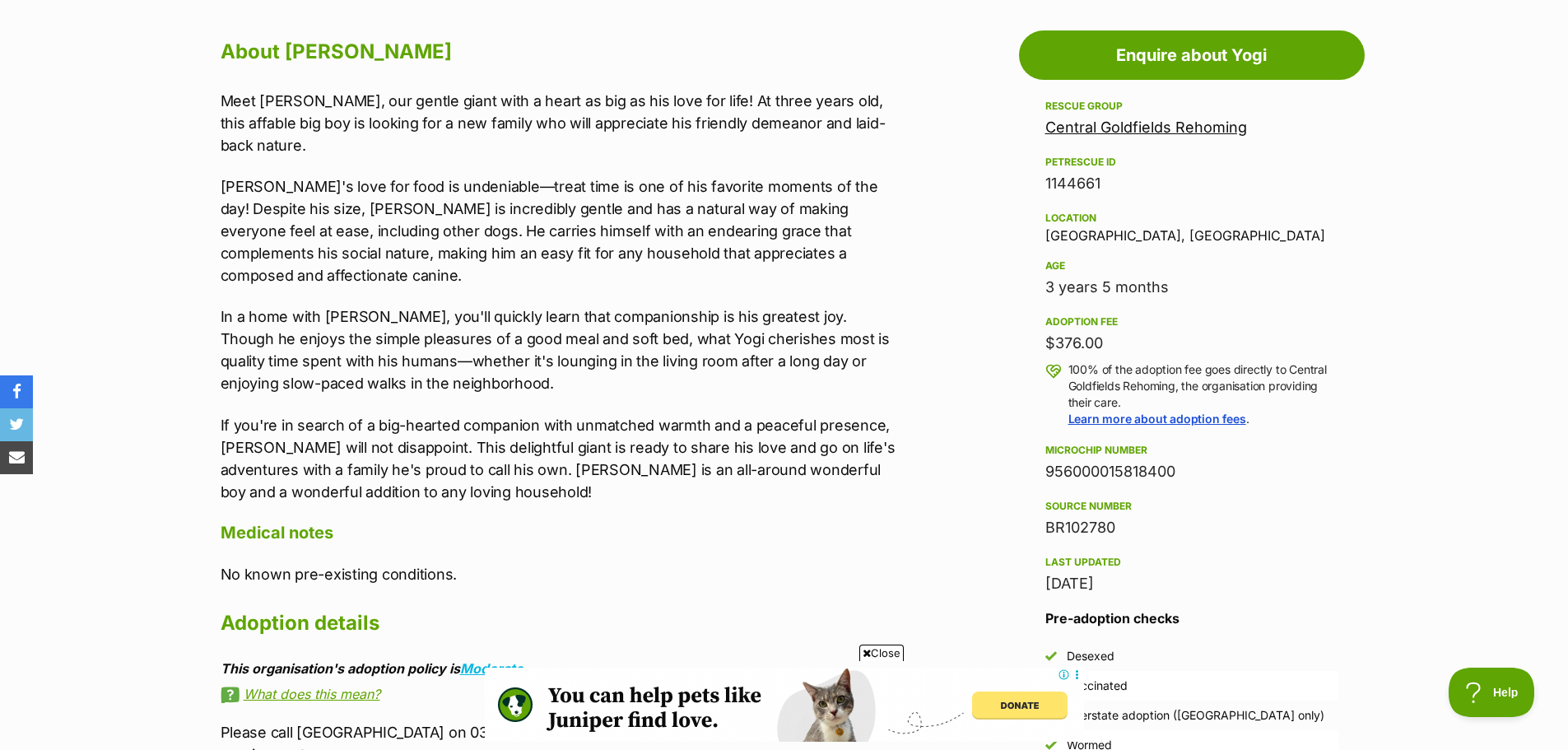
scroll to position [0, 0]
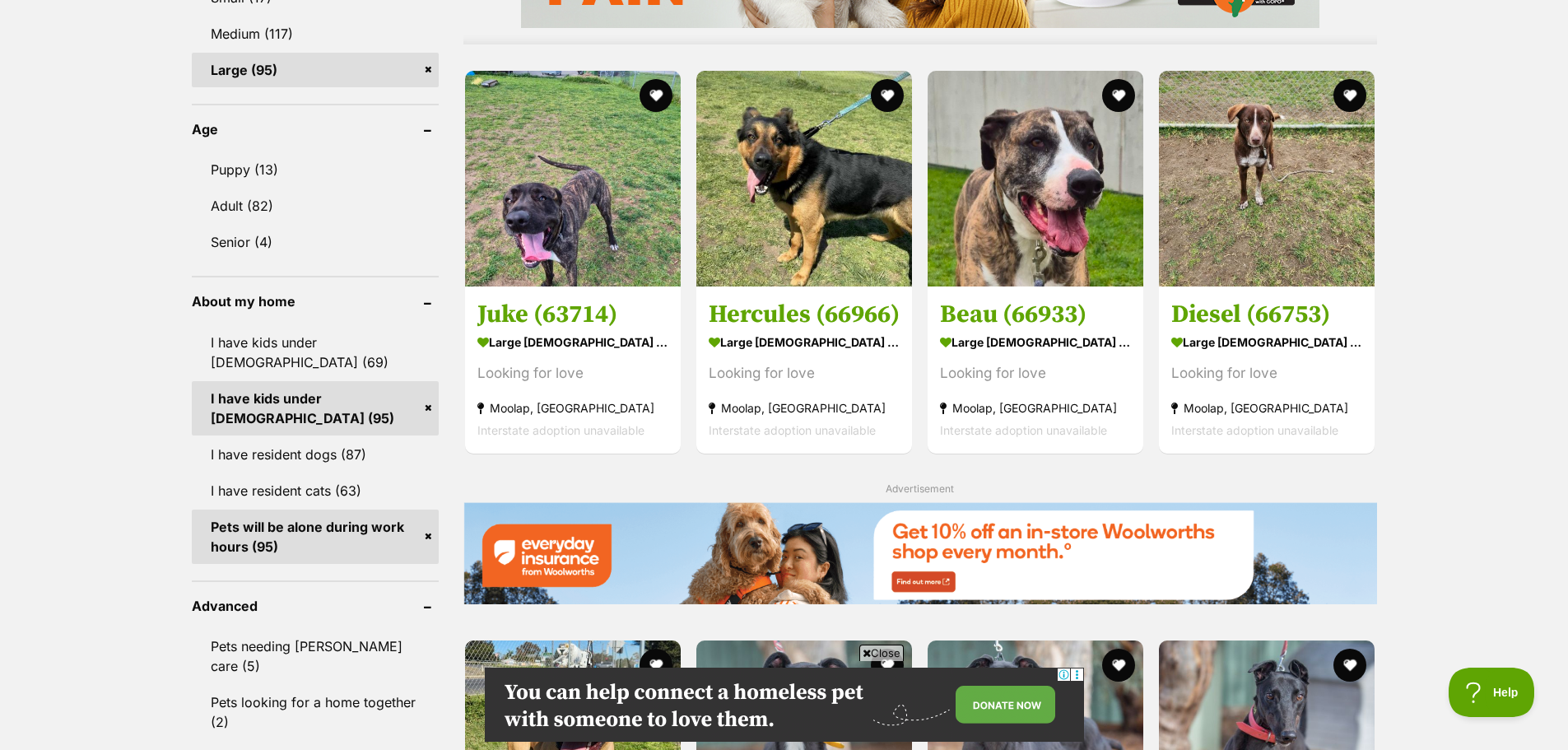
scroll to position [1558, 0]
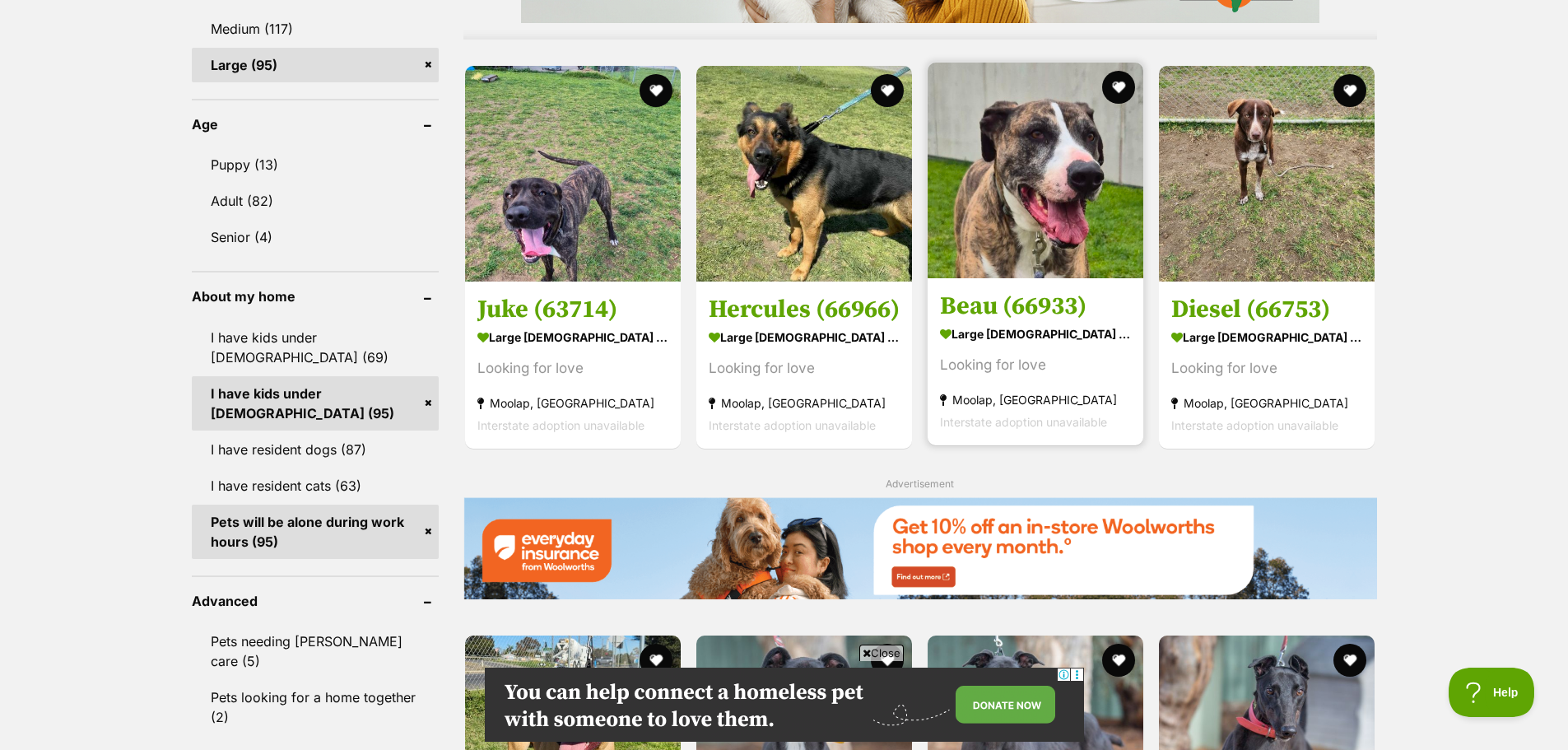
click at [1070, 184] on img at bounding box center [1036, 170] width 215 height 215
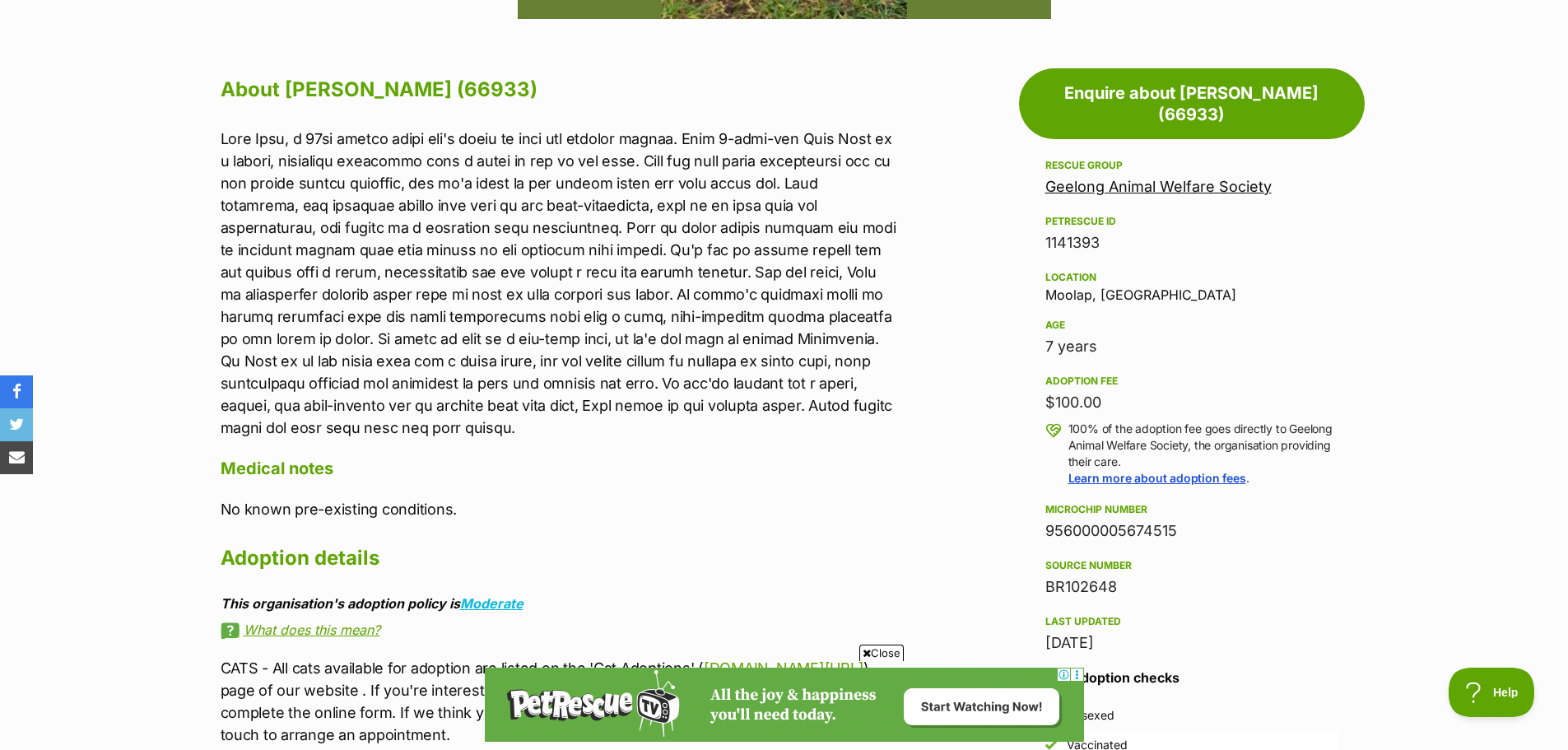
scroll to position [848, 0]
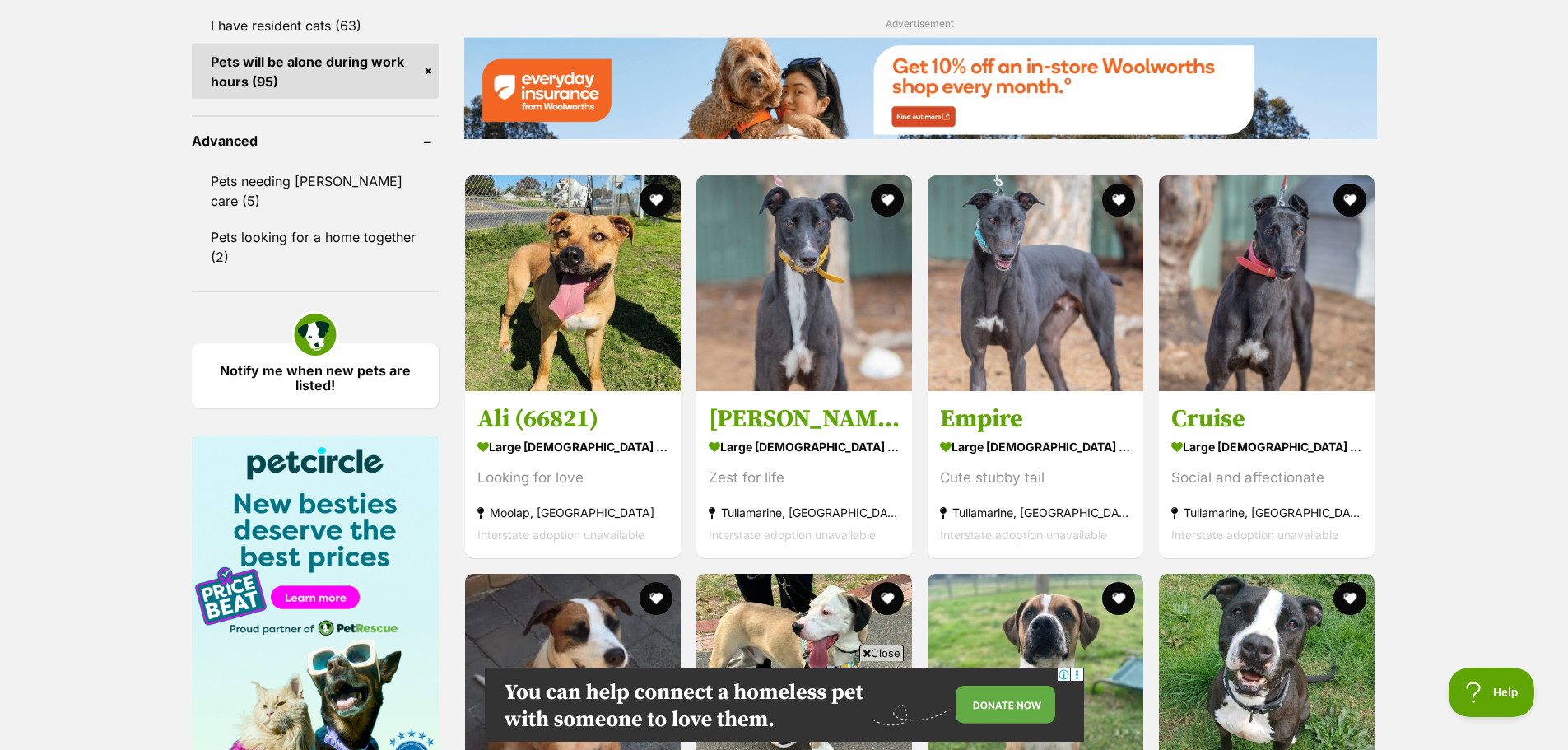
scroll to position [2038, 0]
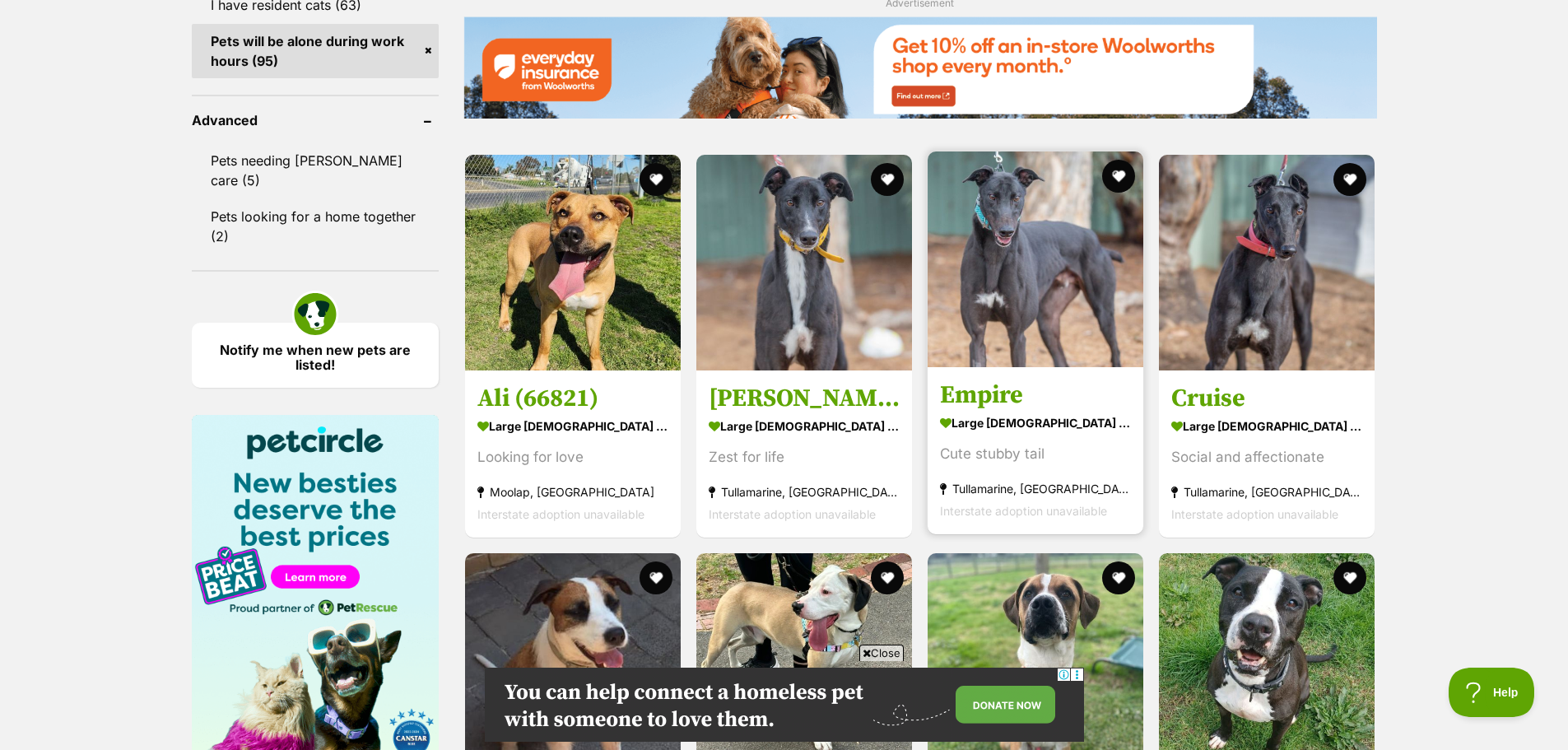
click at [1060, 259] on img at bounding box center [1036, 259] width 215 height 215
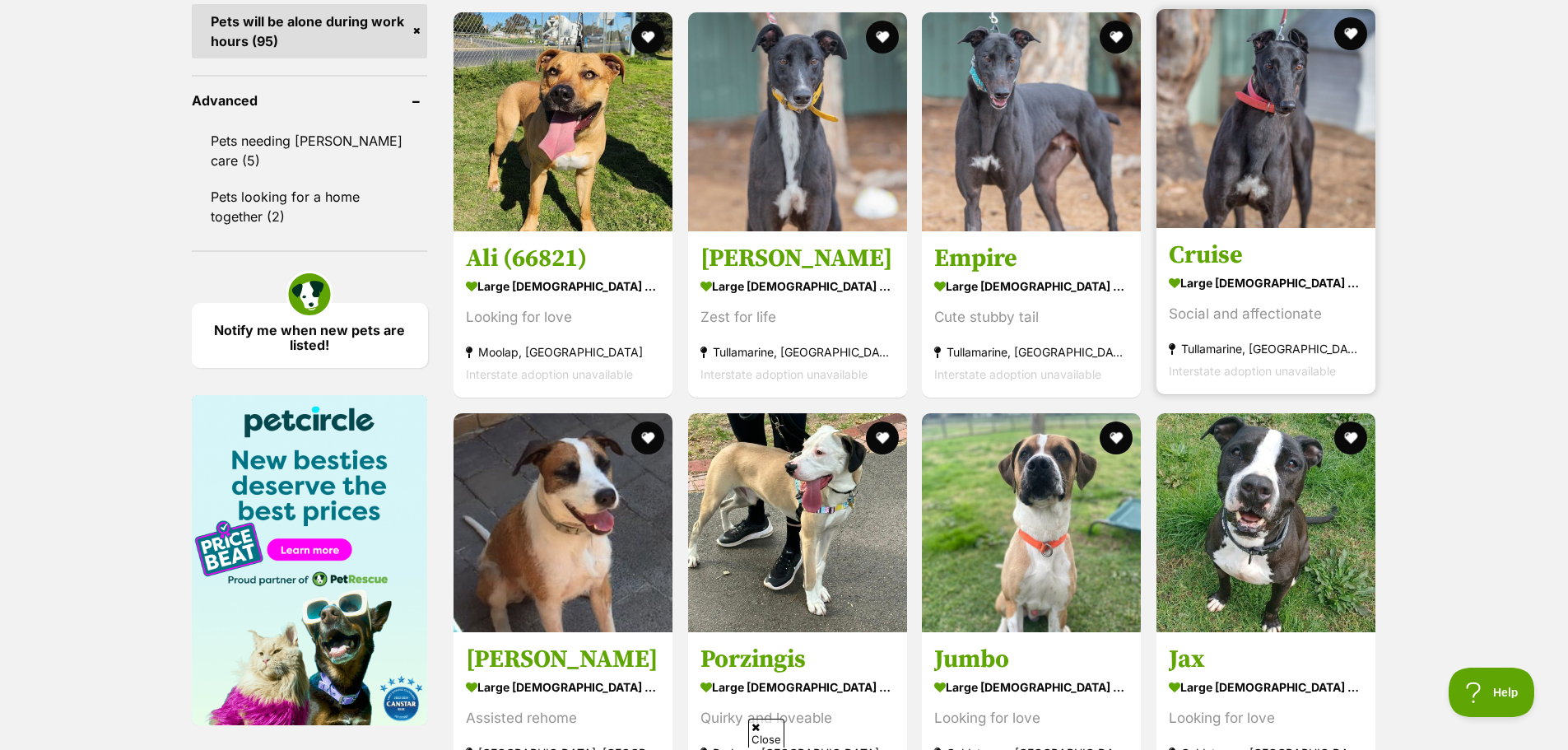
click at [1299, 148] on img at bounding box center [1266, 118] width 219 height 219
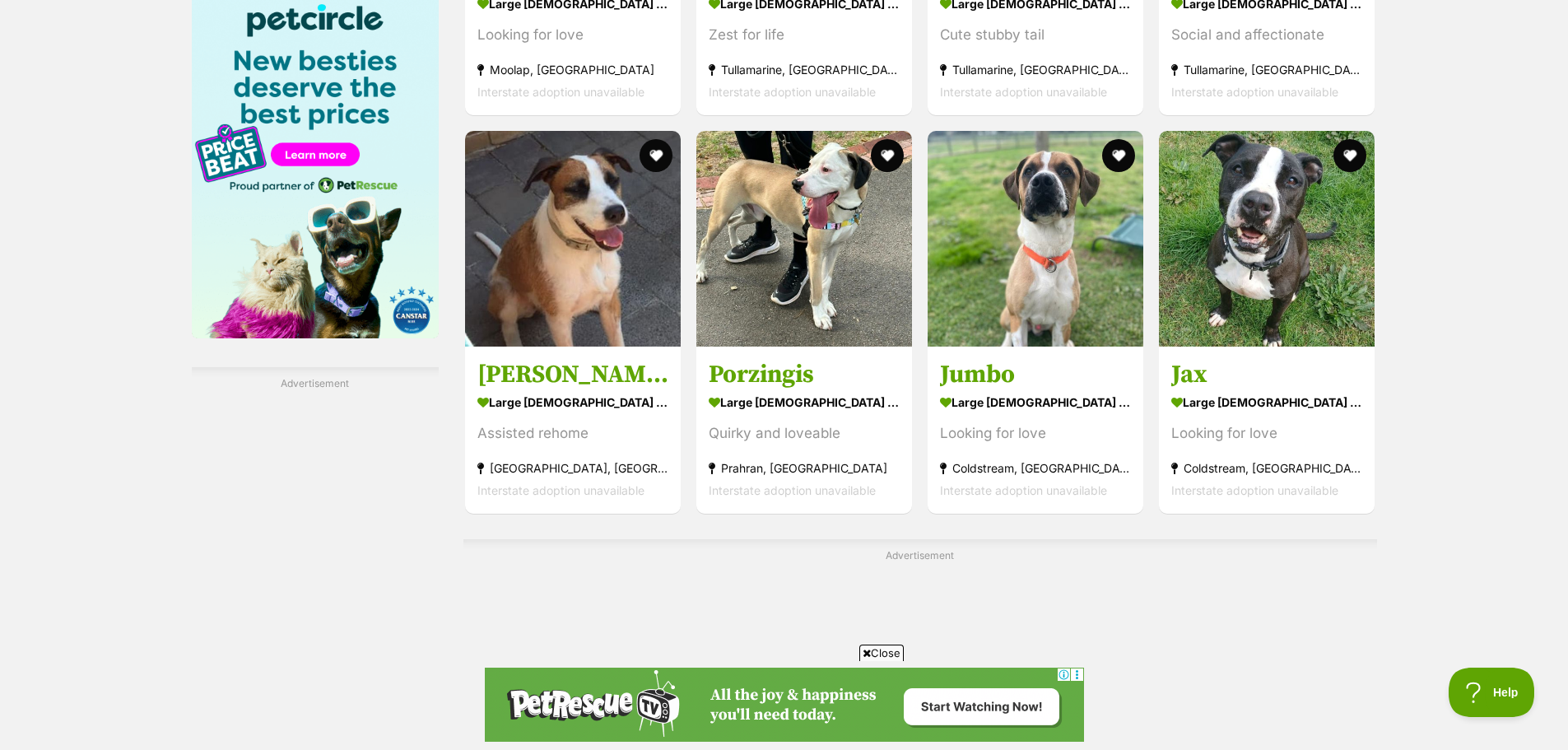
scroll to position [2537, 0]
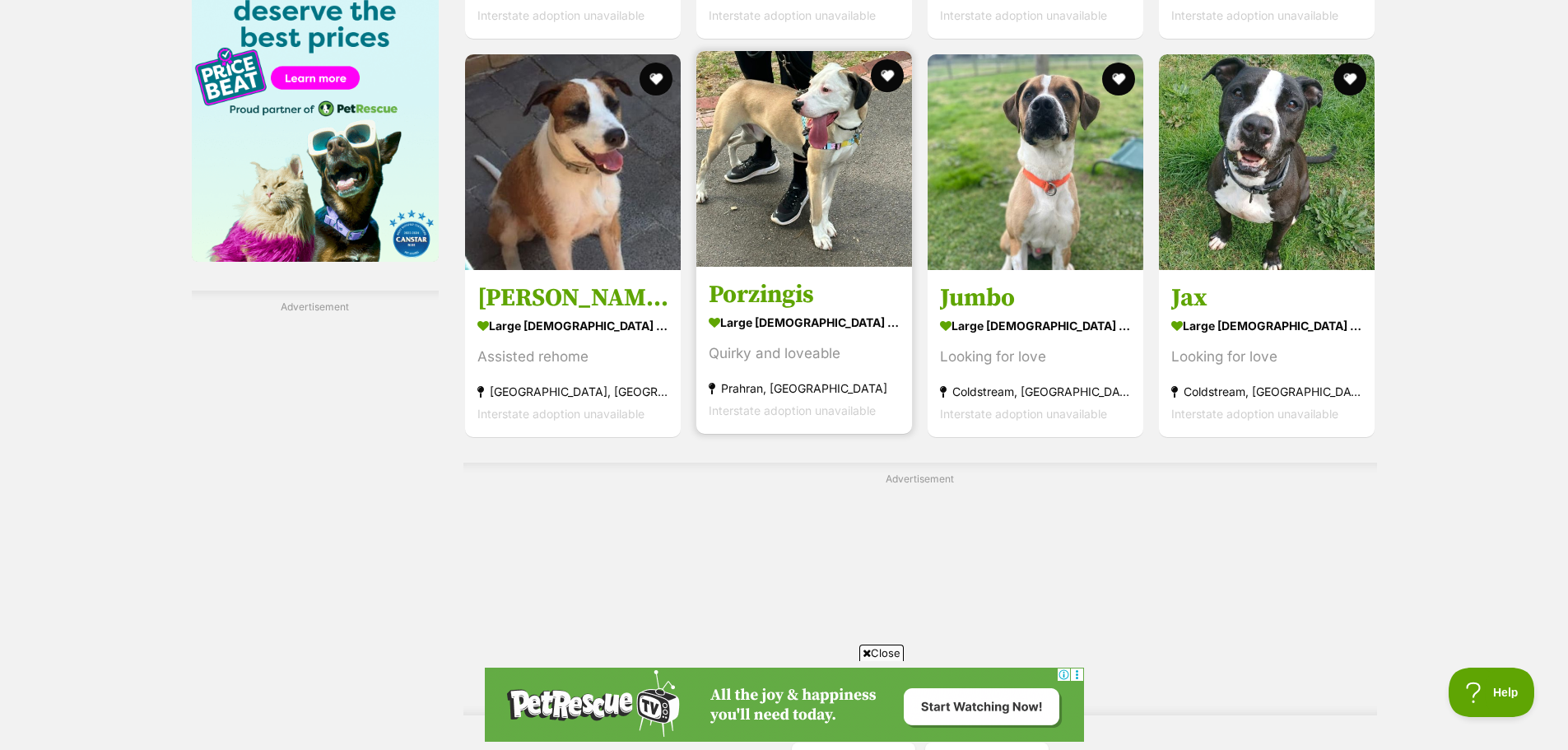
click at [833, 222] on img at bounding box center [804, 158] width 215 height 215
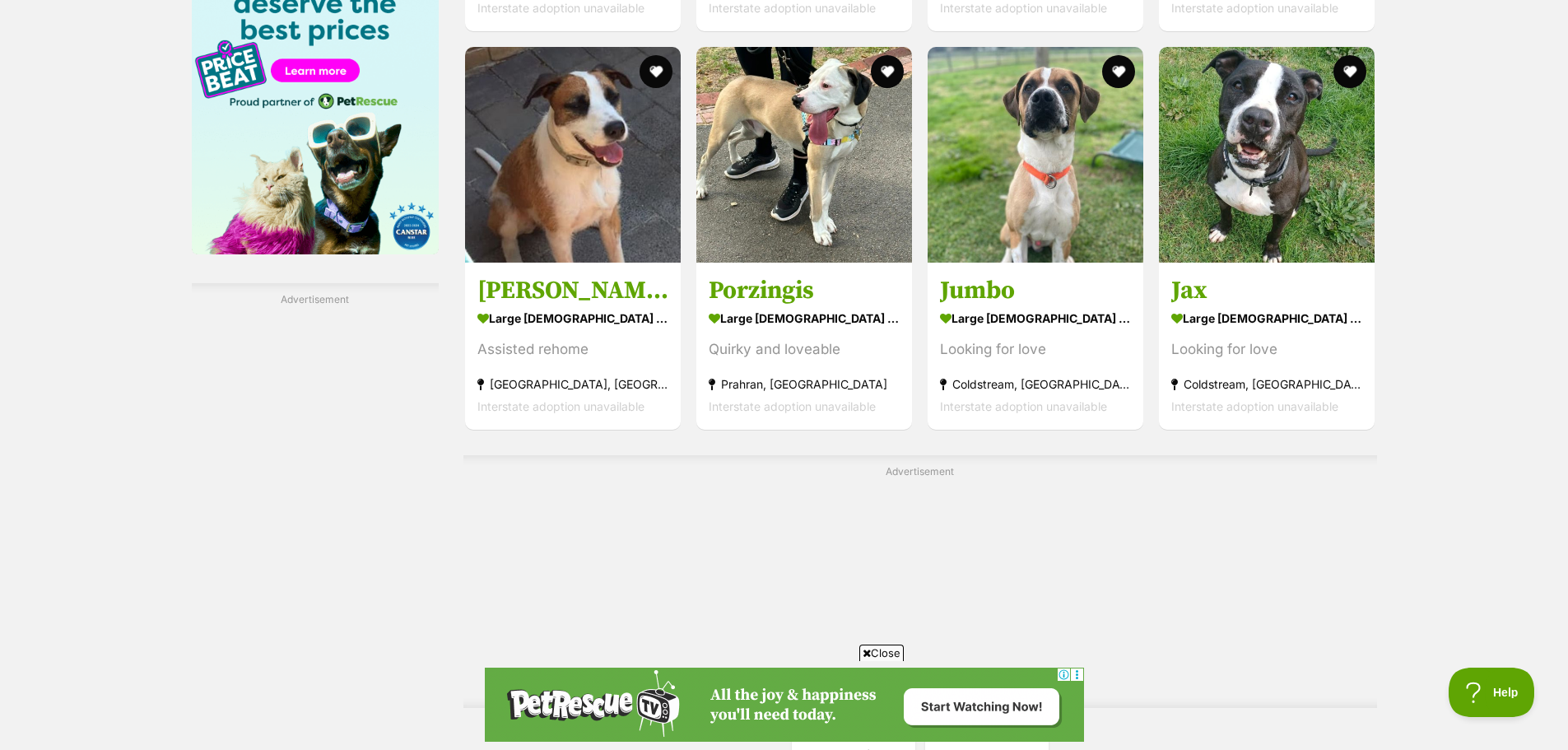
scroll to position [2168, 0]
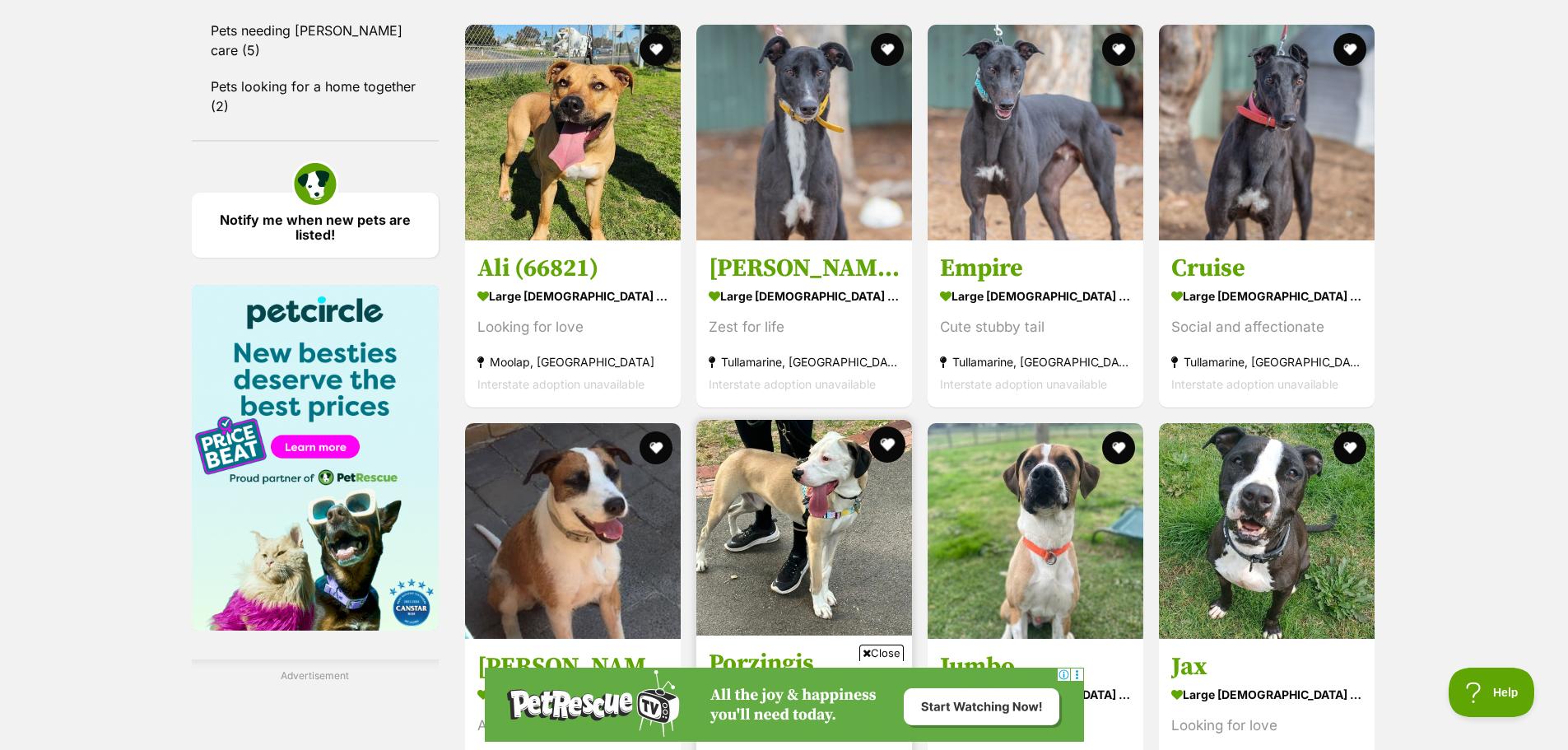
click at [890, 448] on button "favourite" at bounding box center [888, 445] width 37 height 36
click at [889, 444] on button "favourite" at bounding box center [888, 445] width 37 height 36
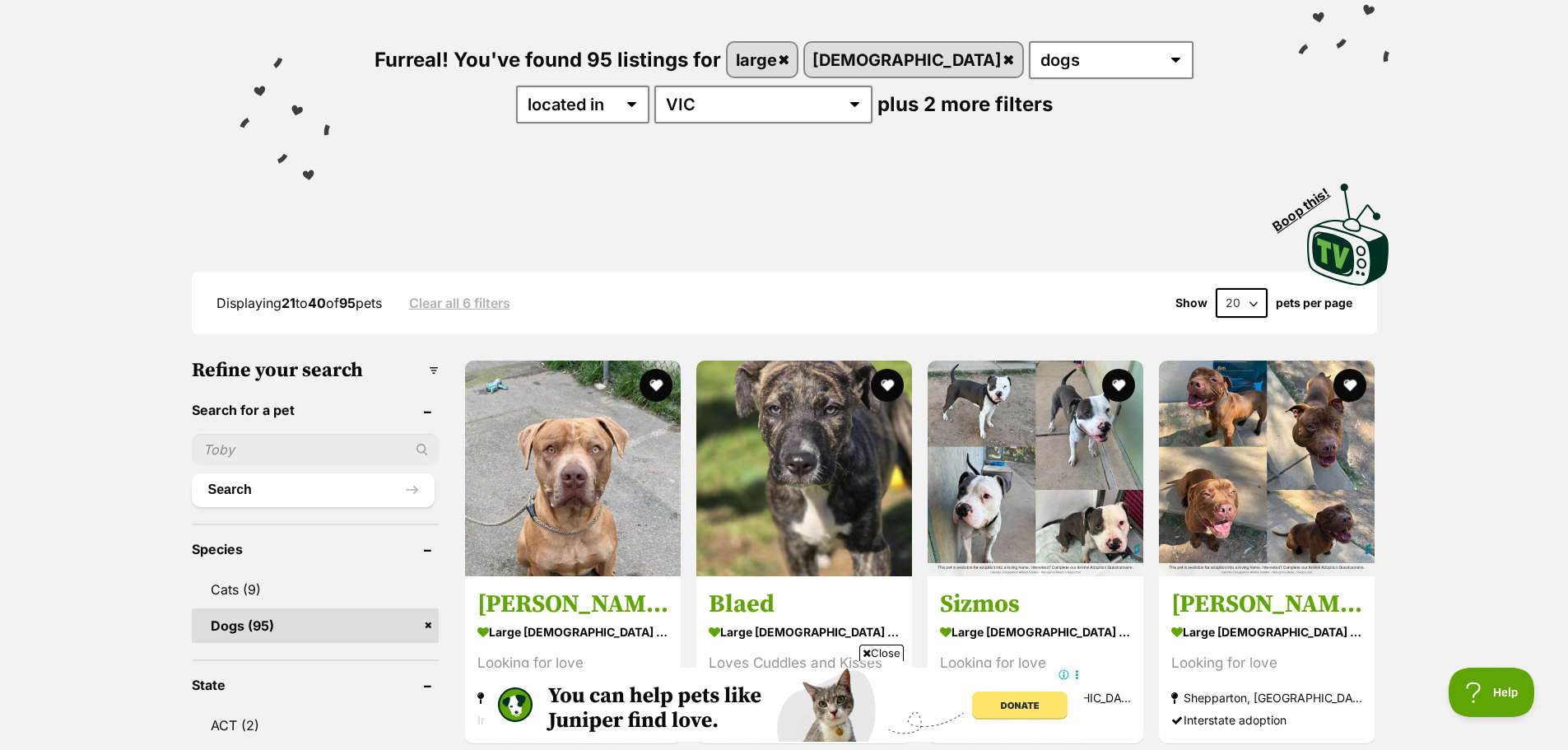
scroll to position [0, 0]
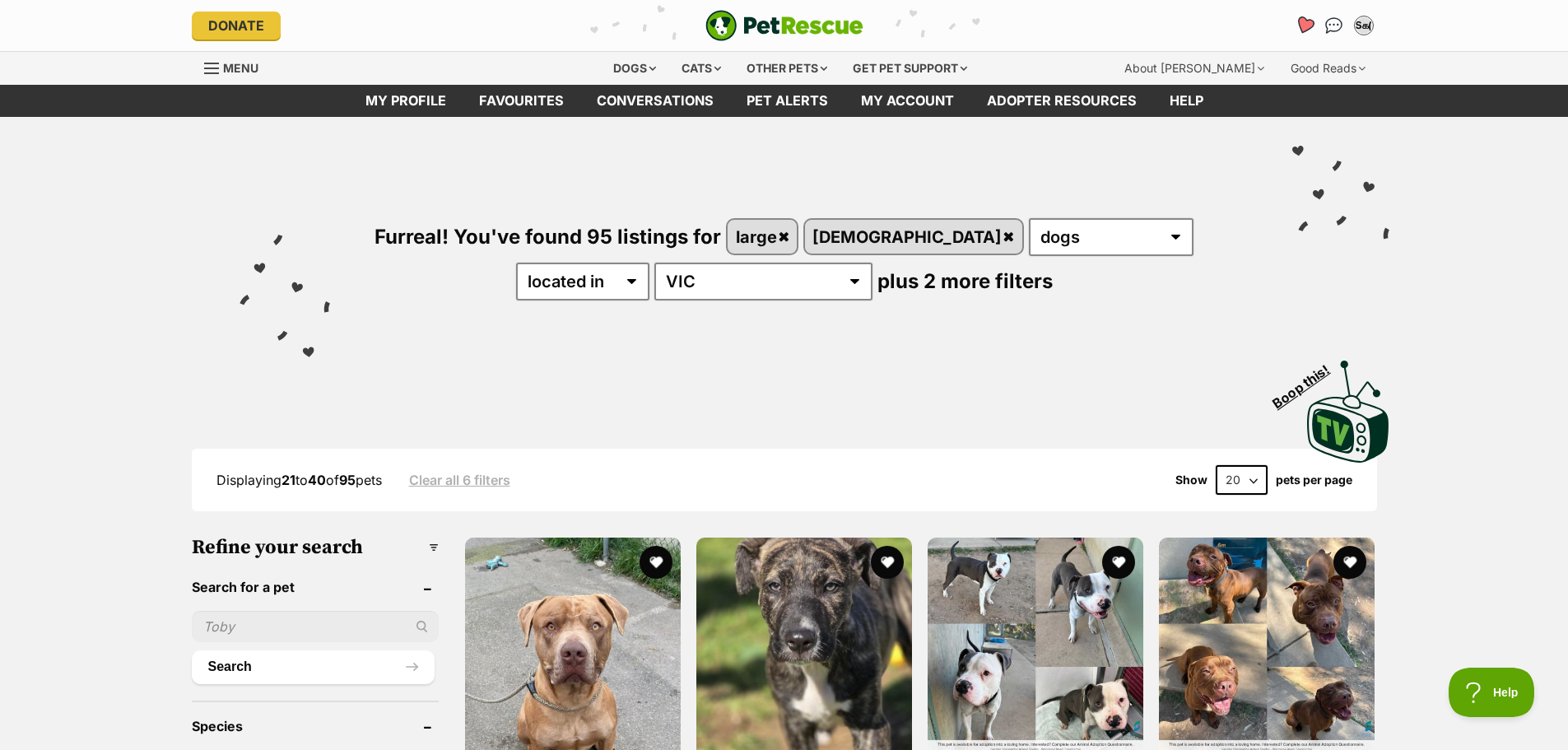
click at [1308, 24] on icon "Favourites" at bounding box center [1304, 25] width 20 height 19
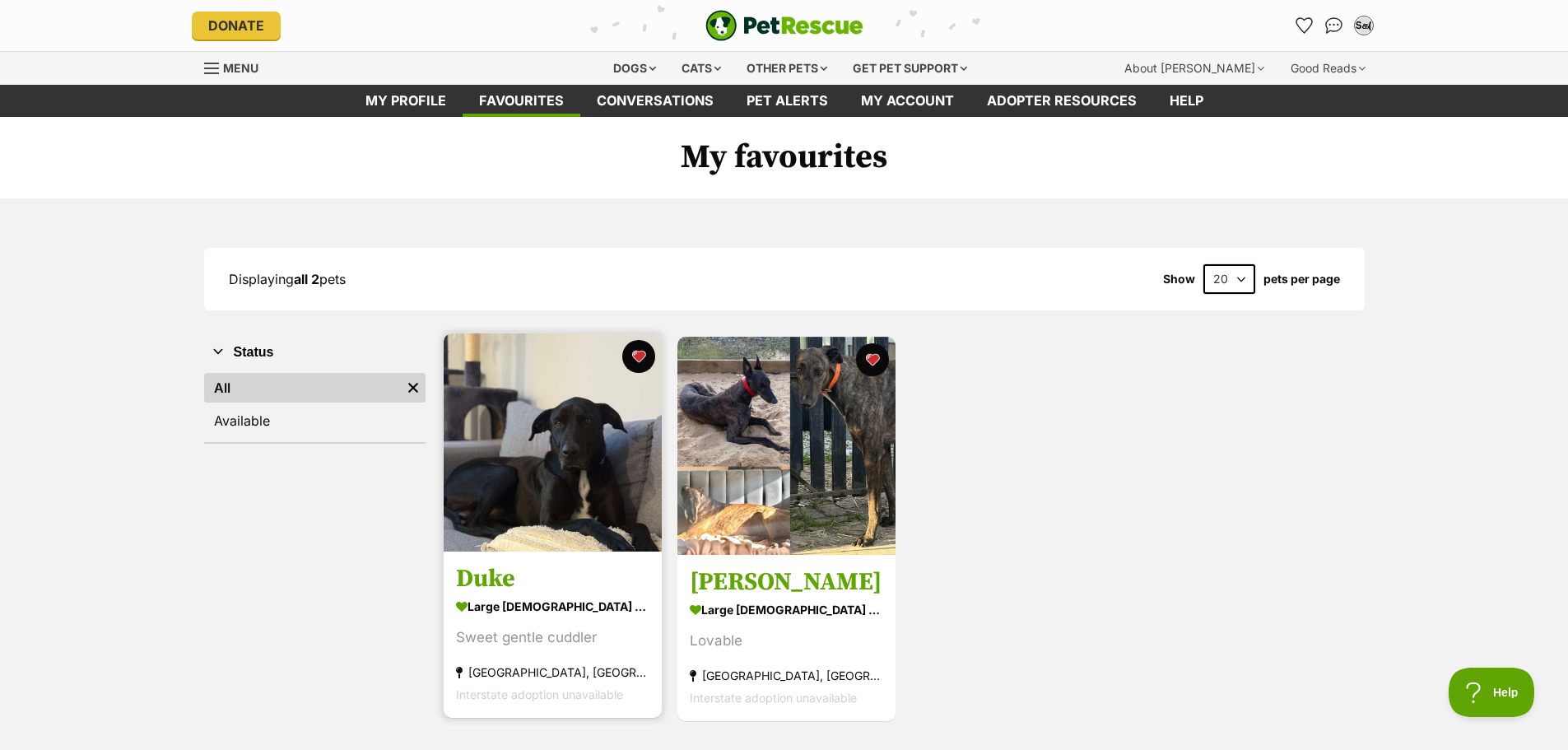
click at [556, 442] on img at bounding box center [552, 442] width 218 height 218
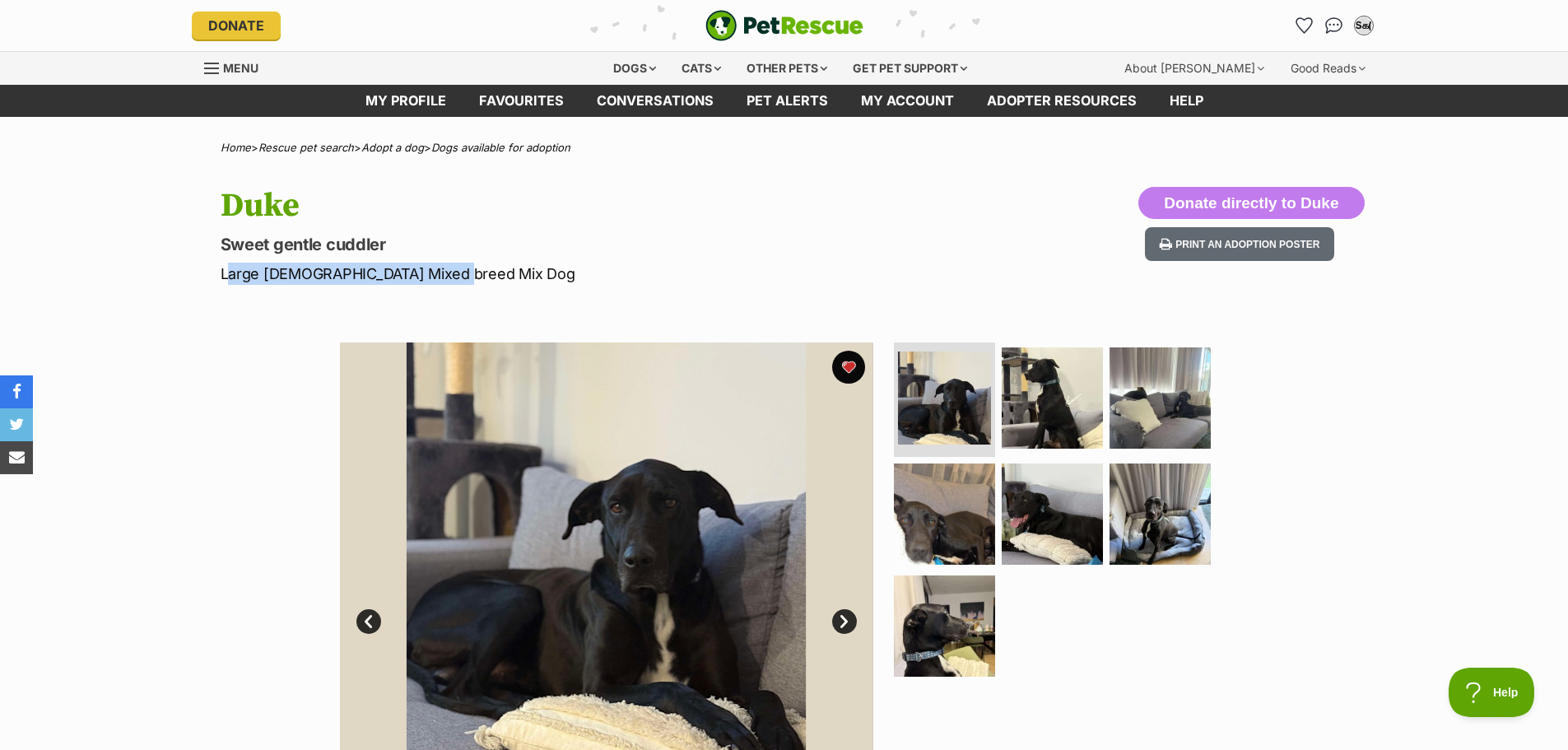
drag, startPoint x: 220, startPoint y: 274, endPoint x: 494, endPoint y: 277, distance: 274.0
click at [494, 277] on p "Large [DEMOGRAPHIC_DATA] Mixed breed Mix Dog" at bounding box center [569, 273] width 697 height 22
copy p "Large [DEMOGRAPHIC_DATA] Mixed breed Mix Dog"
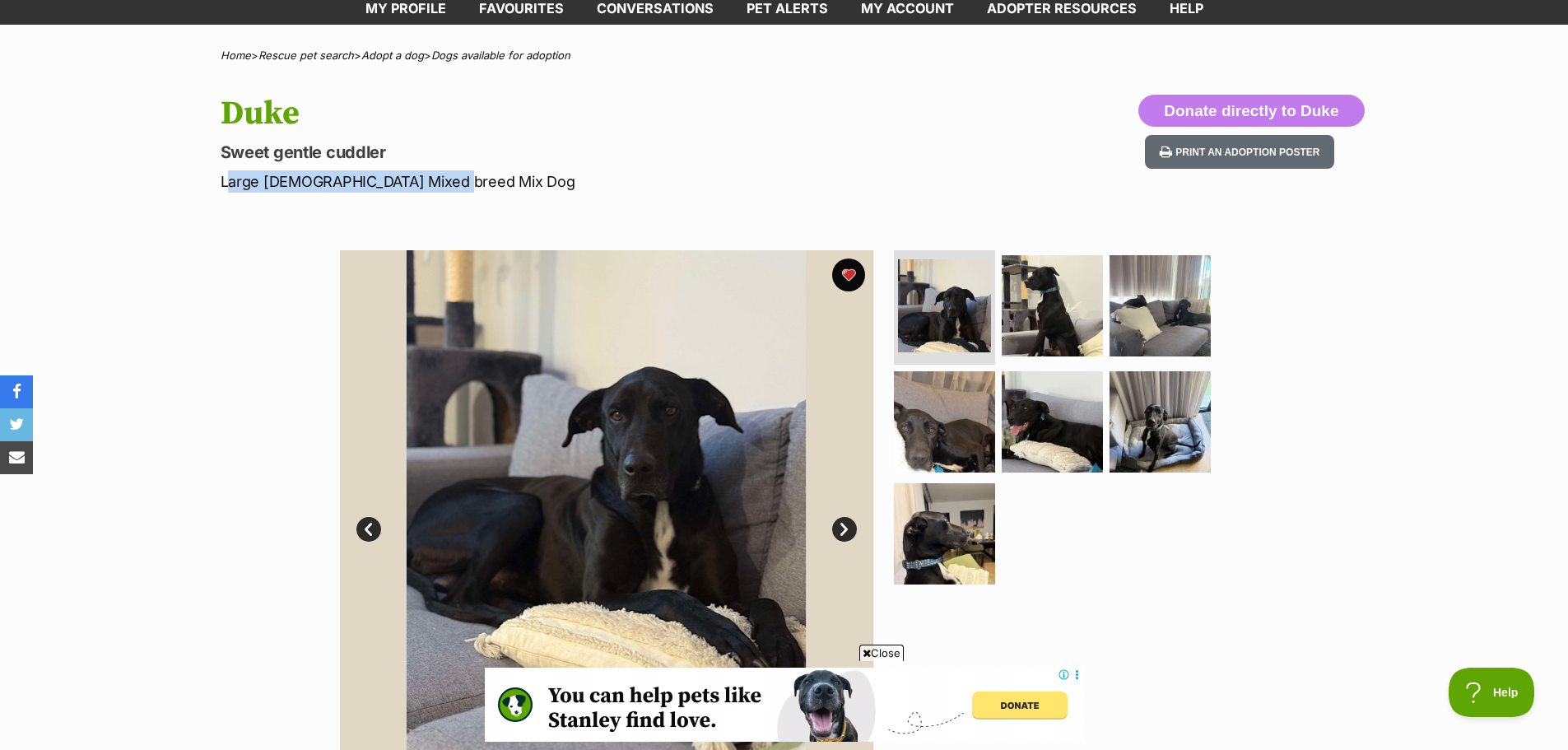
scroll to position [89, 0]
